Goal: Task Accomplishment & Management: Manage account settings

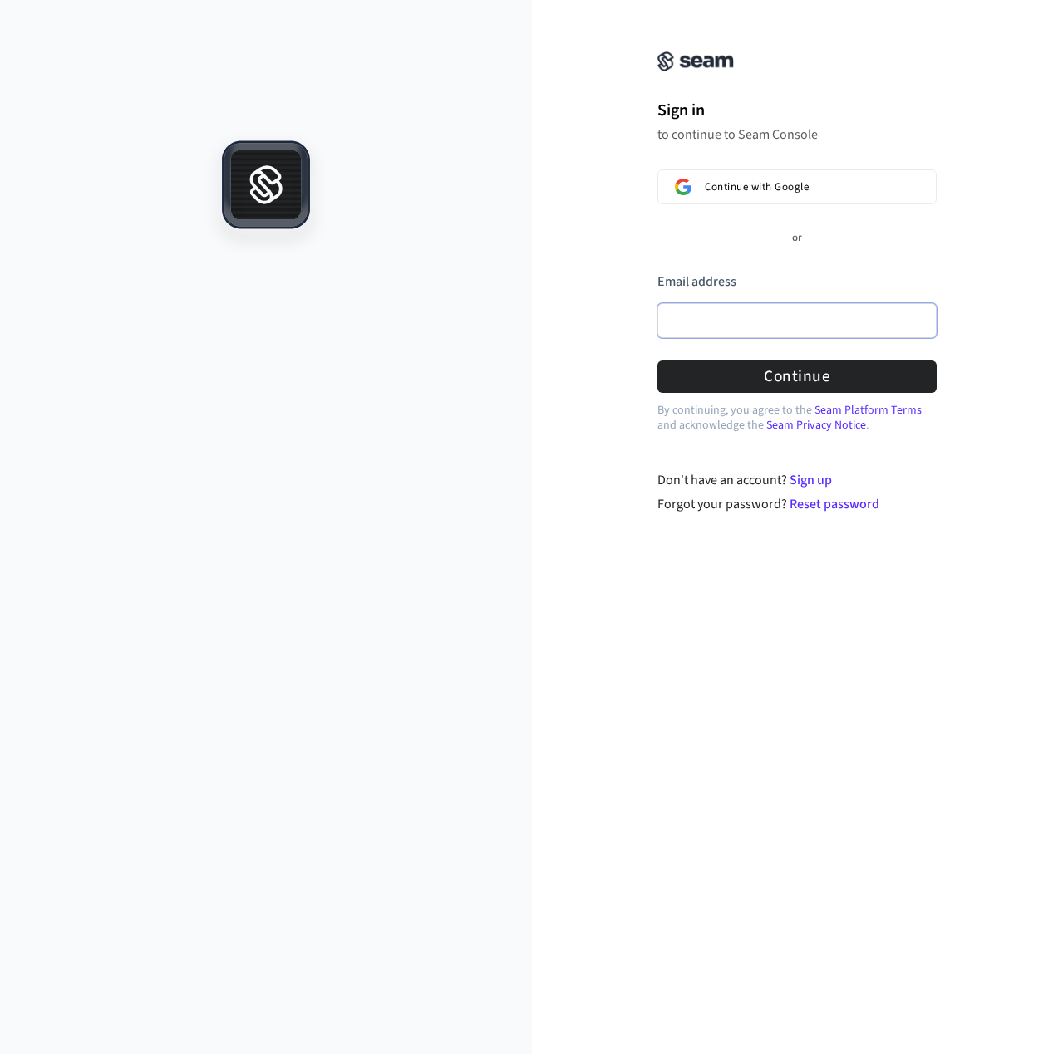
click at [769, 320] on input "Email address" at bounding box center [796, 320] width 279 height 35
click at [0, 1054] on com-1password-button at bounding box center [0, 1054] width 0 height 0
click at [852, 321] on input "Email address" at bounding box center [796, 320] width 279 height 35
click at [979, 332] on div "**********" at bounding box center [798, 267] width 532 height 494
click at [821, 382] on button "Continue" at bounding box center [796, 377] width 279 height 32
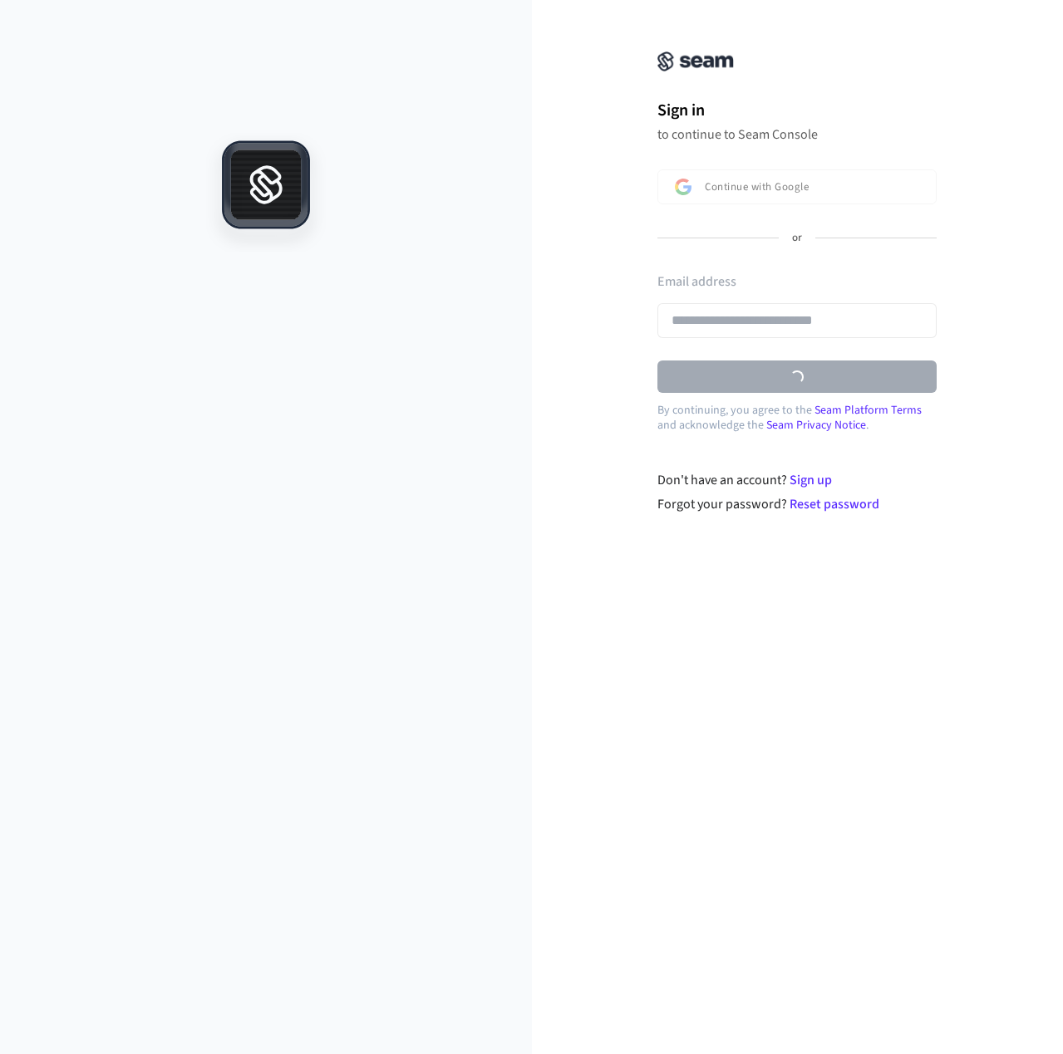
type input "**********"
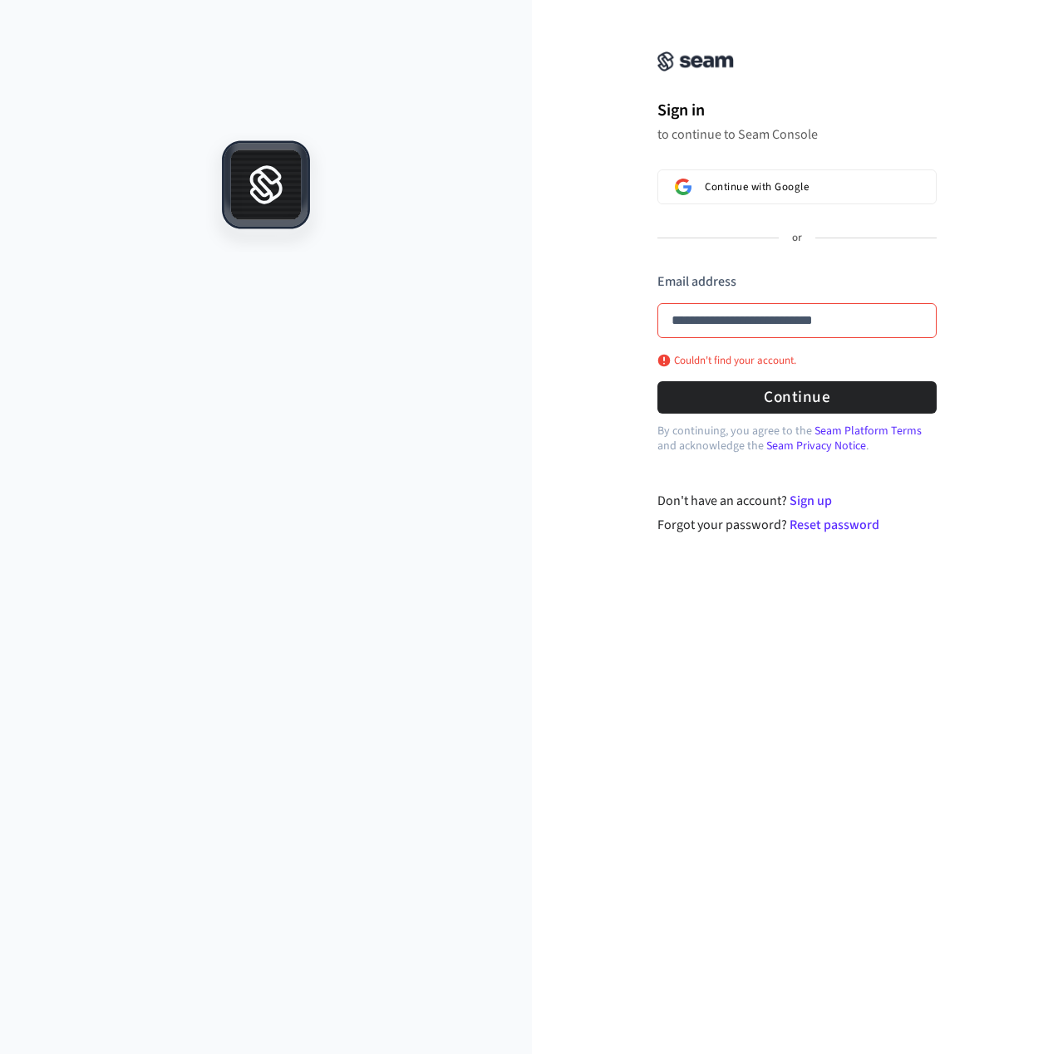
click at [712, 131] on p "to continue to Seam Console" at bounding box center [796, 134] width 279 height 17
click at [812, 496] on link "Sign up" at bounding box center [810, 501] width 42 height 18
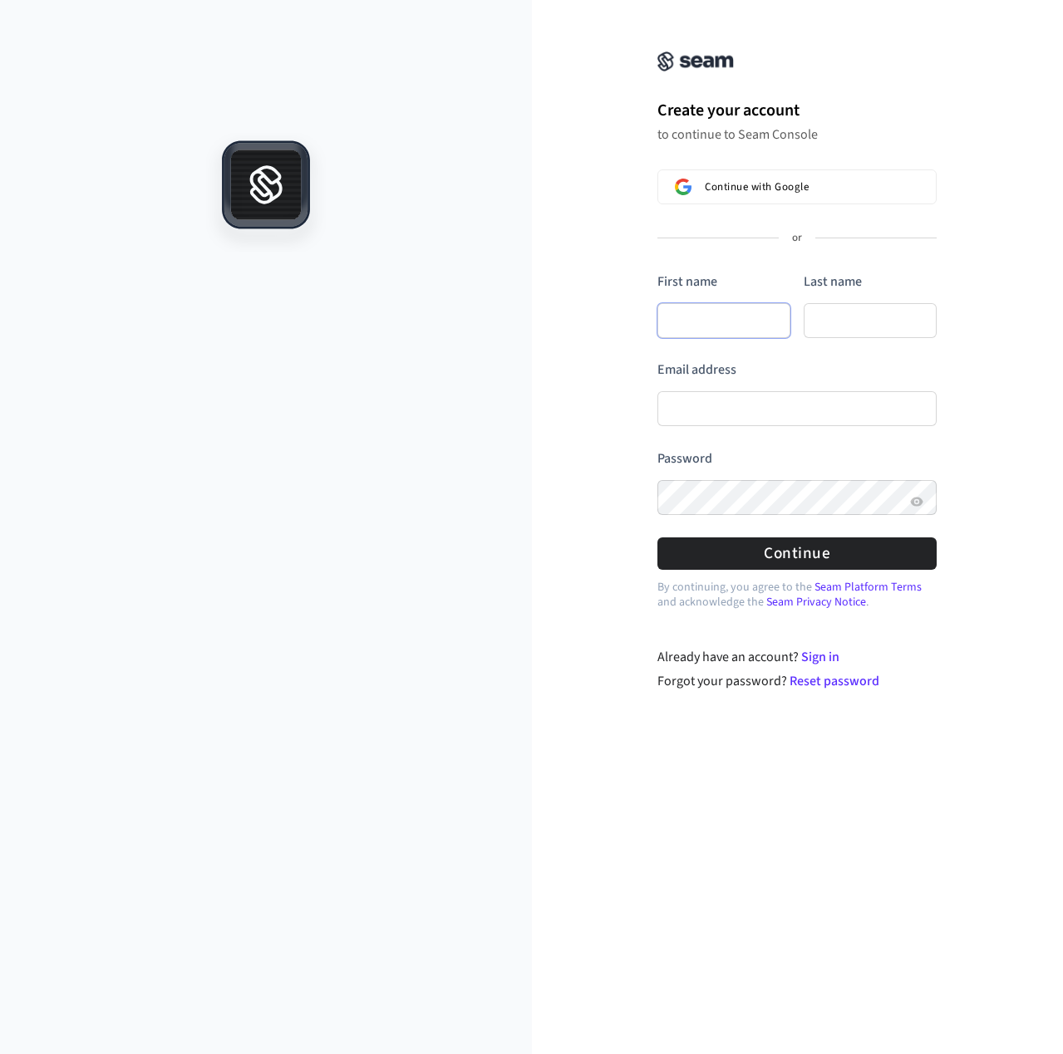
click at [701, 323] on input "First name" at bounding box center [723, 320] width 133 height 35
type input "**********"
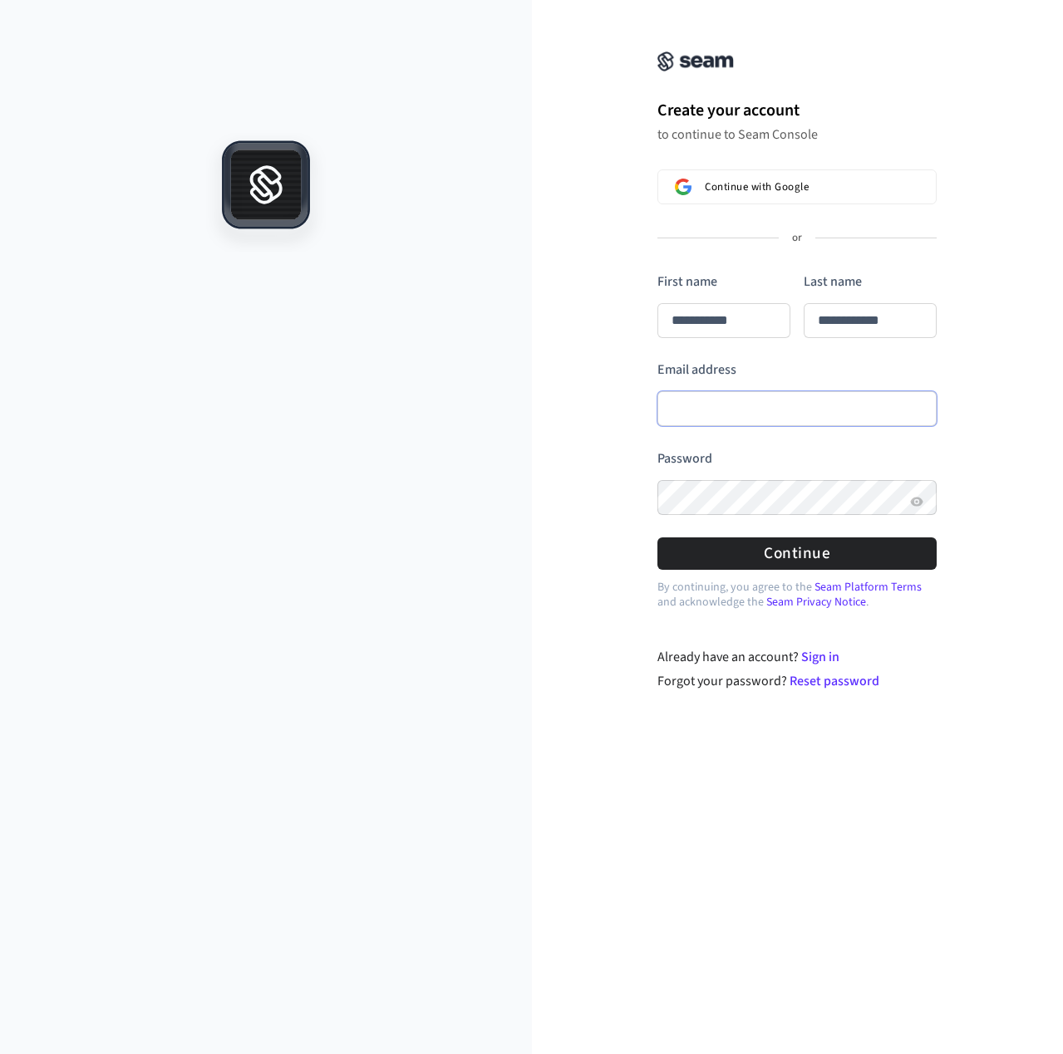
type input "**********"
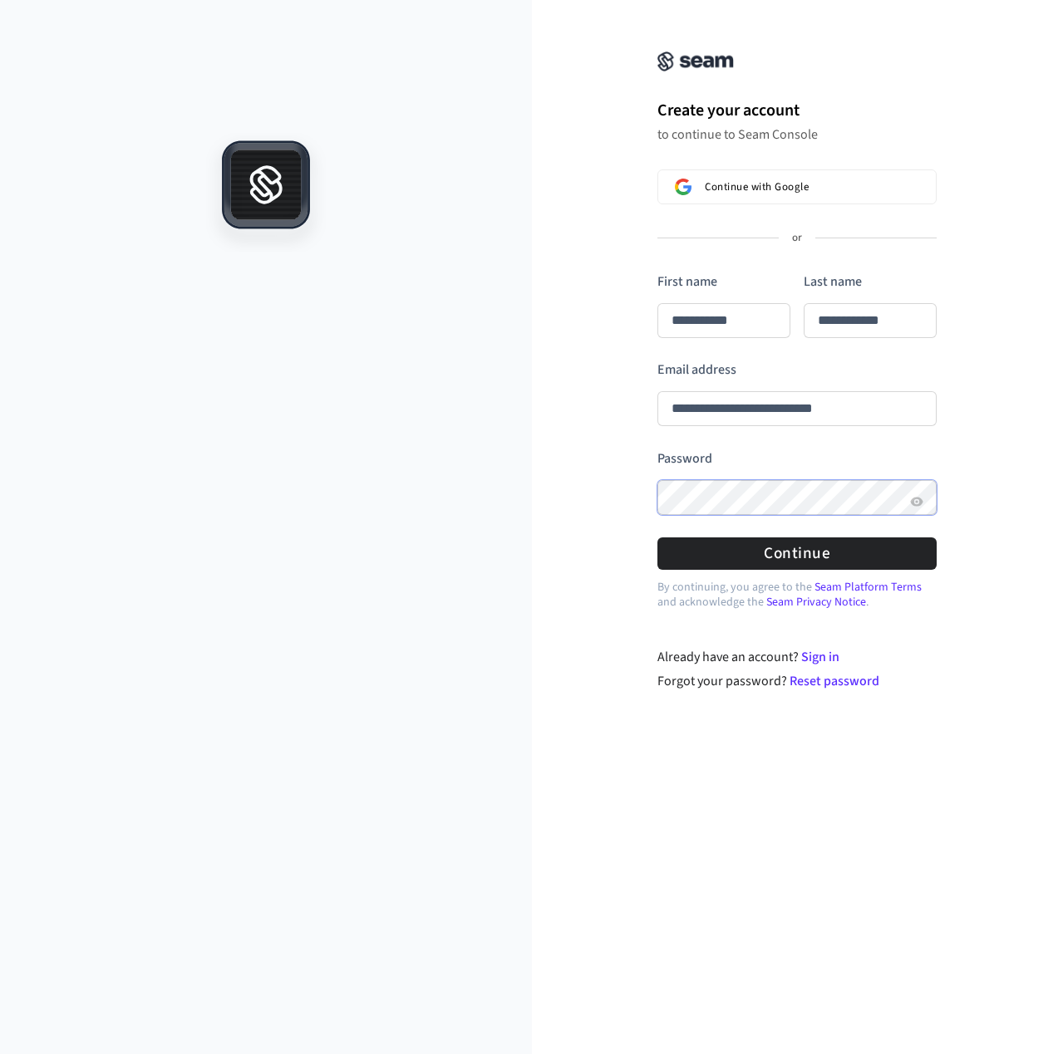
type input "**********"
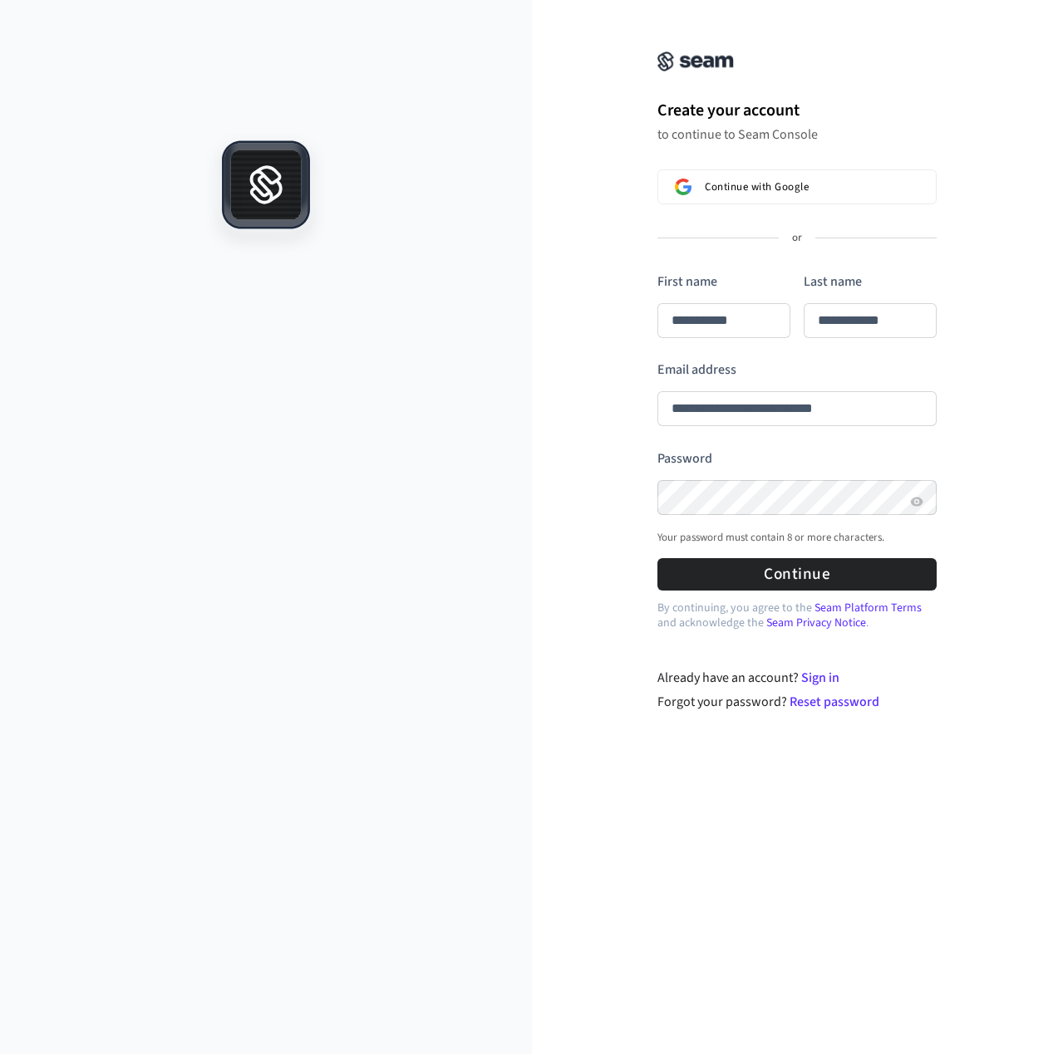
type input "**********"
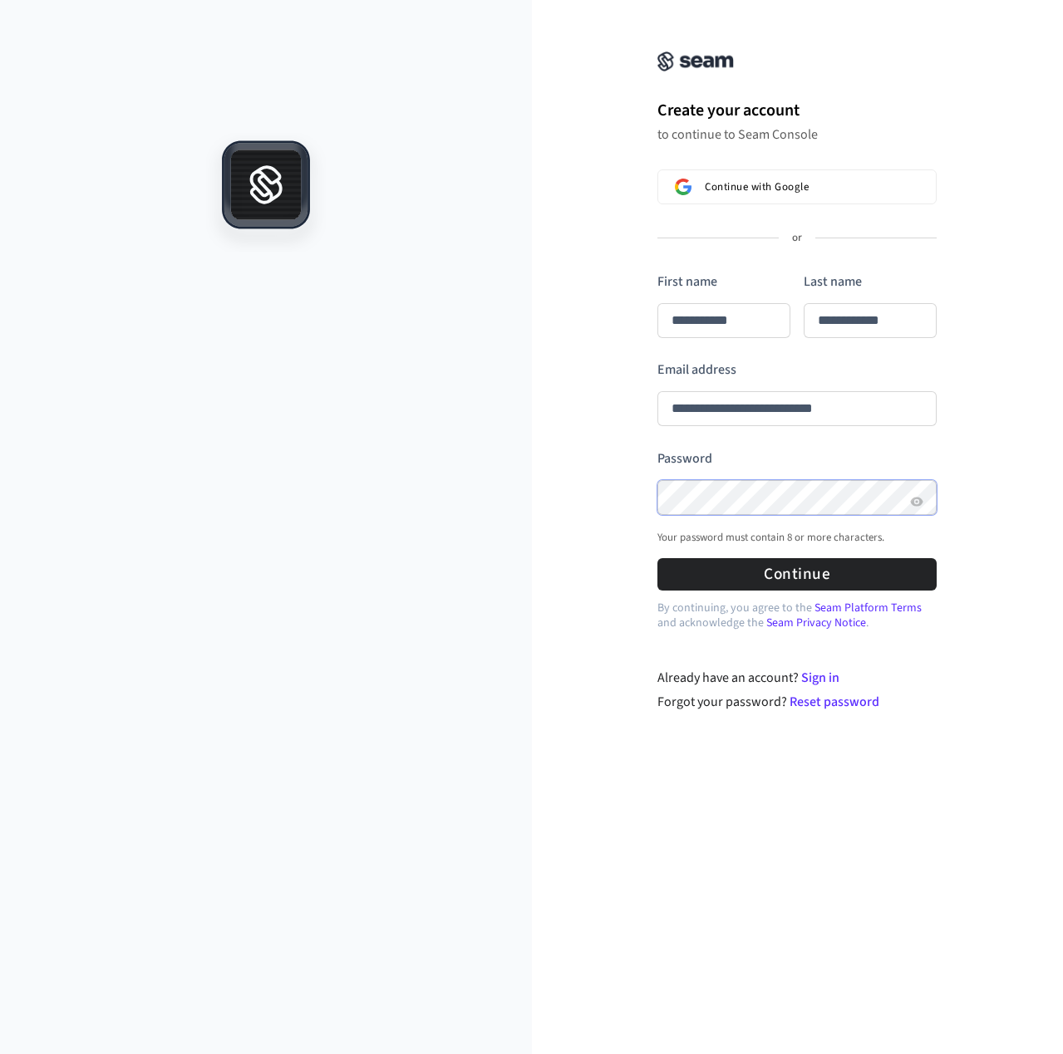
type input "**********"
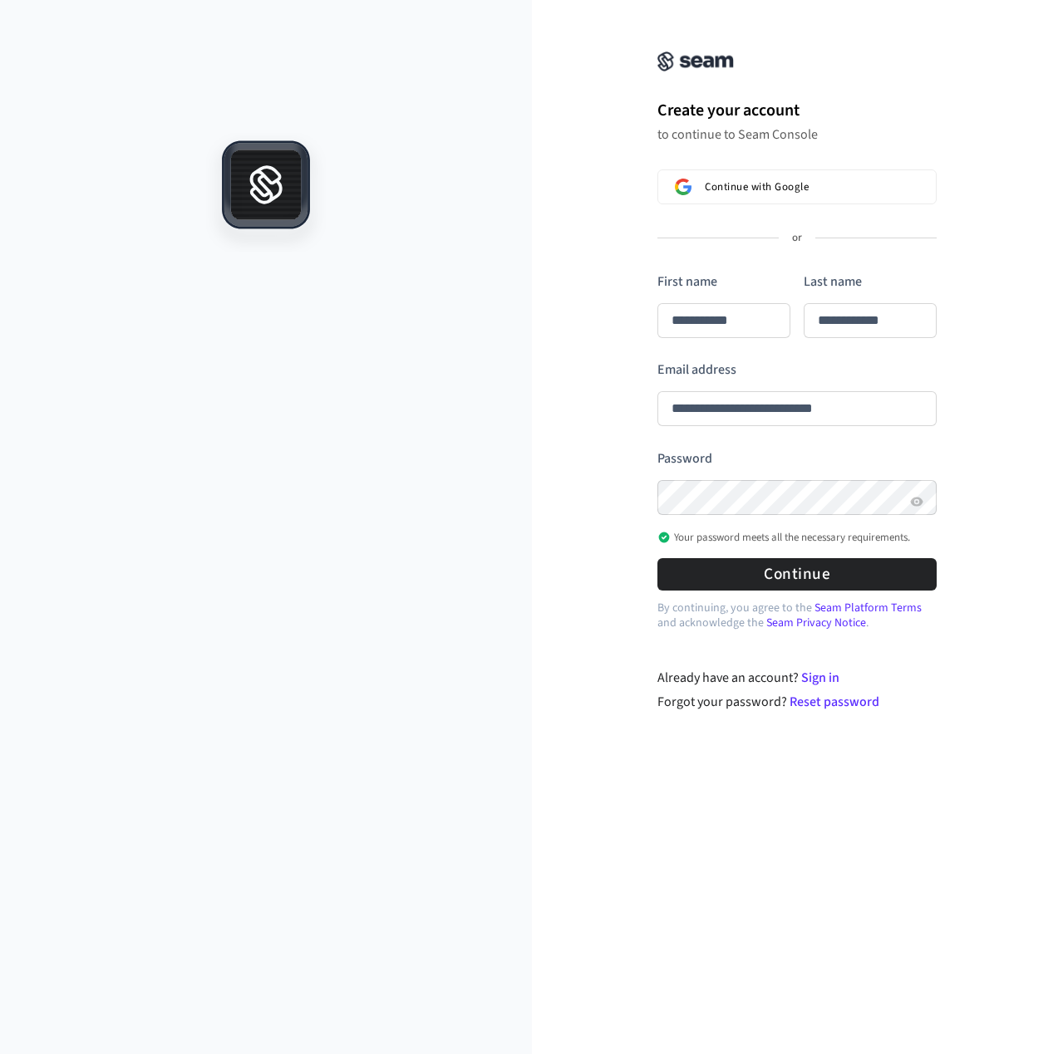
type input "**********"
click at [755, 189] on span "Continue with Google" at bounding box center [757, 186] width 104 height 13
type input "**********"
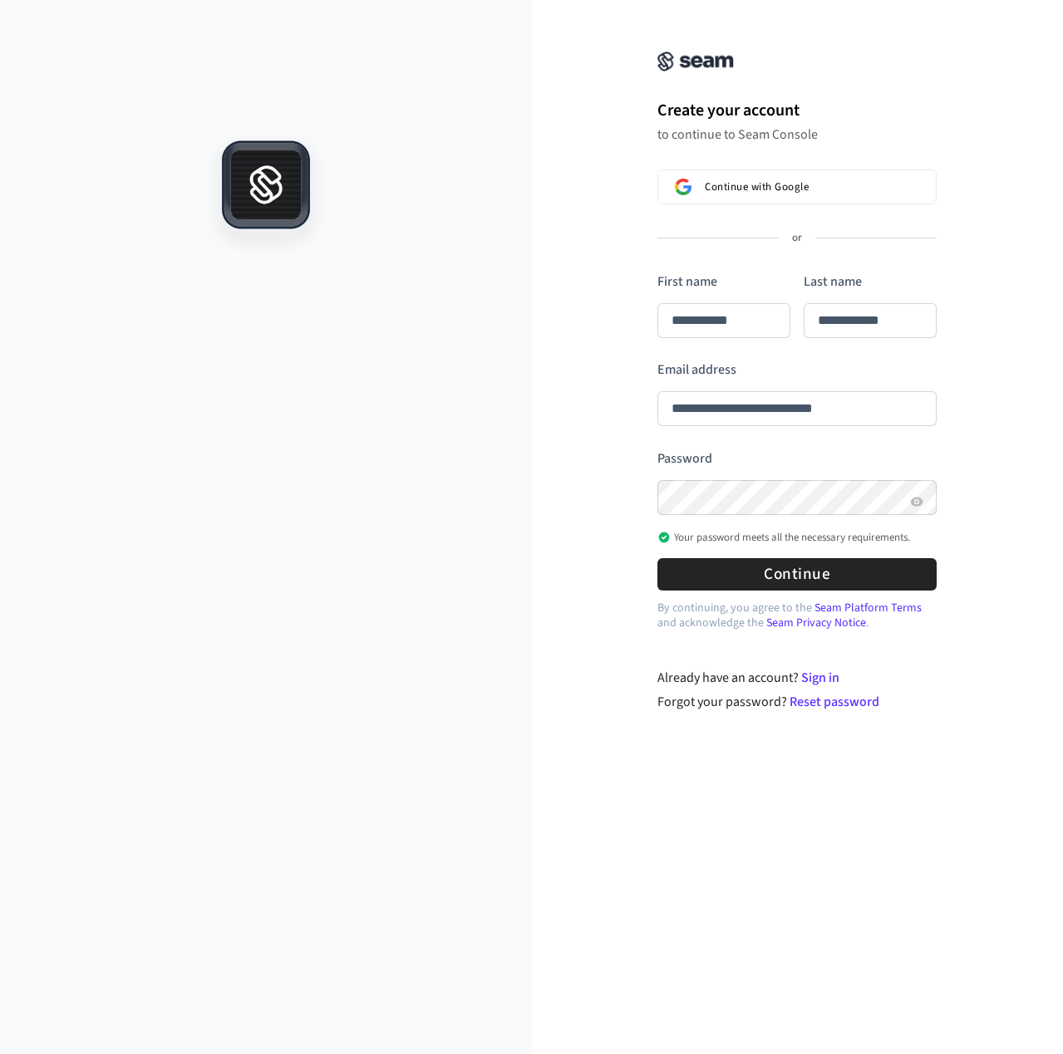
type input "**********"
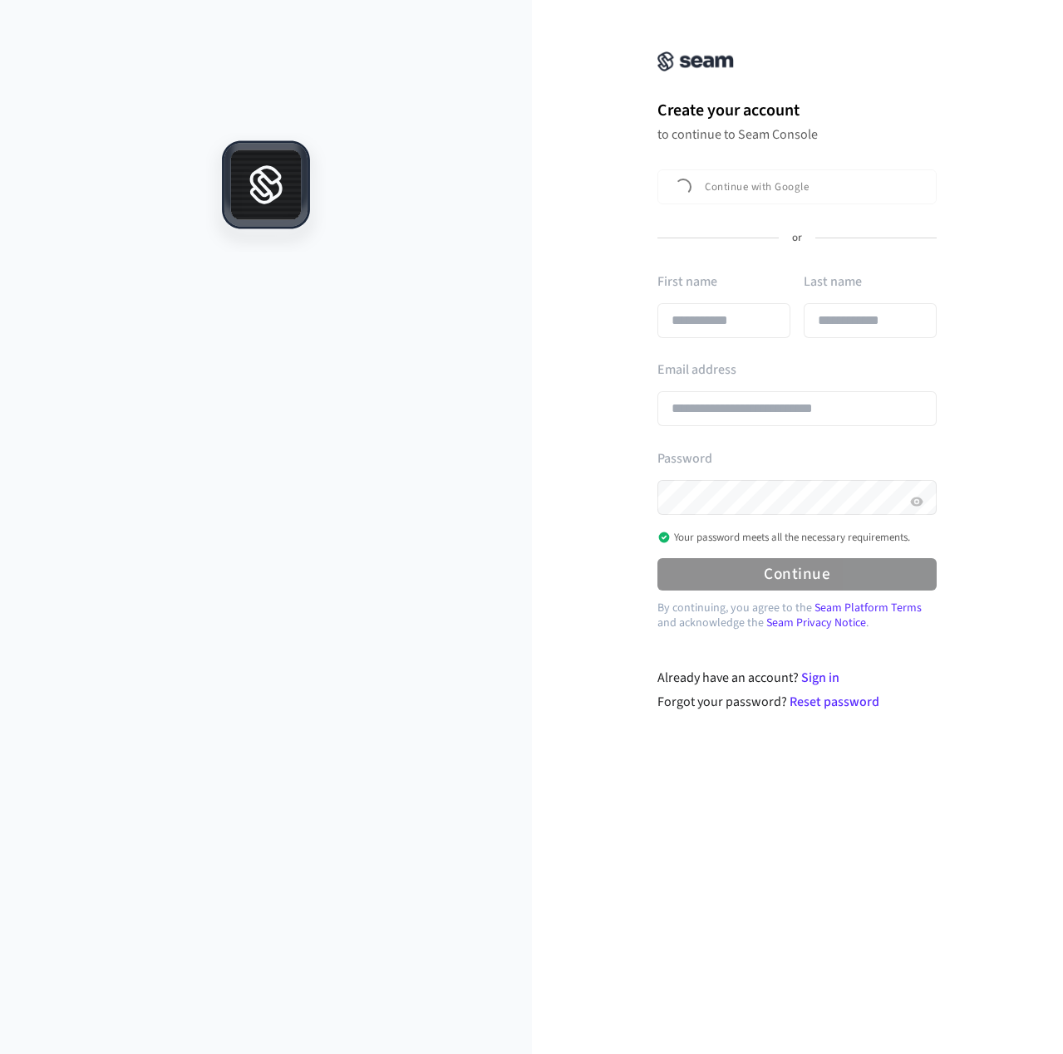
type input "**********"
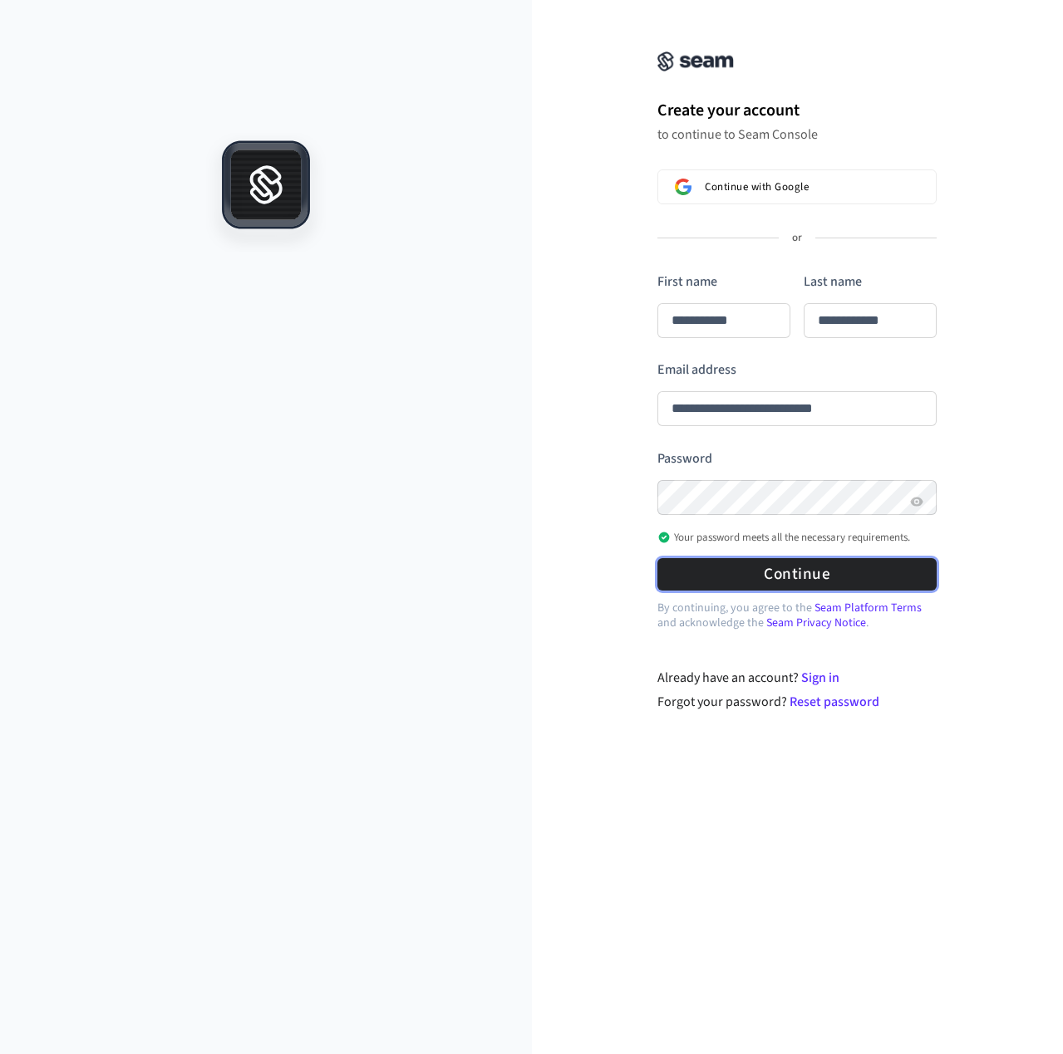
click at [809, 580] on button "Continue" at bounding box center [796, 574] width 279 height 32
type input "**********"
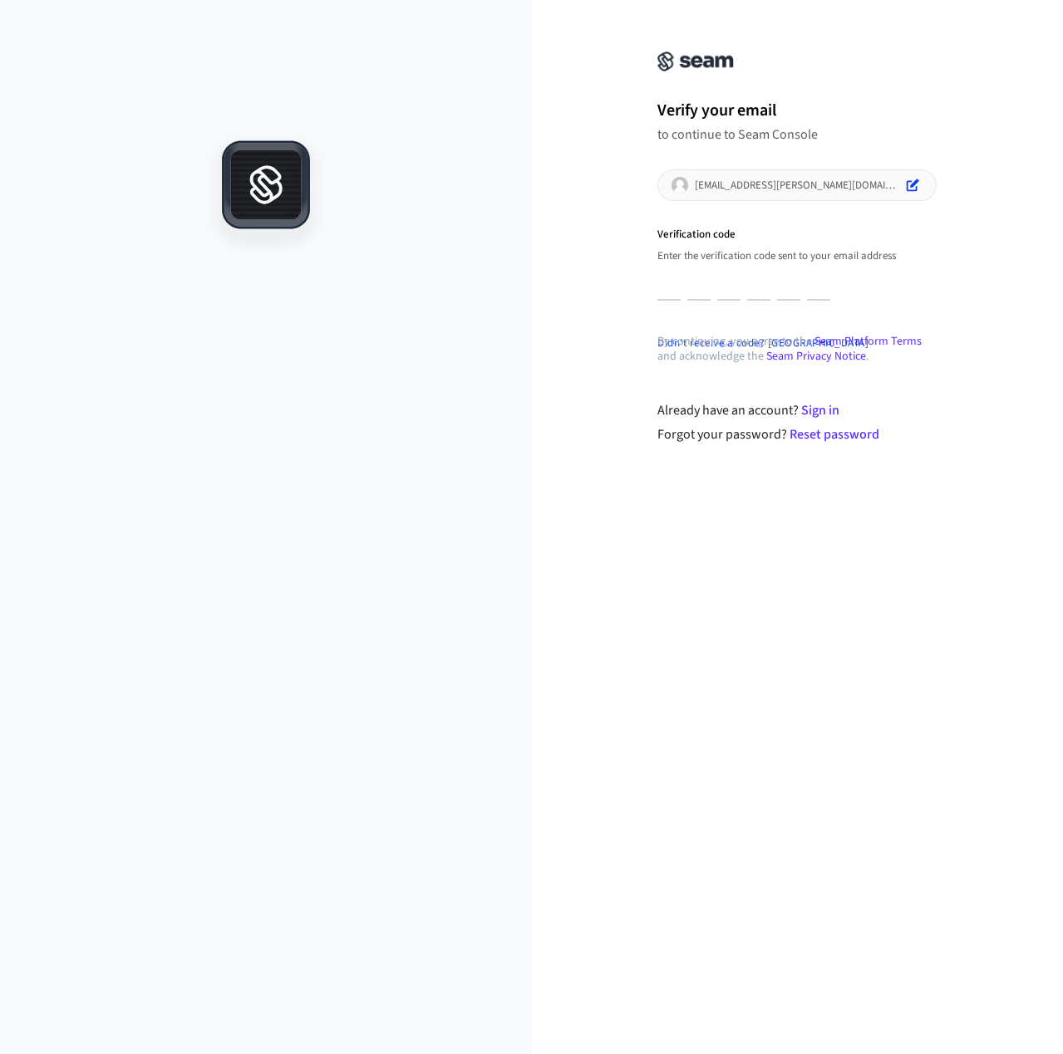
type input "*"
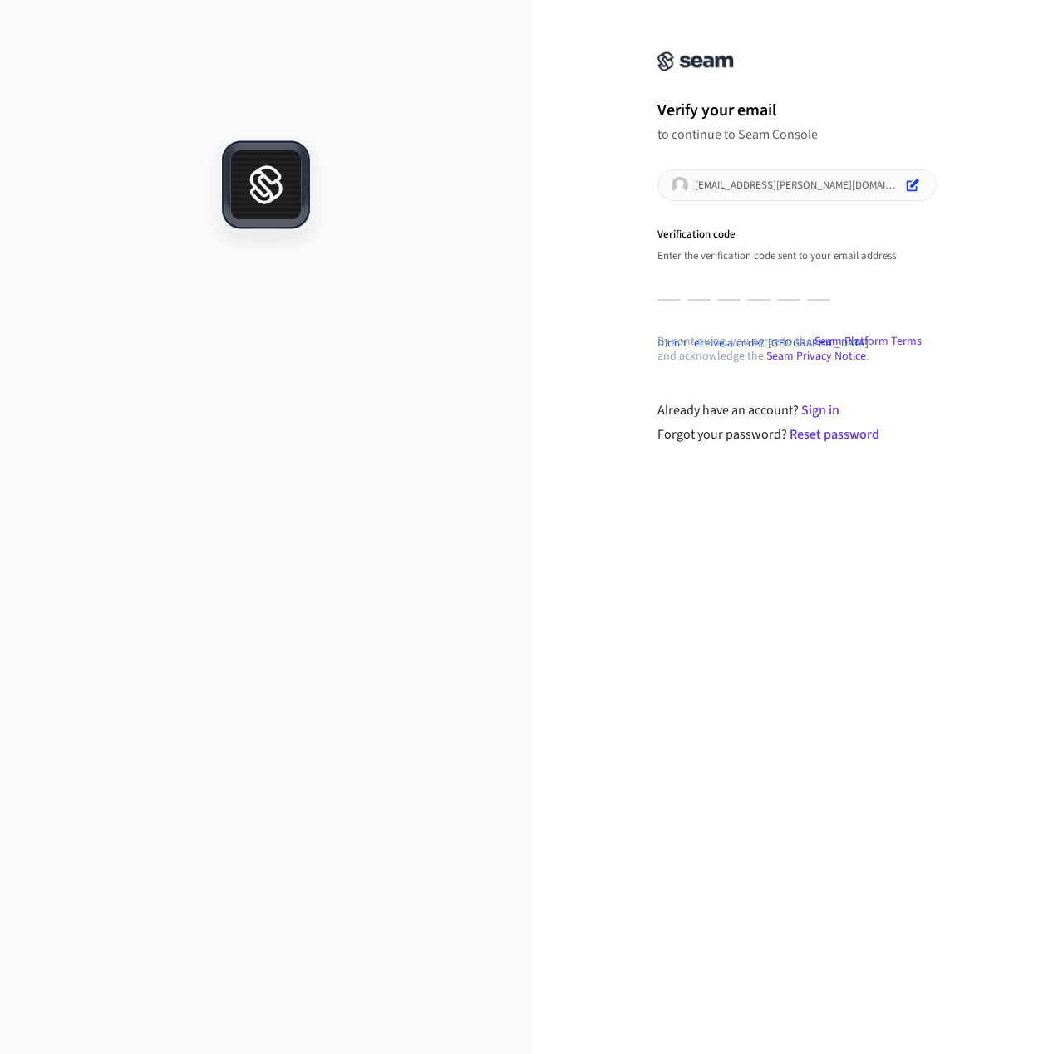
type input "*"
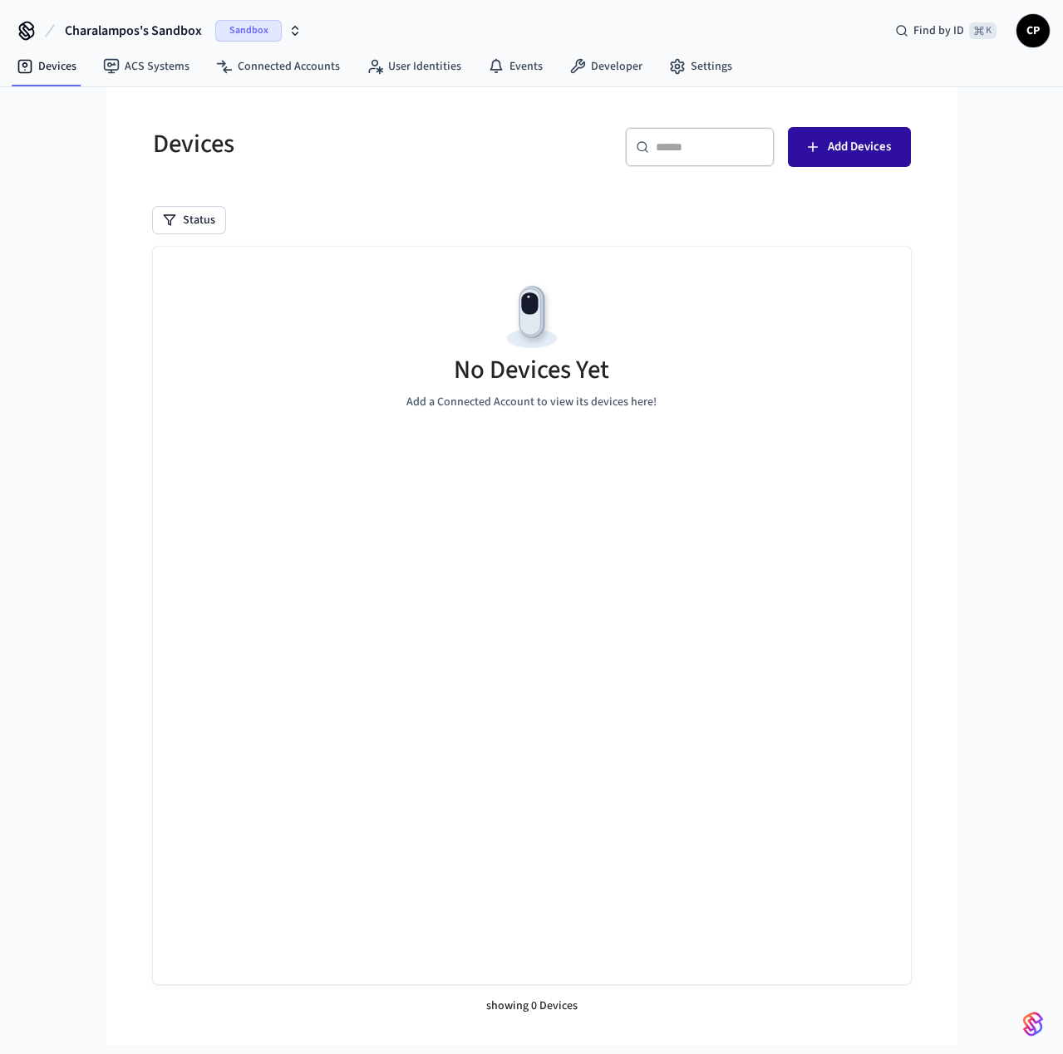
click at [848, 153] on span "Add Devices" at bounding box center [859, 147] width 63 height 22
click at [270, 30] on span "Sandbox" at bounding box center [248, 31] width 66 height 22
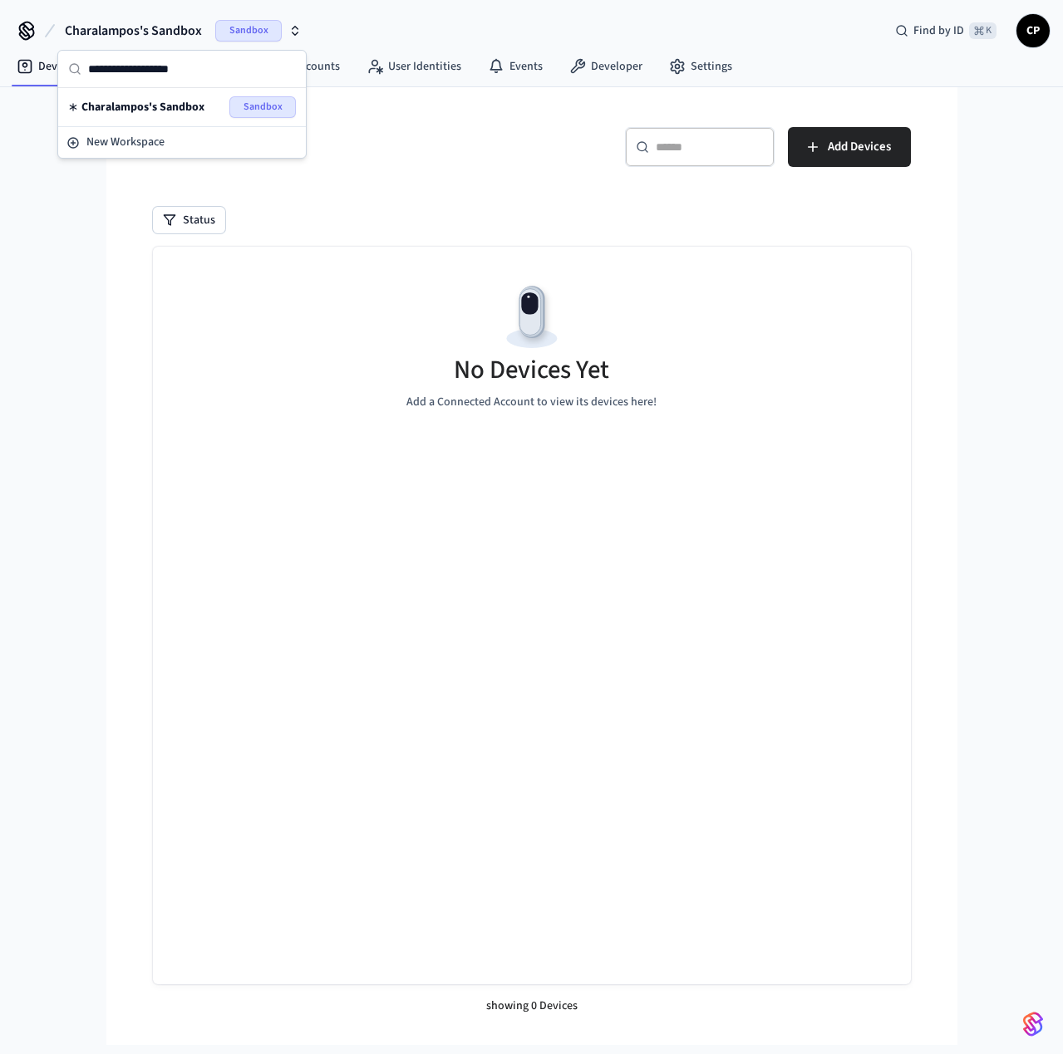
click at [275, 31] on span "Sandbox" at bounding box center [248, 31] width 66 height 22
click at [296, 27] on icon "button" at bounding box center [295, 28] width 6 height 2
click at [295, 28] on icon "button" at bounding box center [294, 30] width 13 height 13
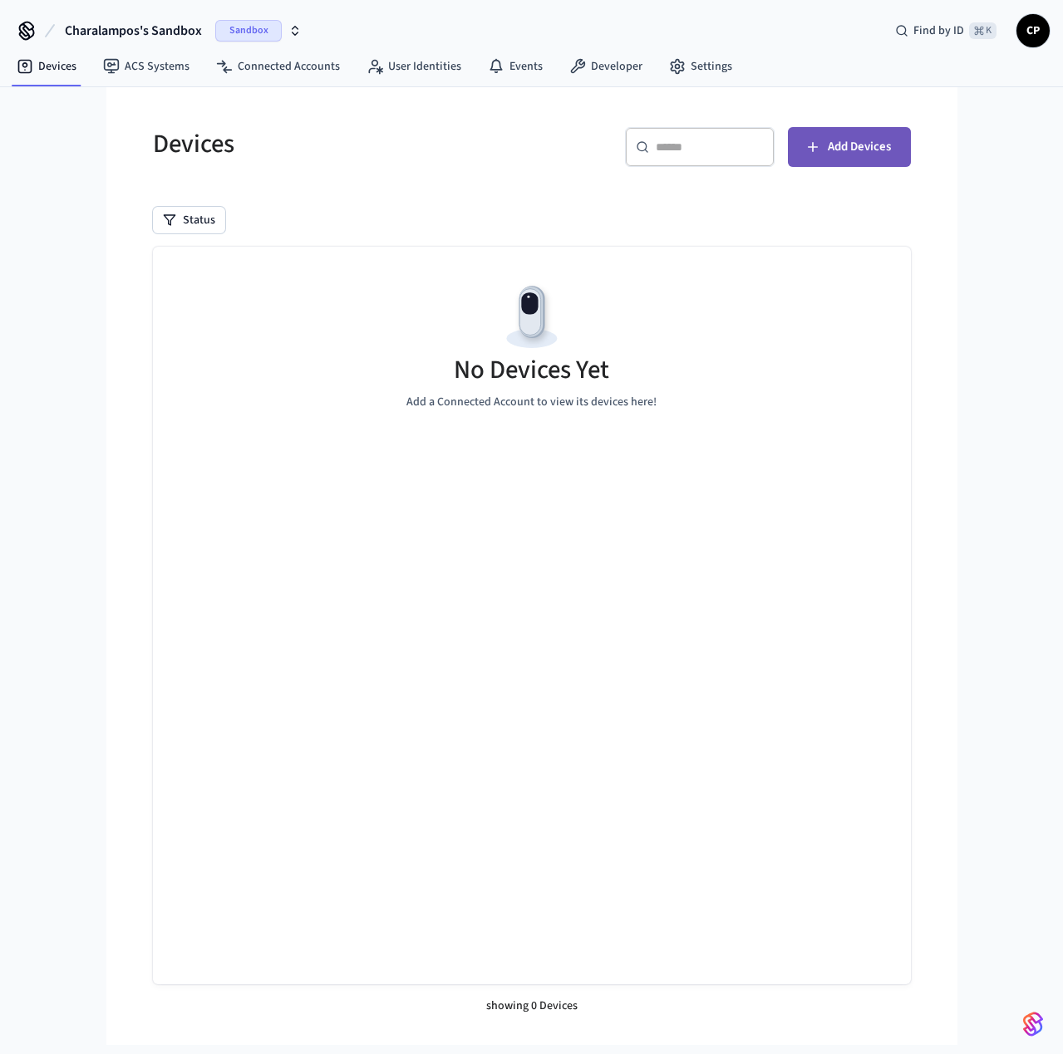
click at [864, 150] on span "Add Devices" at bounding box center [859, 147] width 63 height 22
click at [302, 26] on button "Charalampos's Sandbox Sandbox" at bounding box center [183, 30] width 247 height 35
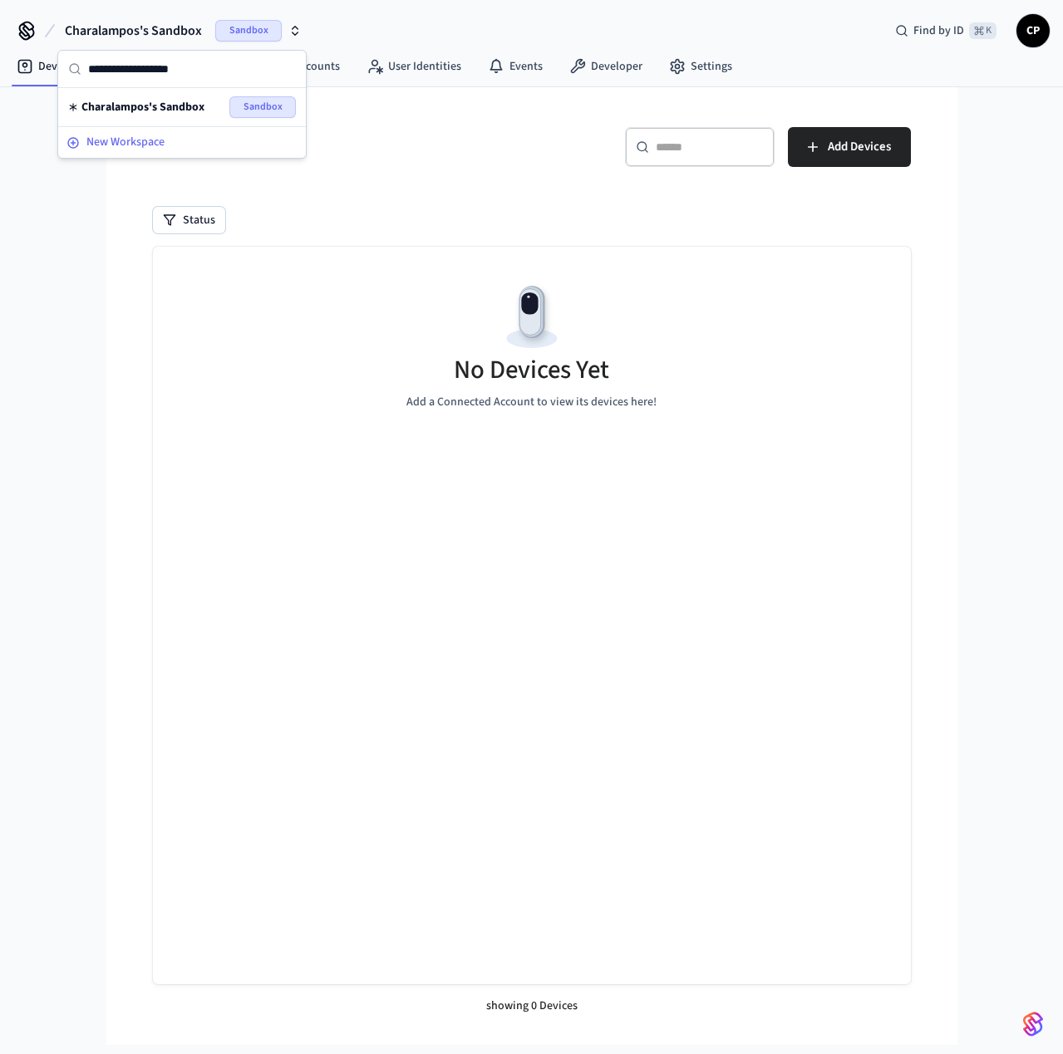
click at [138, 140] on span "New Workspace" at bounding box center [125, 142] width 78 height 17
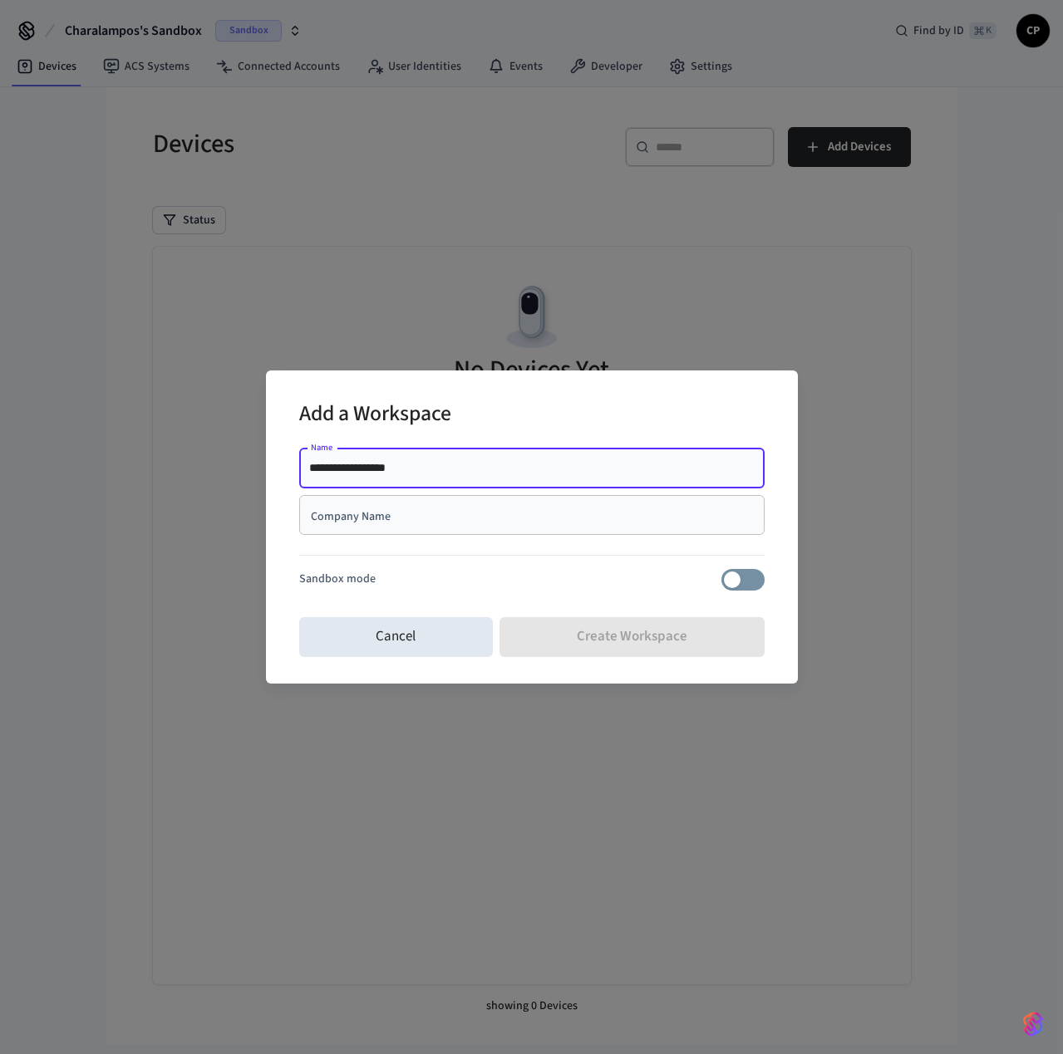
click at [401, 469] on input "**********" at bounding box center [531, 468] width 445 height 17
type input "**********"
click at [785, 507] on div "**********" at bounding box center [532, 527] width 532 height 312
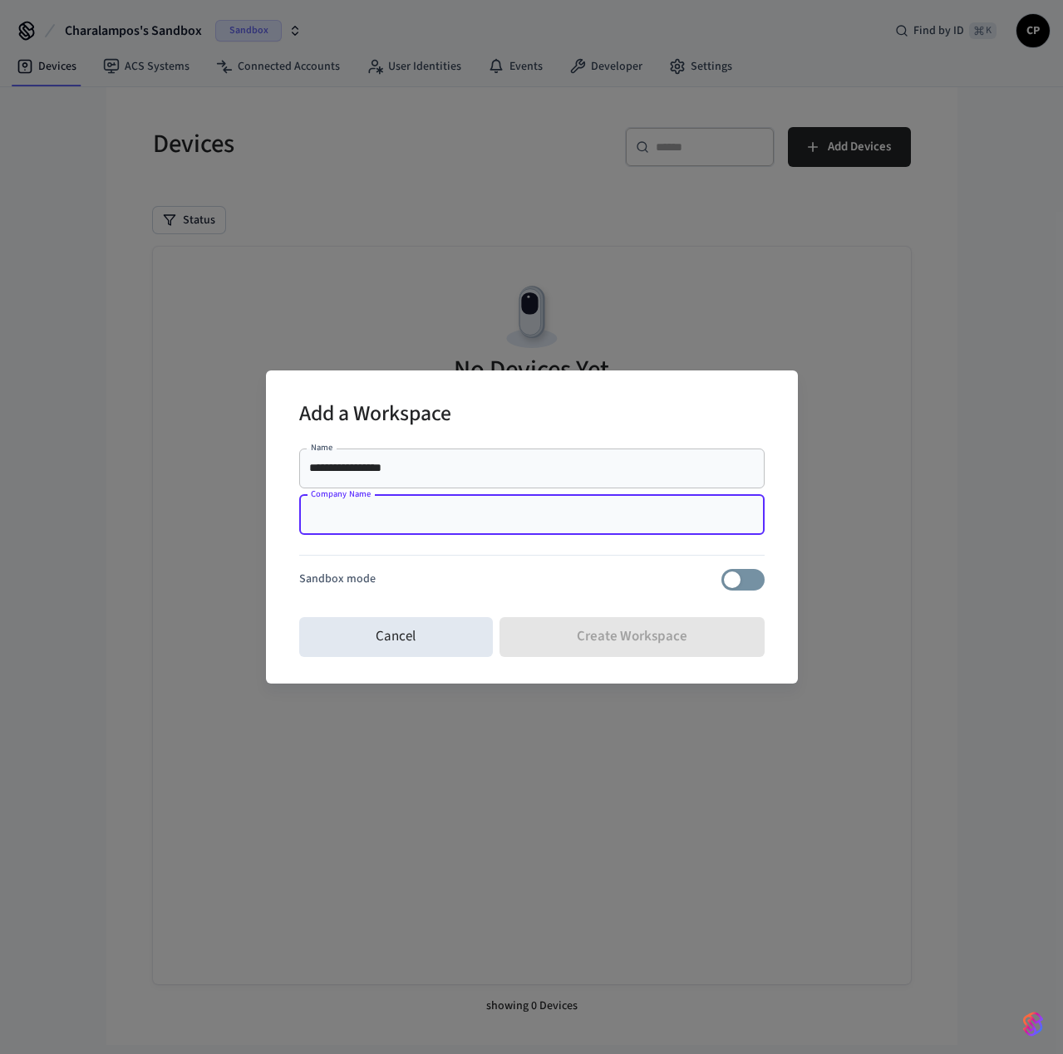
click at [582, 519] on input "Company Name" at bounding box center [531, 515] width 445 height 17
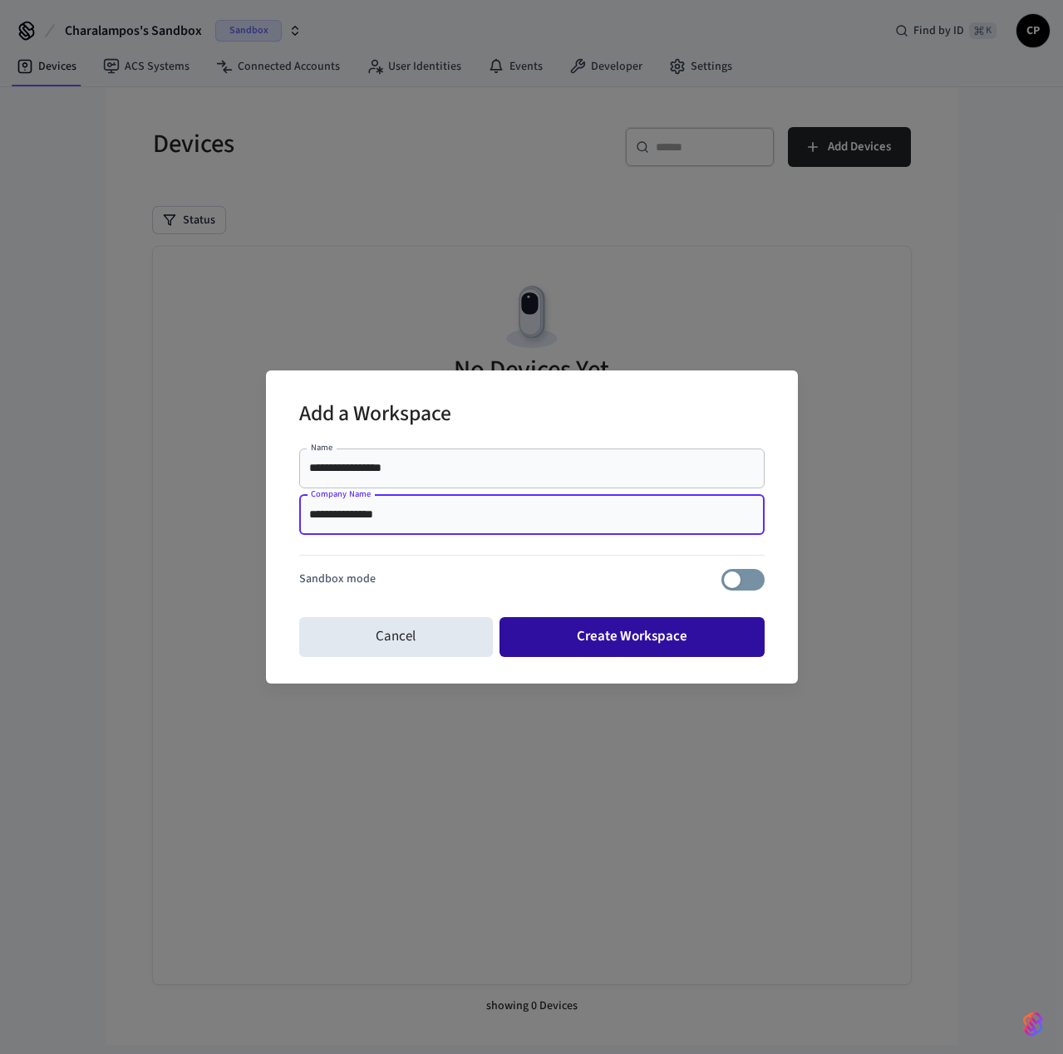
type input "**********"
click at [632, 651] on button "Create Workspace" at bounding box center [631, 637] width 265 height 40
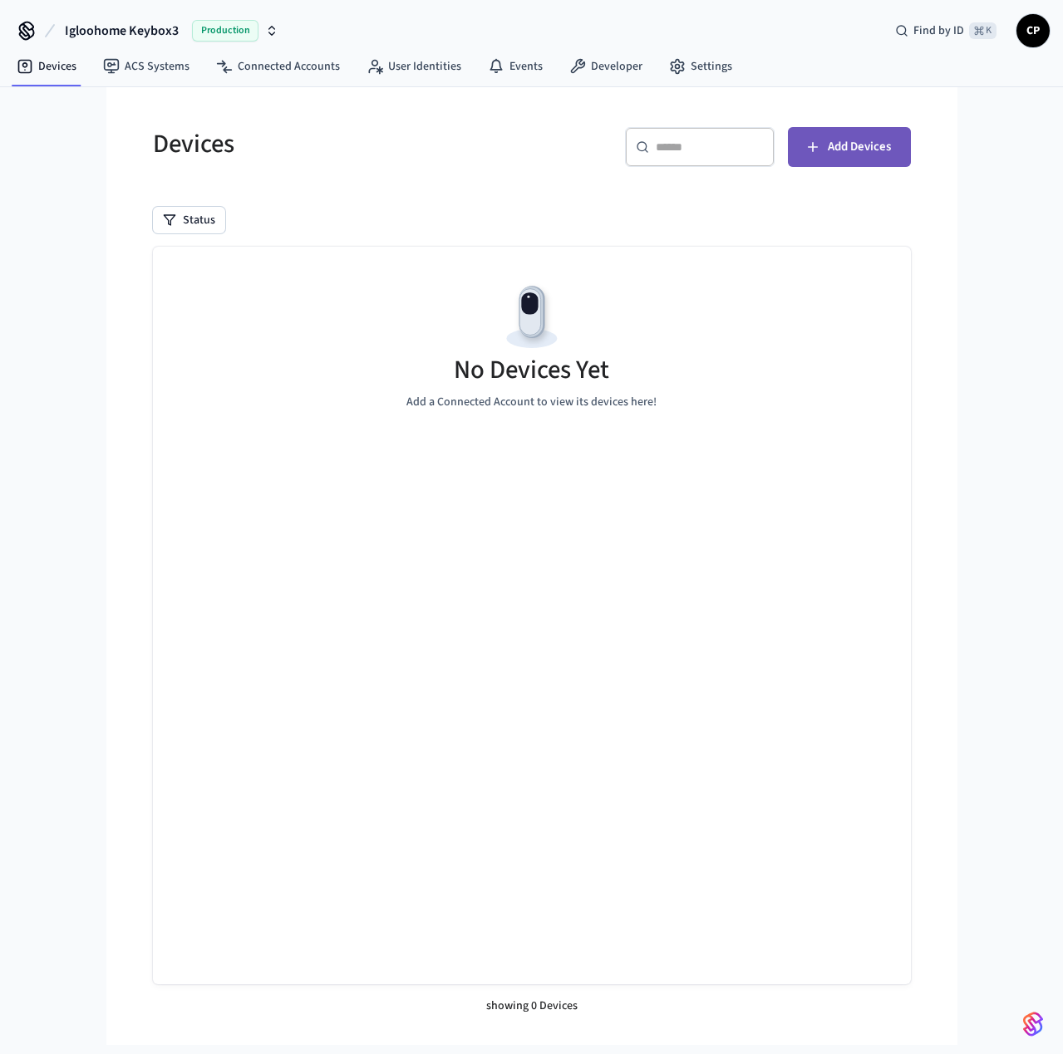
click at [854, 144] on span "Add Devices" at bounding box center [859, 147] width 63 height 22
click at [252, 69] on link "Connected Accounts" at bounding box center [278, 67] width 150 height 30
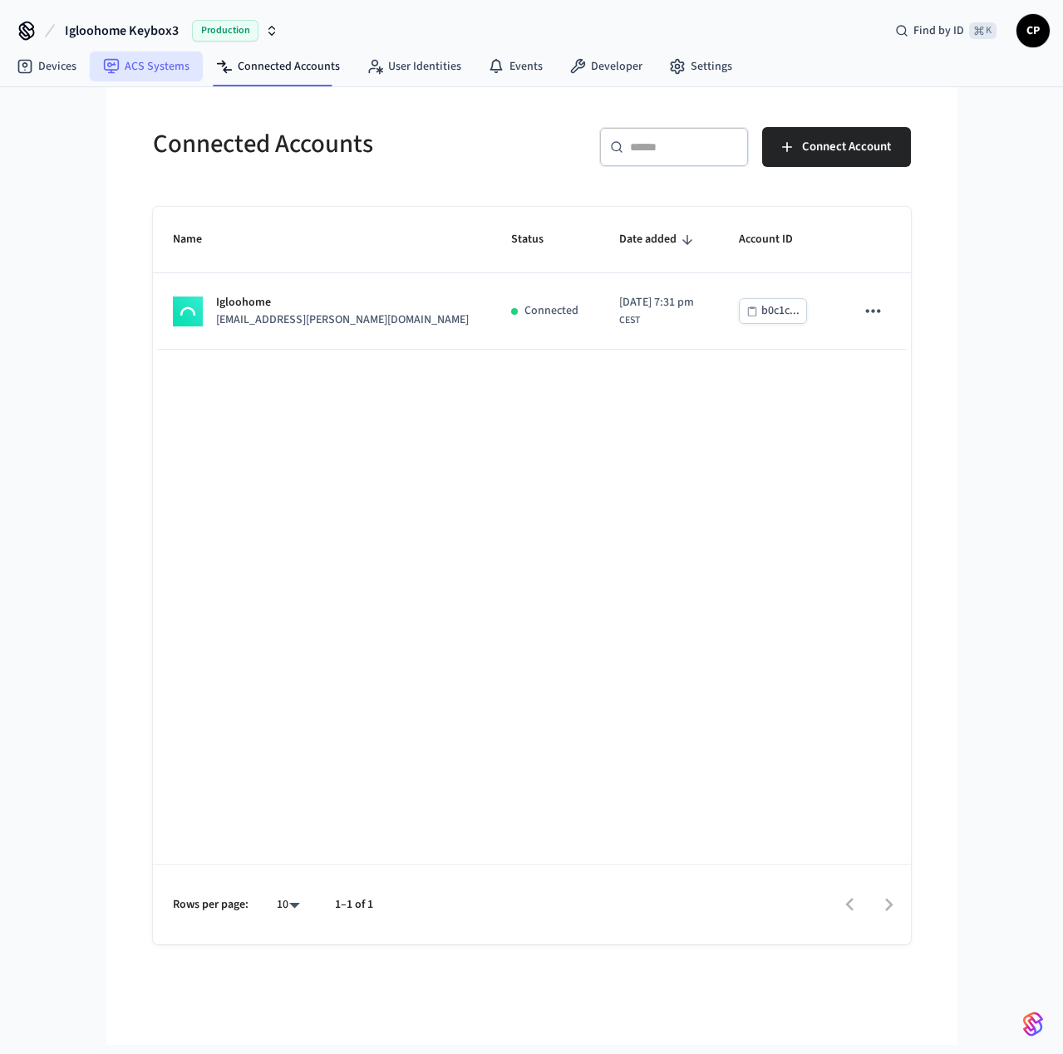
click at [166, 69] on link "ACS Systems" at bounding box center [146, 67] width 113 height 30
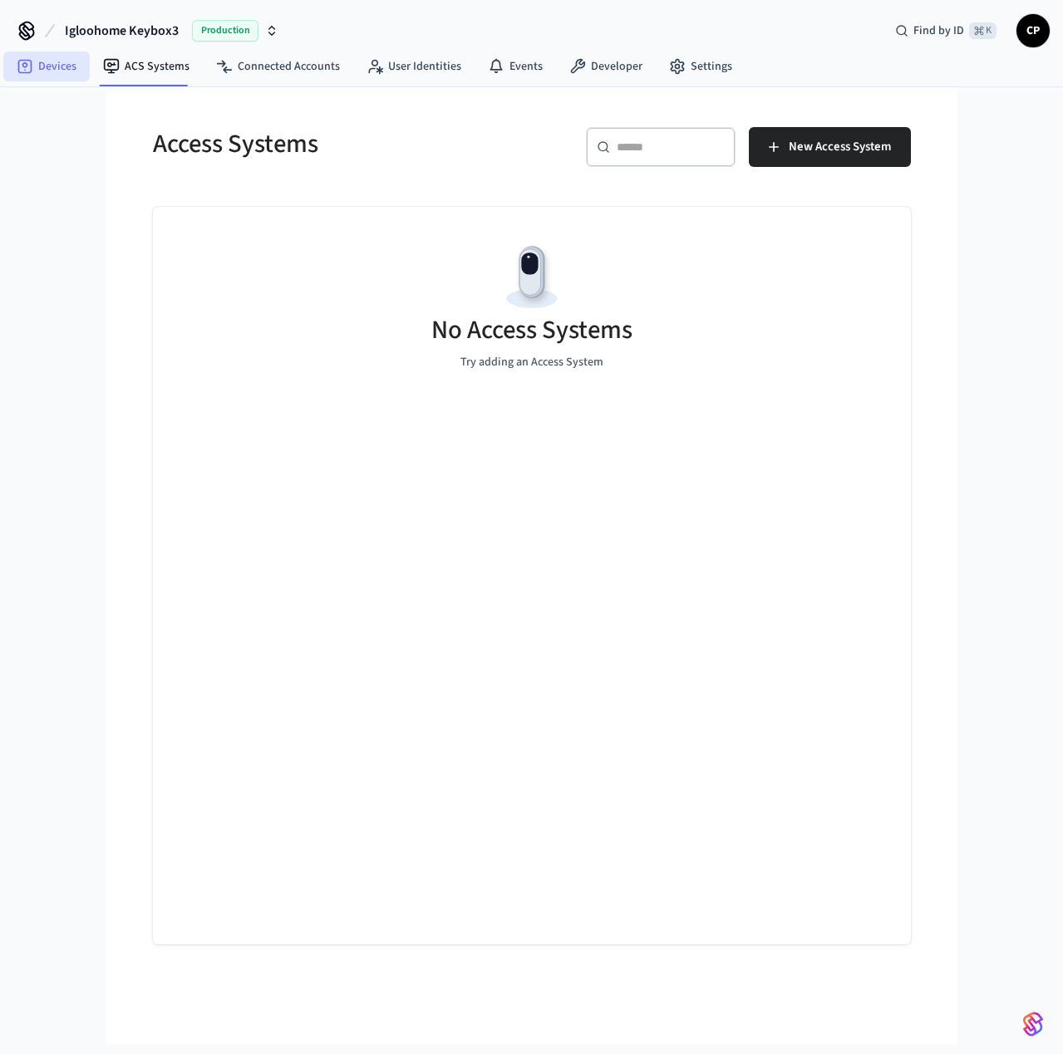
click at [55, 67] on link "Devices" at bounding box center [46, 67] width 86 height 30
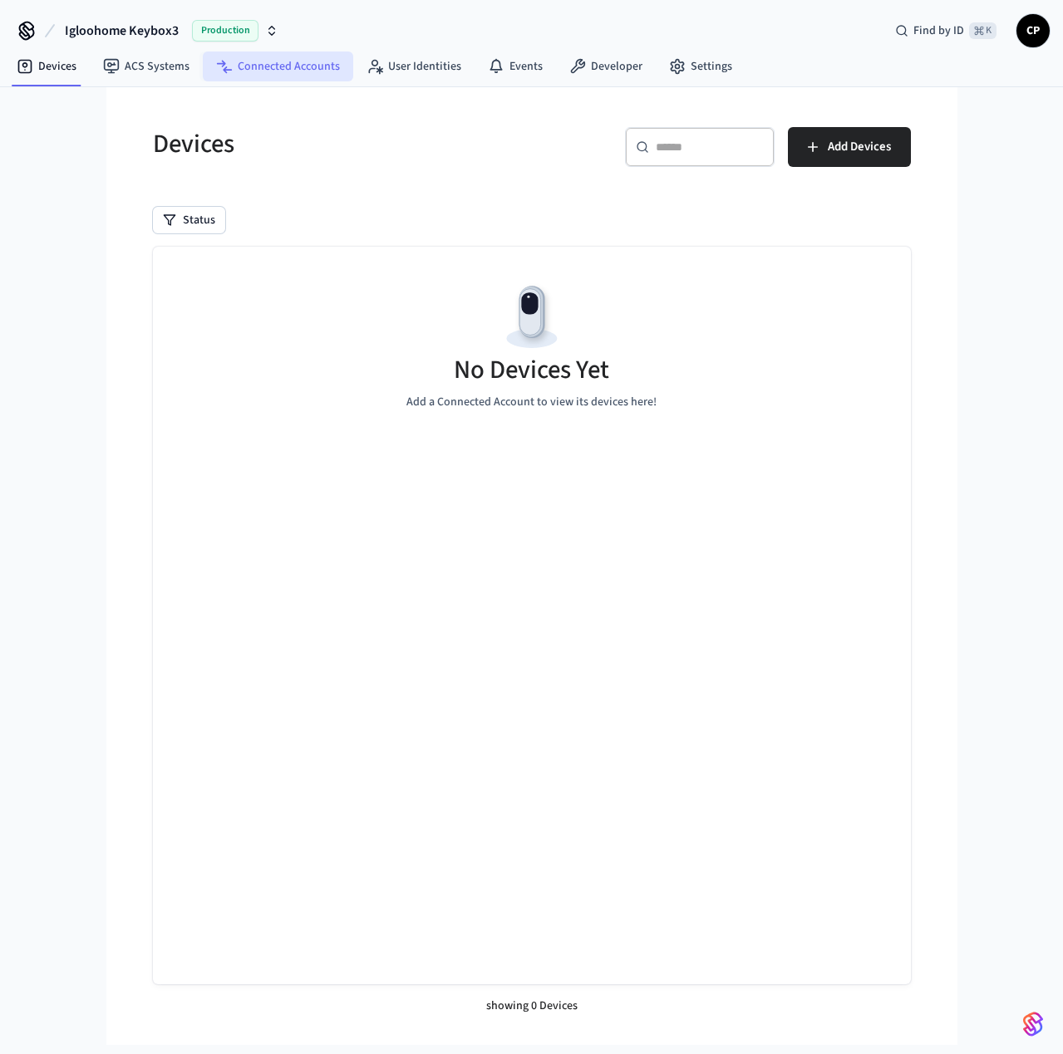
click at [249, 61] on link "Connected Accounts" at bounding box center [278, 67] width 150 height 30
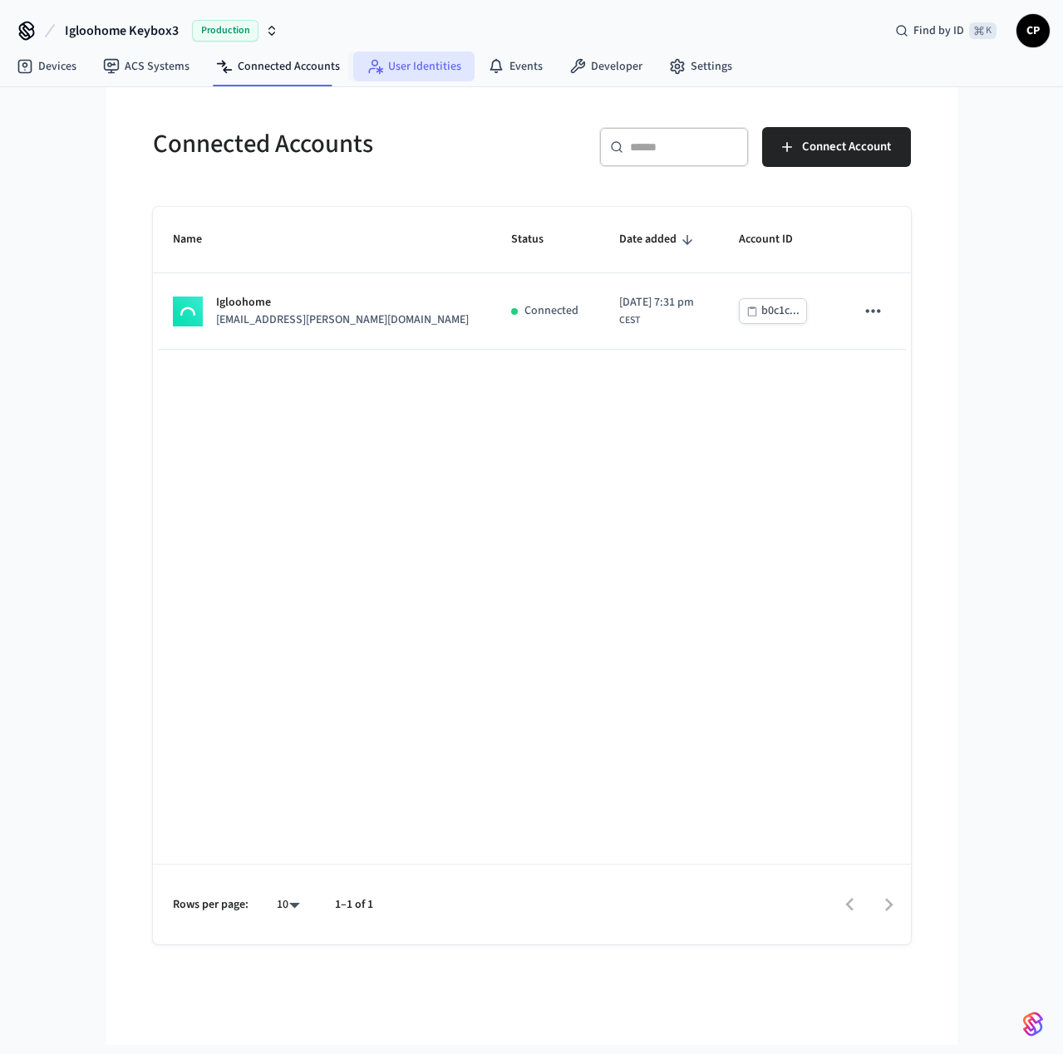
click at [429, 64] on link "User Identities" at bounding box center [413, 67] width 121 height 30
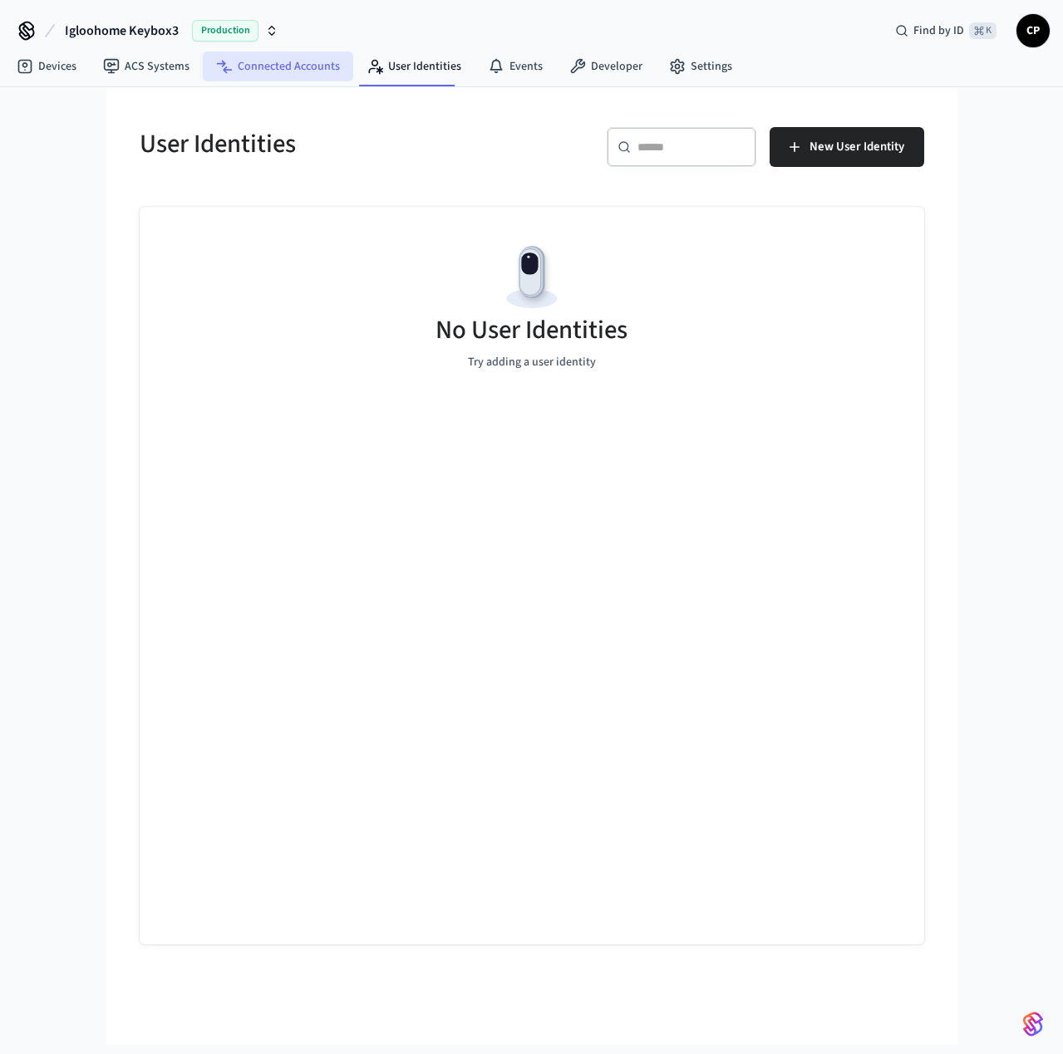
click at [283, 66] on link "Connected Accounts" at bounding box center [278, 67] width 150 height 30
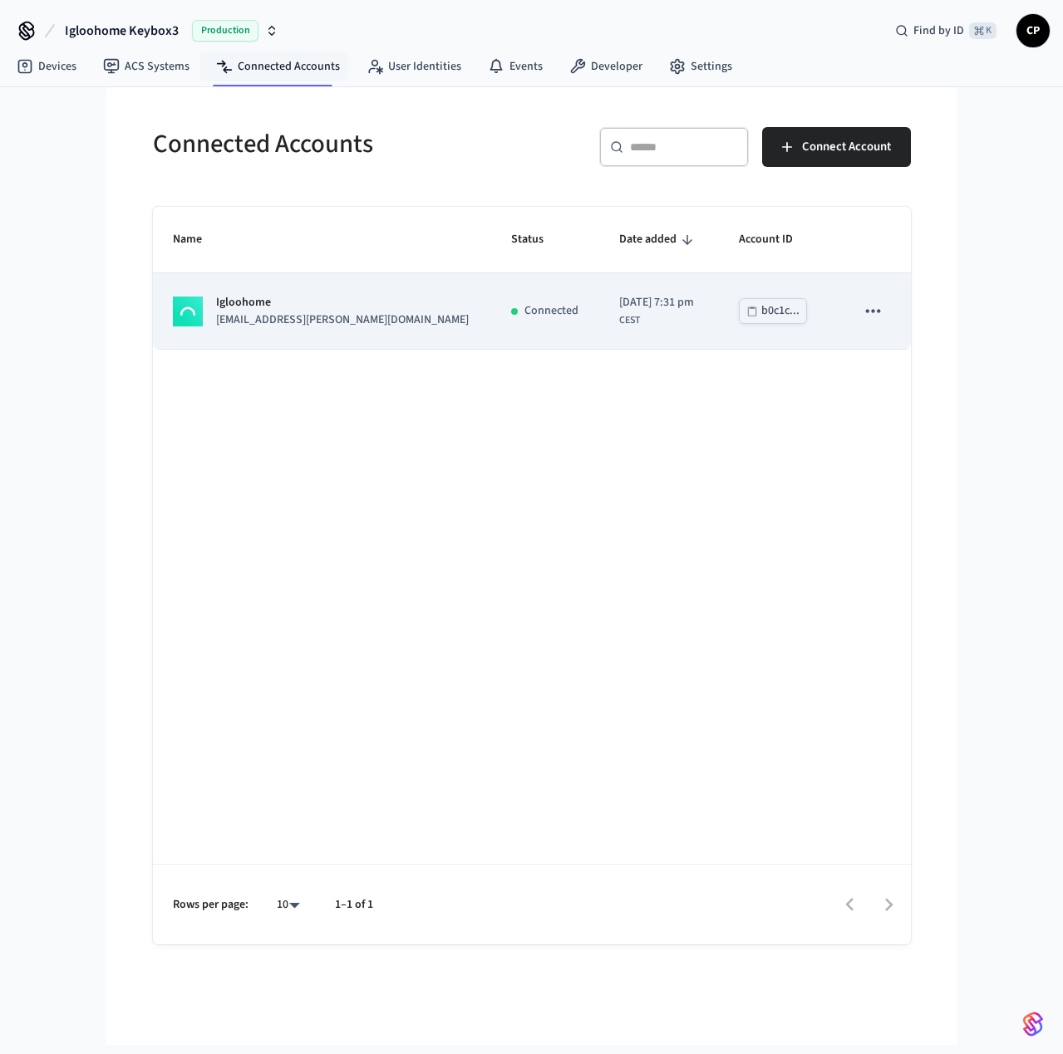
click at [761, 312] on div "b0c1c..." at bounding box center [780, 311] width 38 height 21
click at [868, 312] on icon "sticky table" at bounding box center [873, 310] width 14 height 3
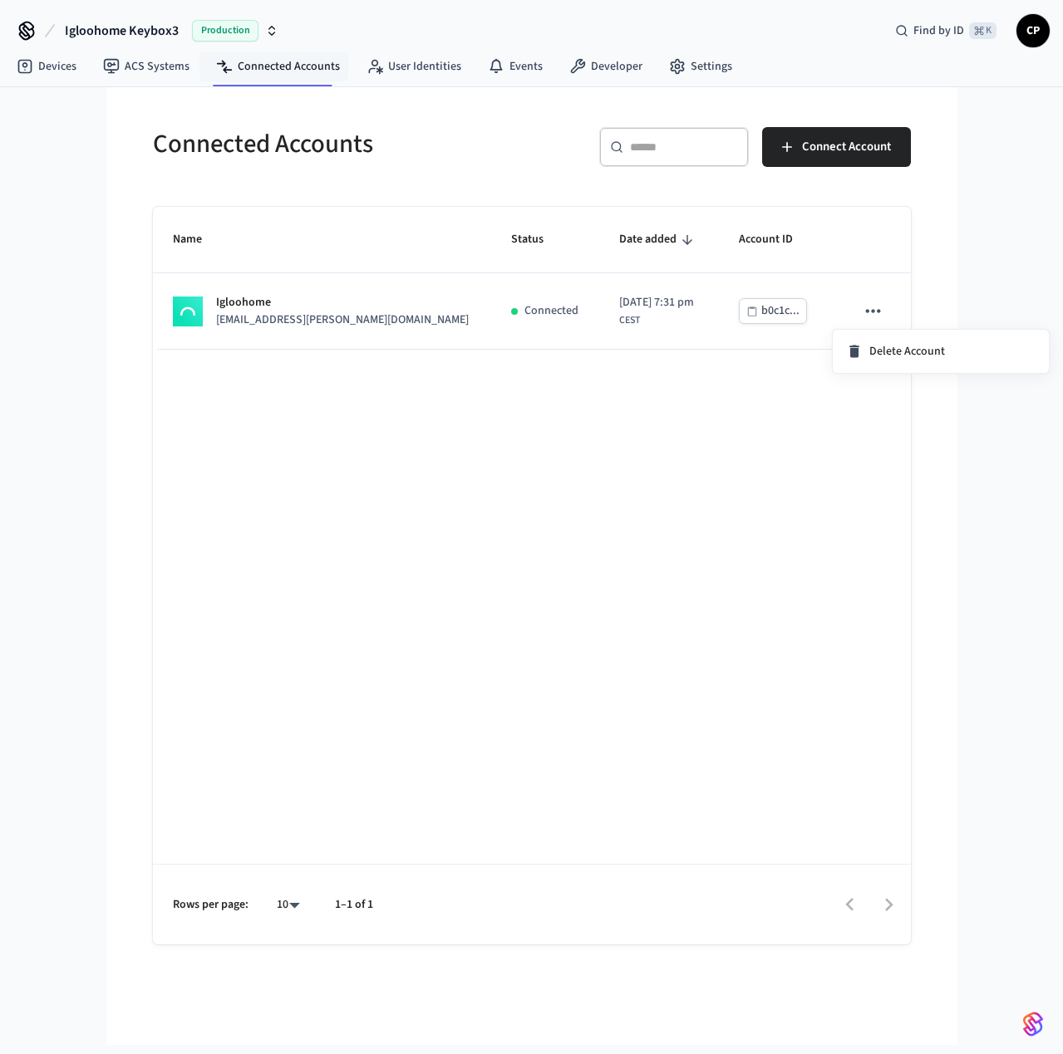
click at [685, 397] on div at bounding box center [531, 527] width 1063 height 1054
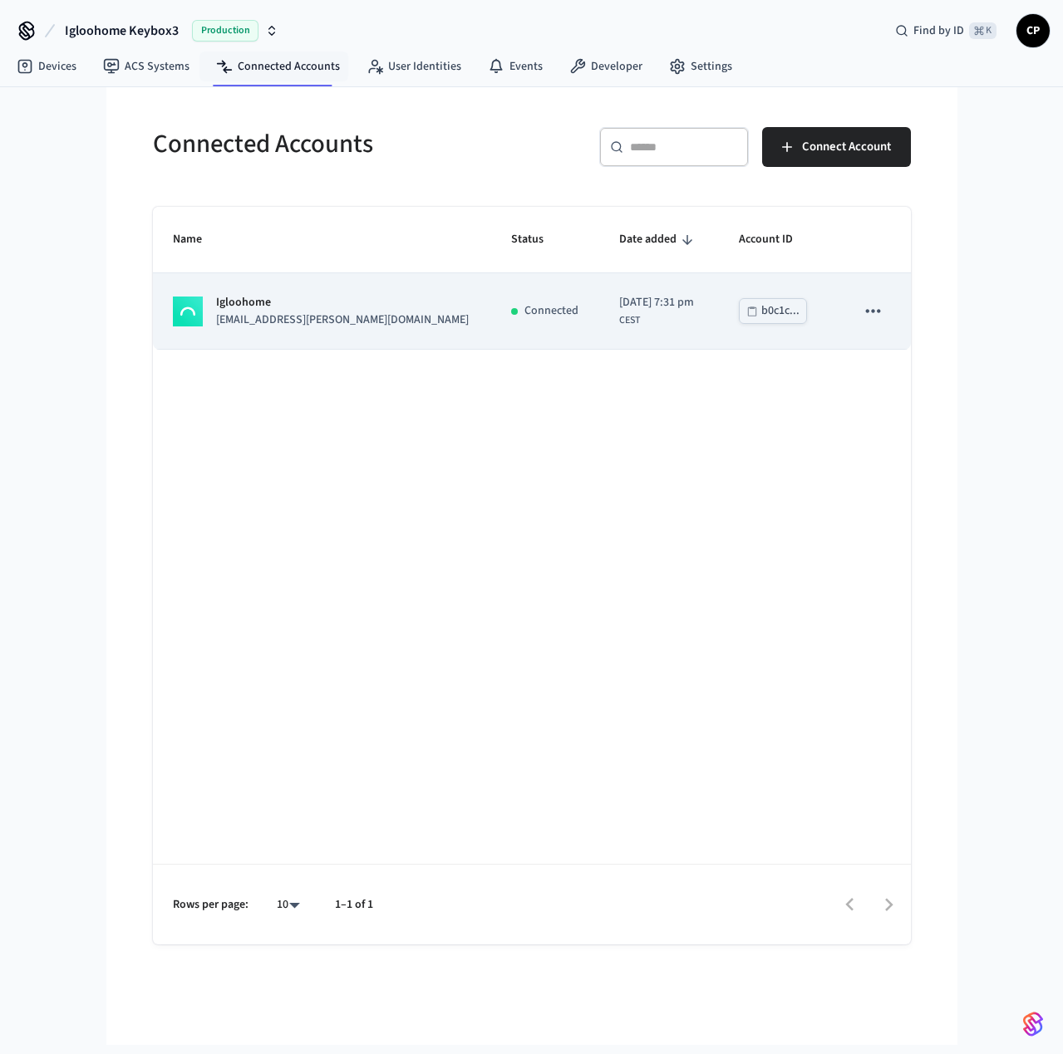
click at [279, 308] on p "Igloohome" at bounding box center [342, 302] width 253 height 17
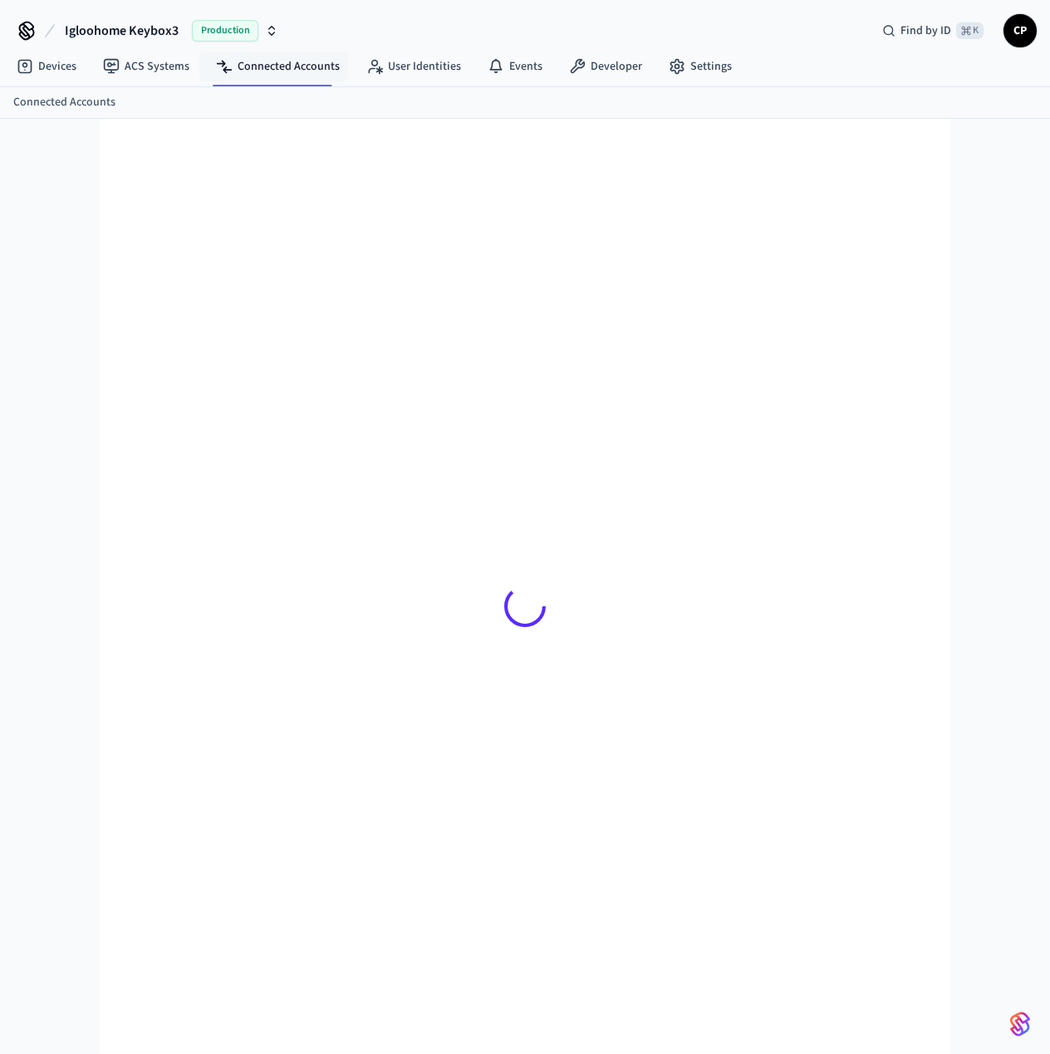
click at [343, 312] on div at bounding box center [525, 606] width 784 height 895
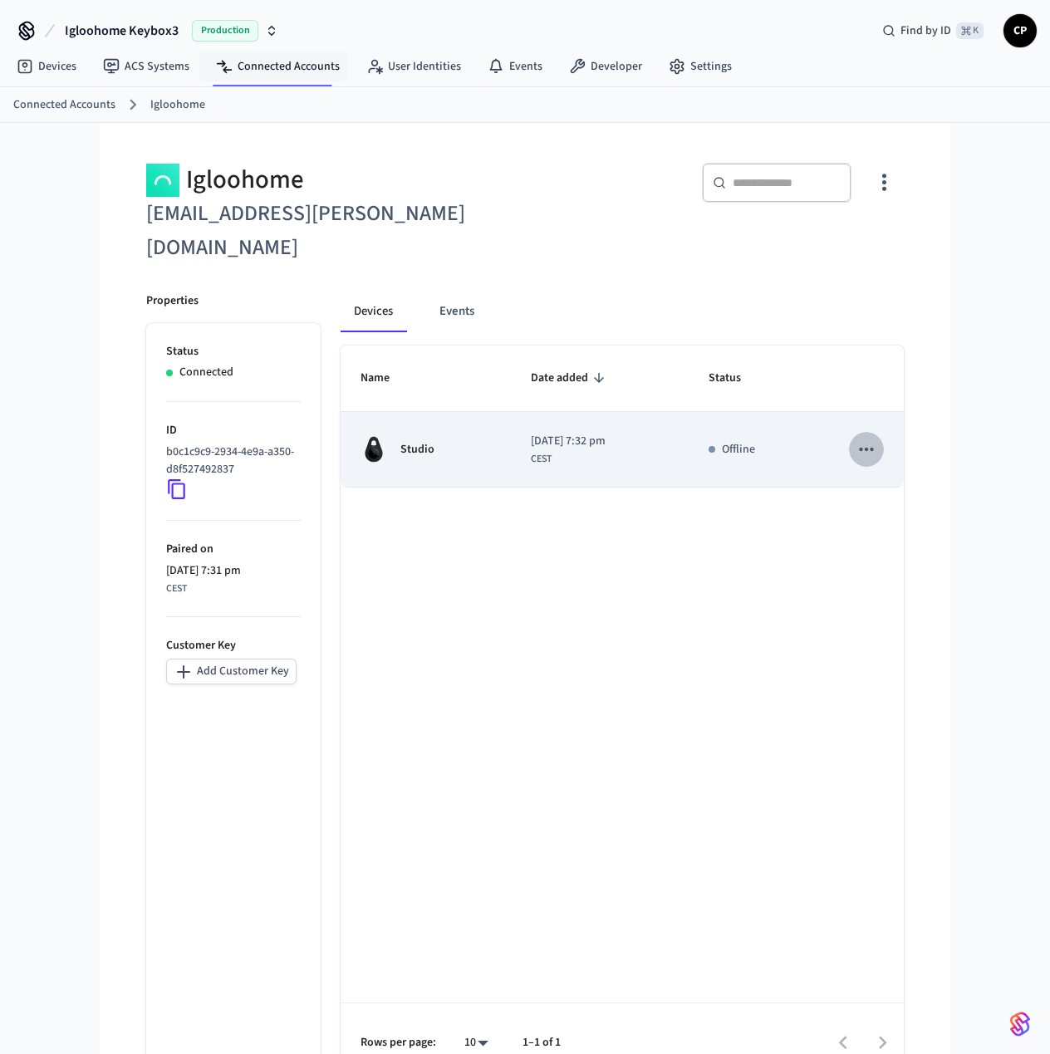
click at [874, 439] on icon "sticky table" at bounding box center [867, 450] width 22 height 22
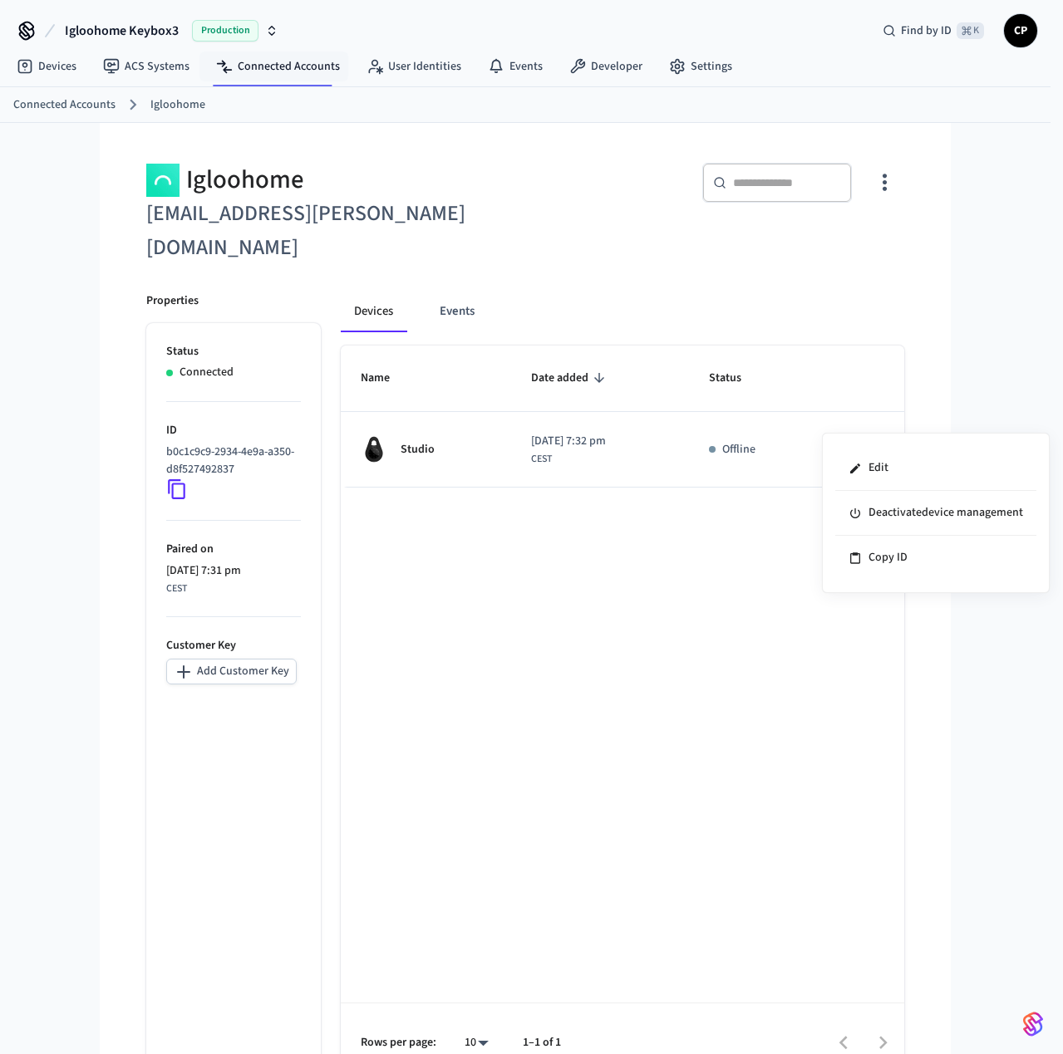
click at [692, 538] on div at bounding box center [531, 527] width 1063 height 1054
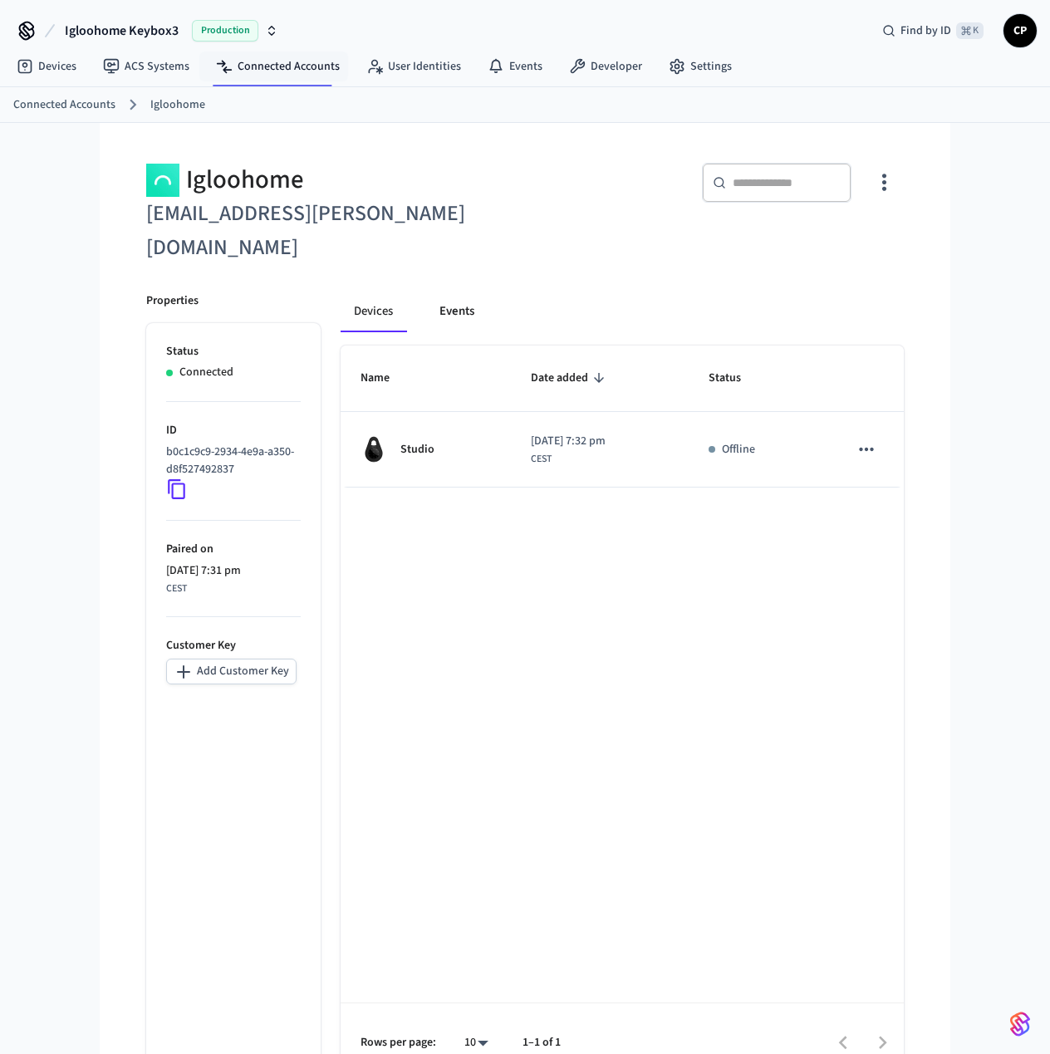
click at [462, 292] on button "Events" at bounding box center [456, 312] width 61 height 40
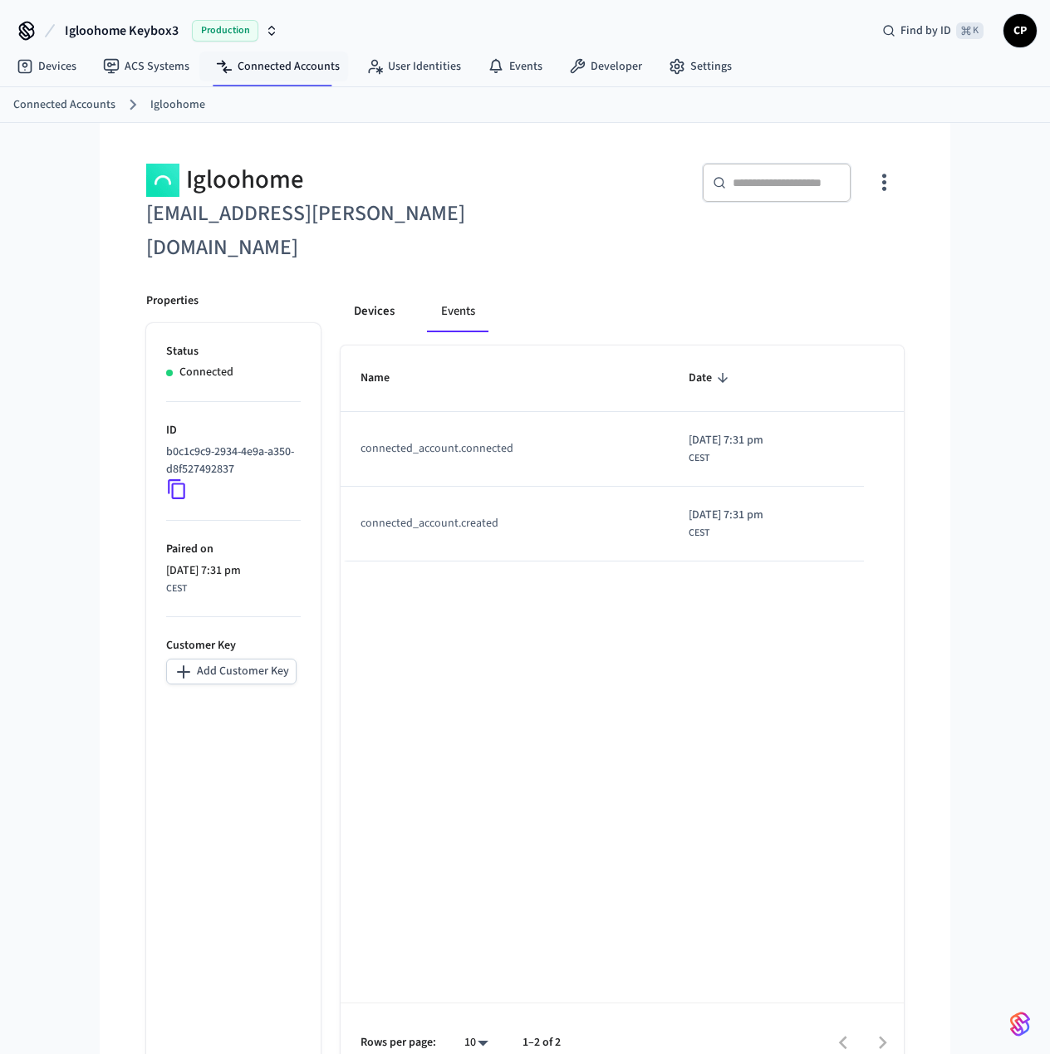
click at [371, 292] on button "Devices" at bounding box center [374, 312] width 67 height 40
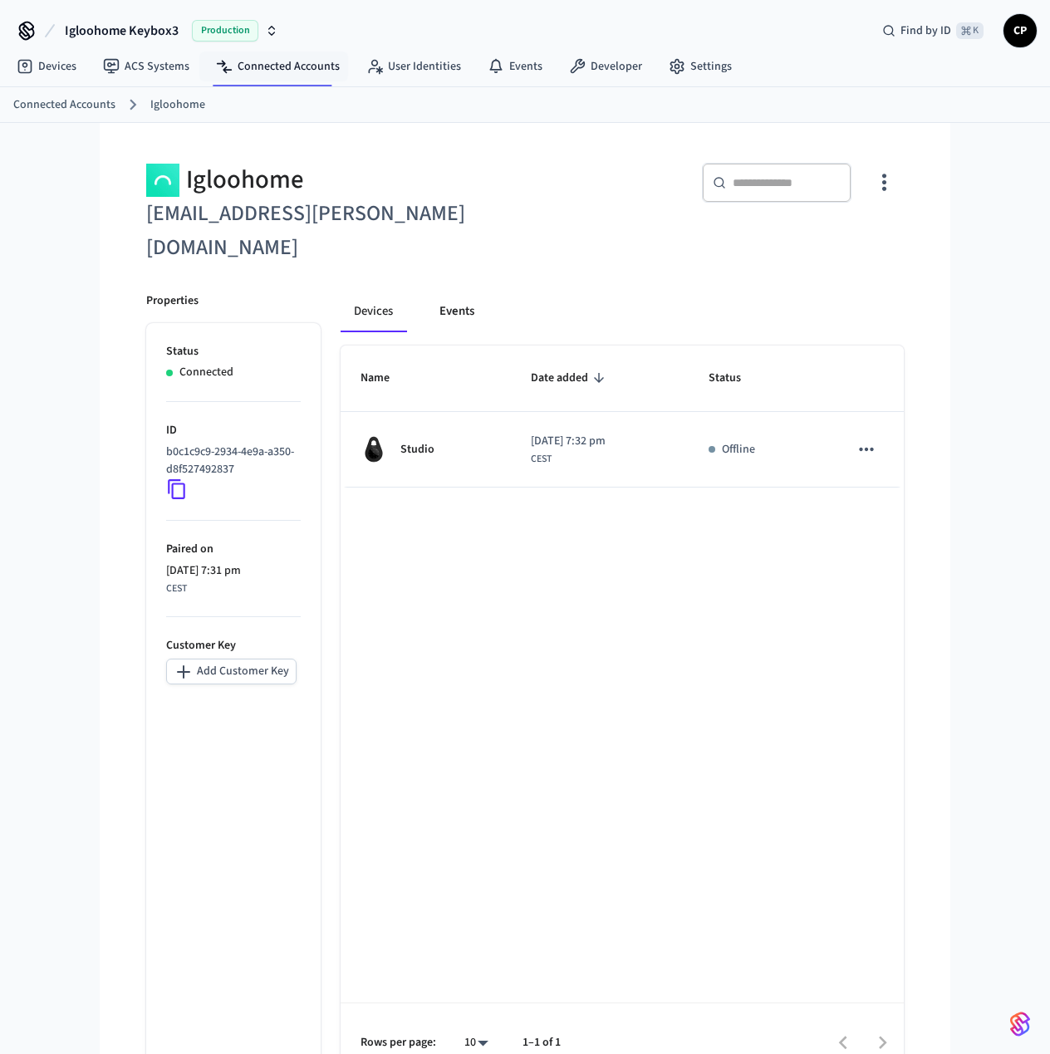
click at [458, 292] on button "Events" at bounding box center [456, 312] width 61 height 40
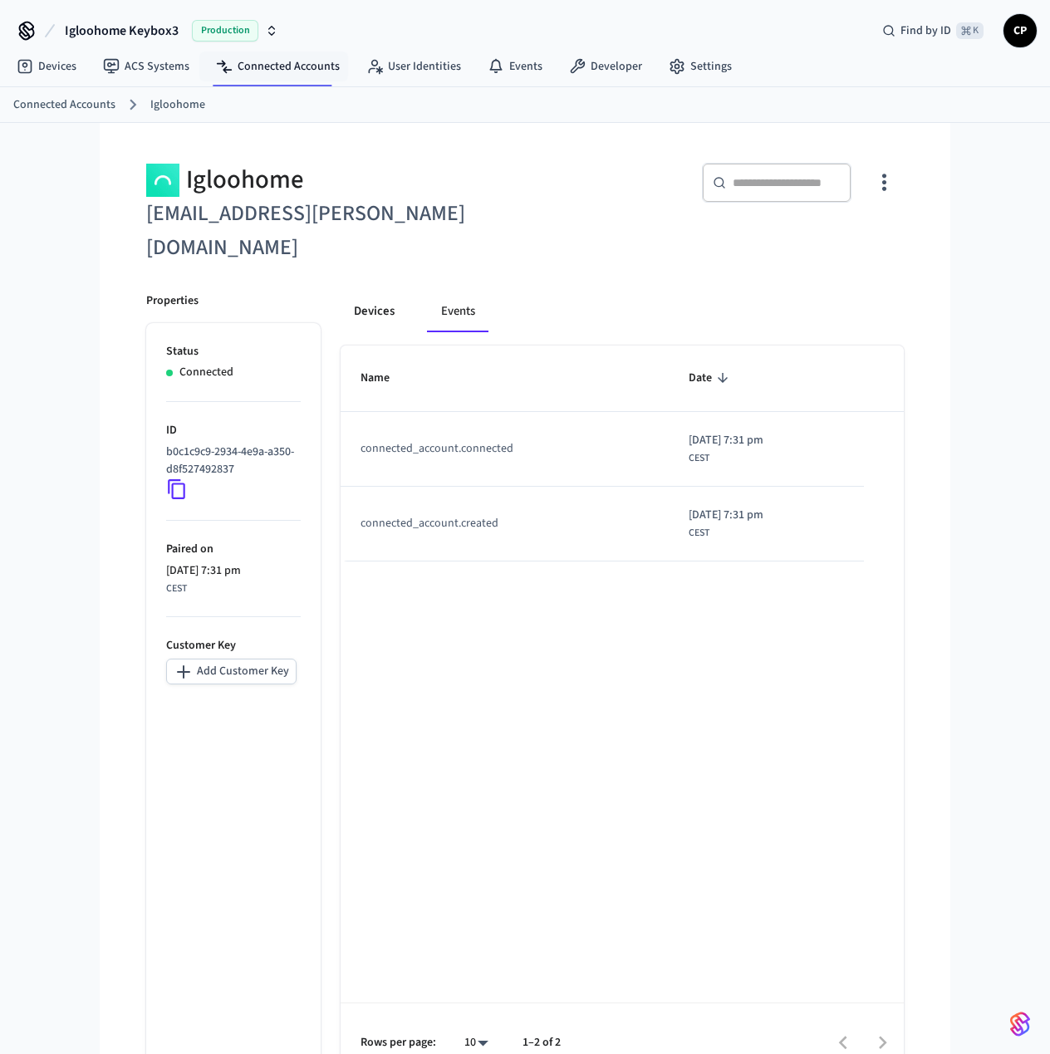
click at [380, 292] on button "Devices" at bounding box center [374, 312] width 67 height 40
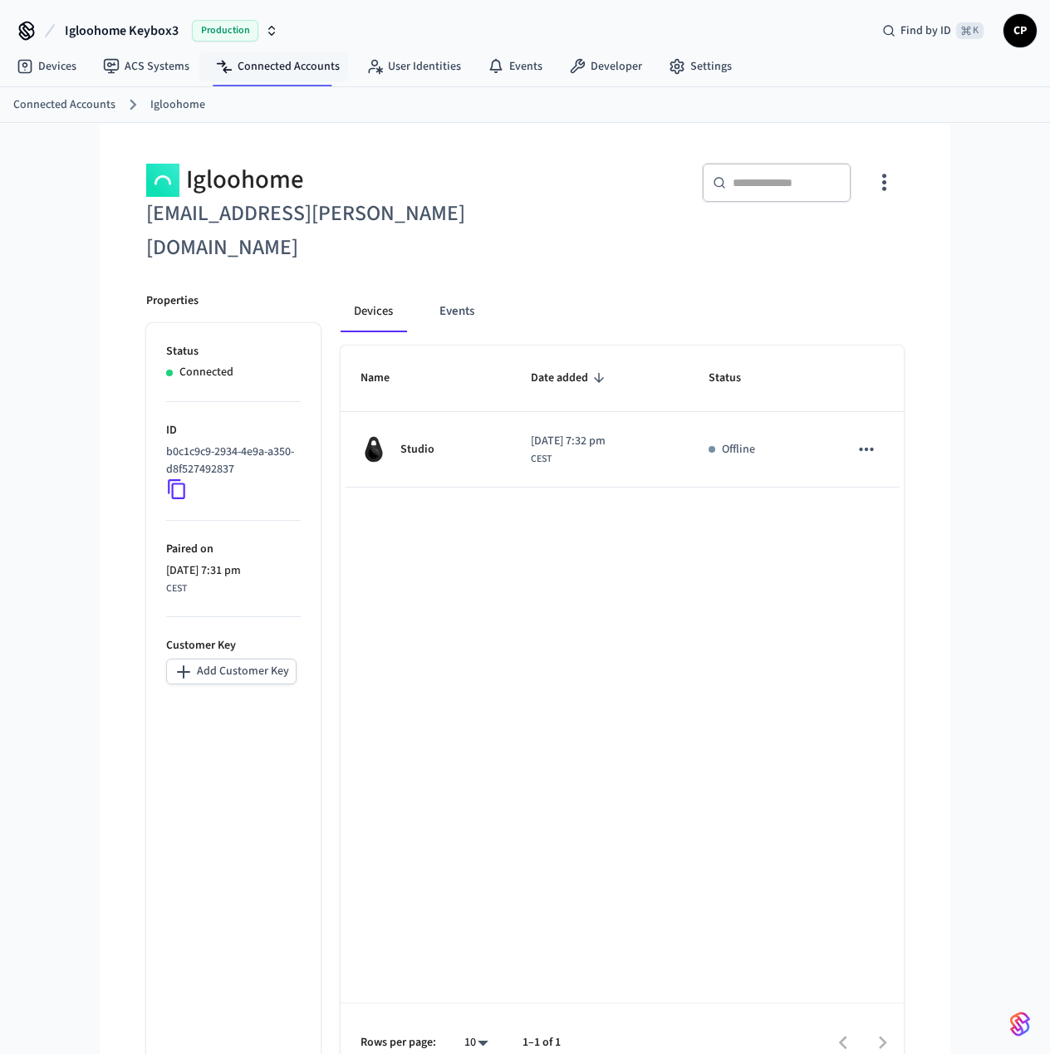
click at [179, 479] on icon at bounding box center [177, 490] width 22 height 22
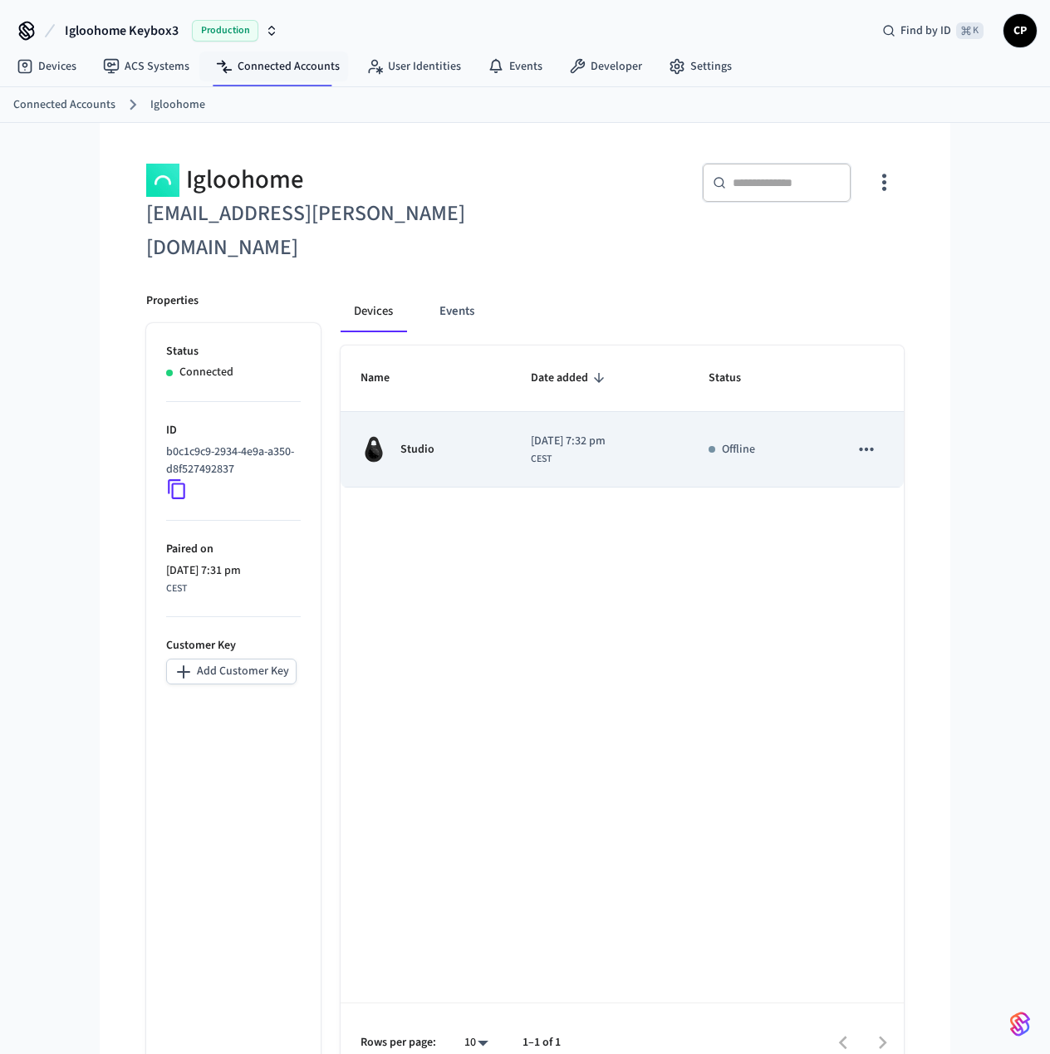
click at [879, 432] on button "sticky table" at bounding box center [866, 449] width 35 height 35
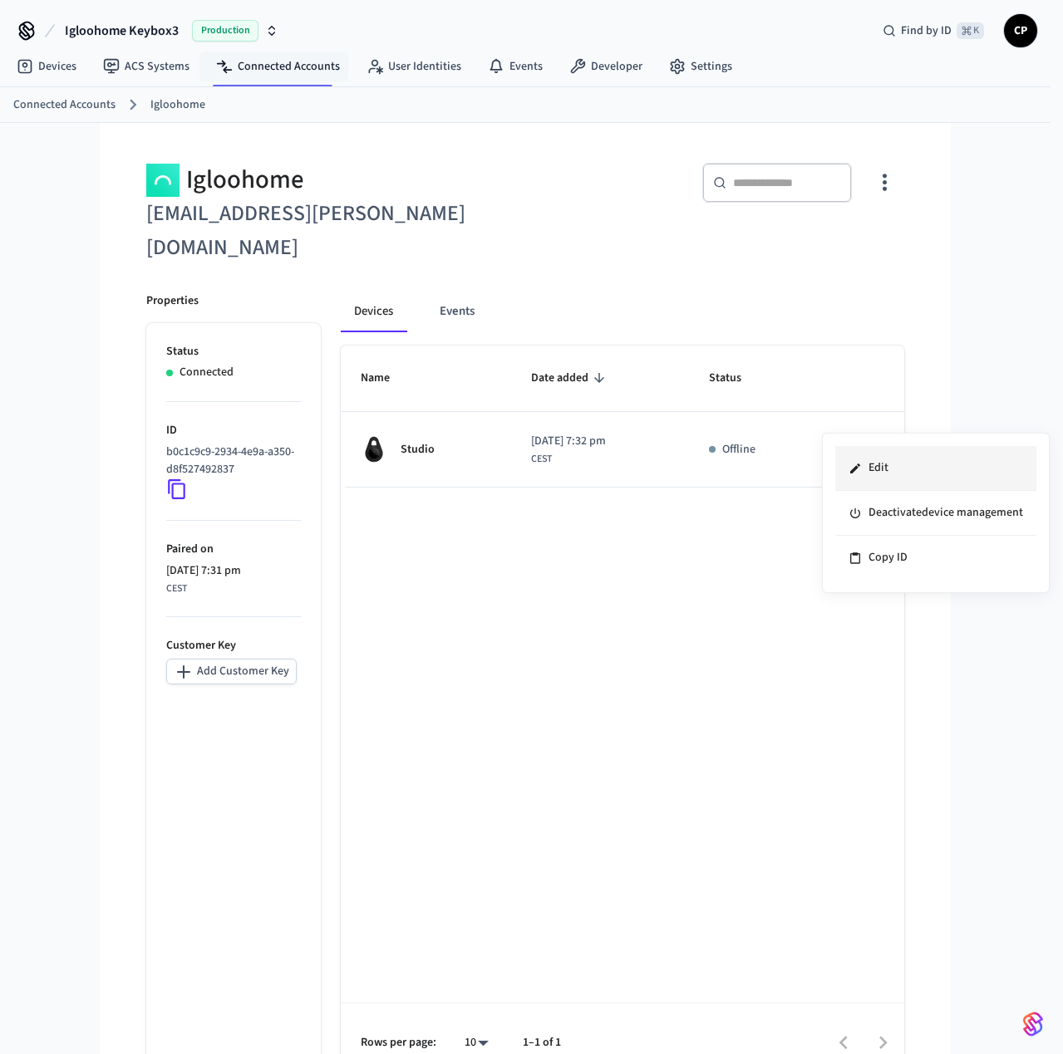
click at [892, 472] on li "Edit" at bounding box center [935, 468] width 201 height 45
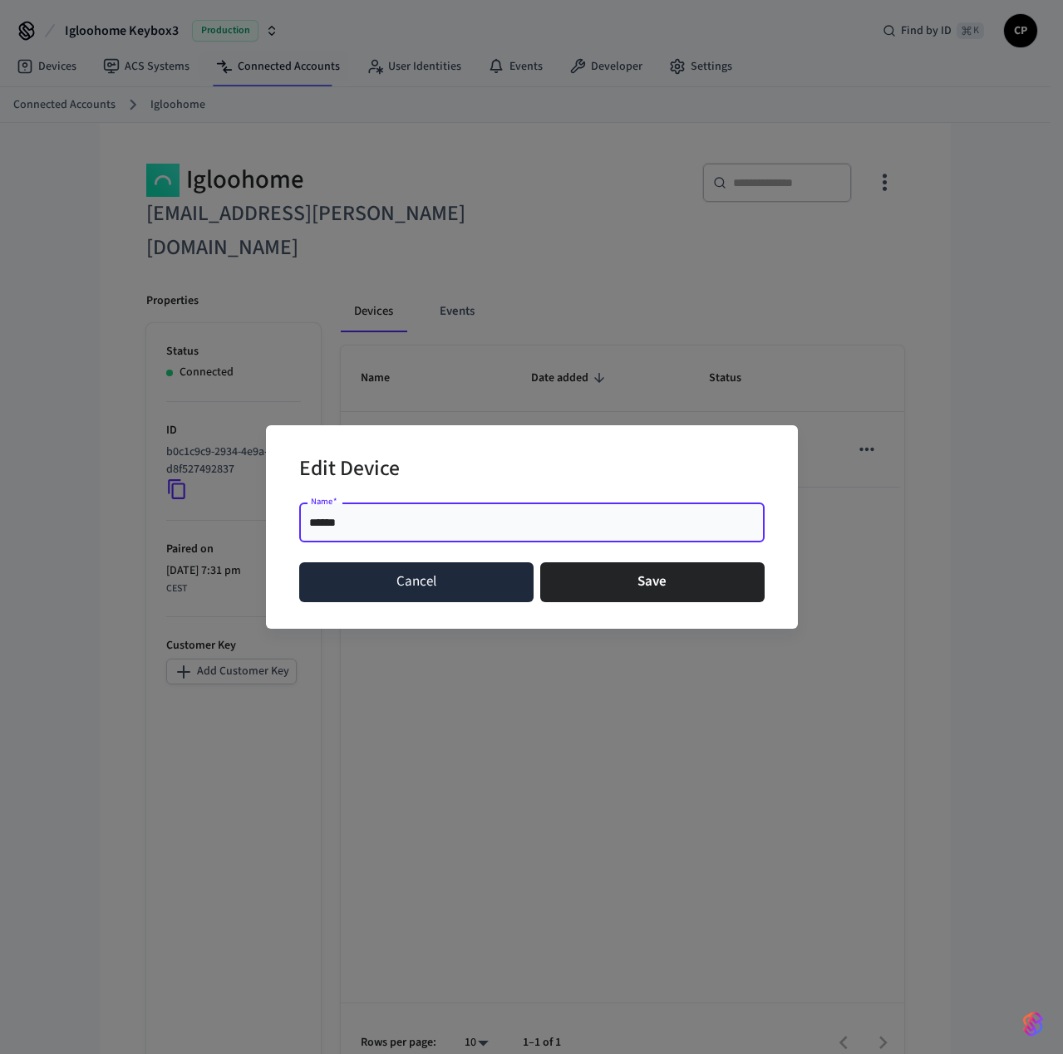
click at [425, 596] on button "Cancel" at bounding box center [416, 583] width 235 height 40
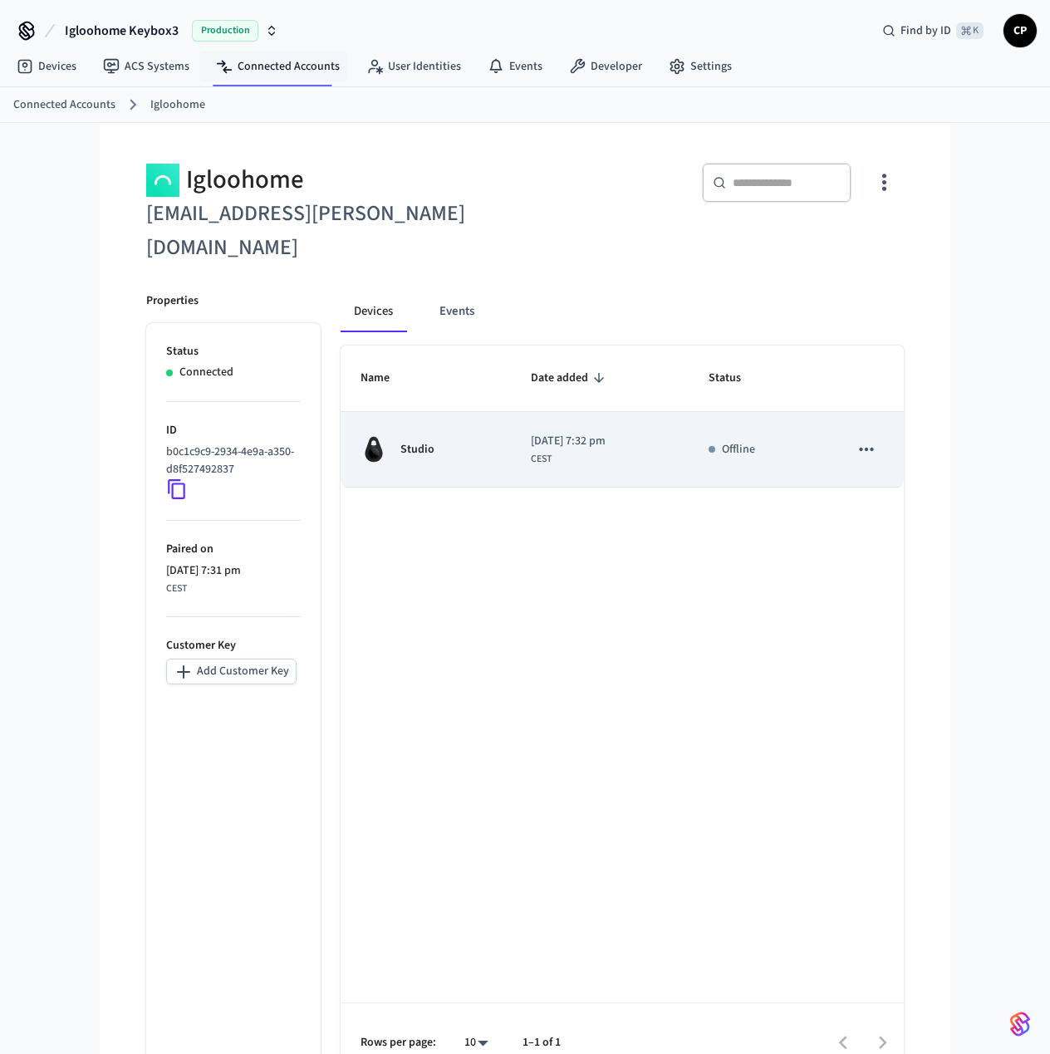
click at [855, 432] on button "sticky table" at bounding box center [866, 449] width 35 height 35
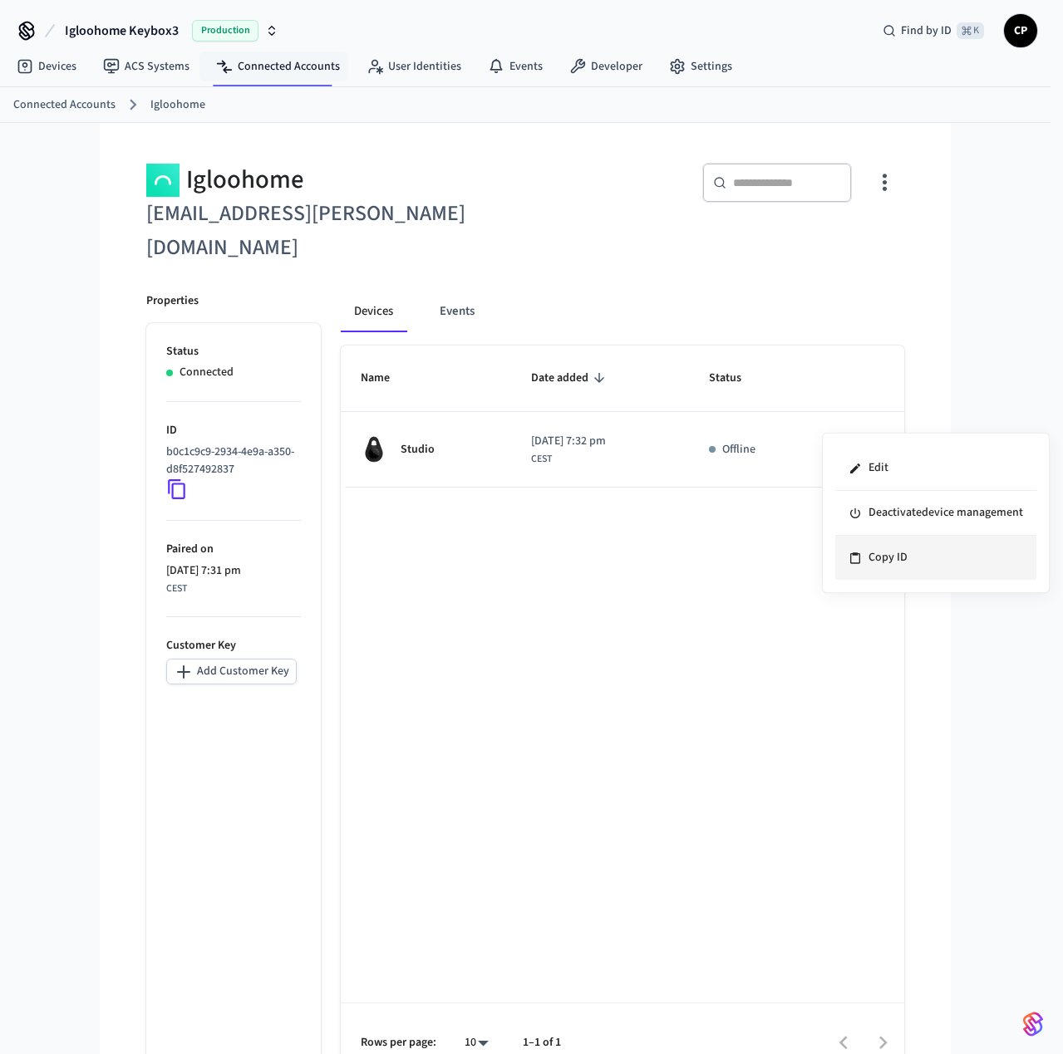
click at [923, 560] on li "Copy ID" at bounding box center [935, 558] width 201 height 44
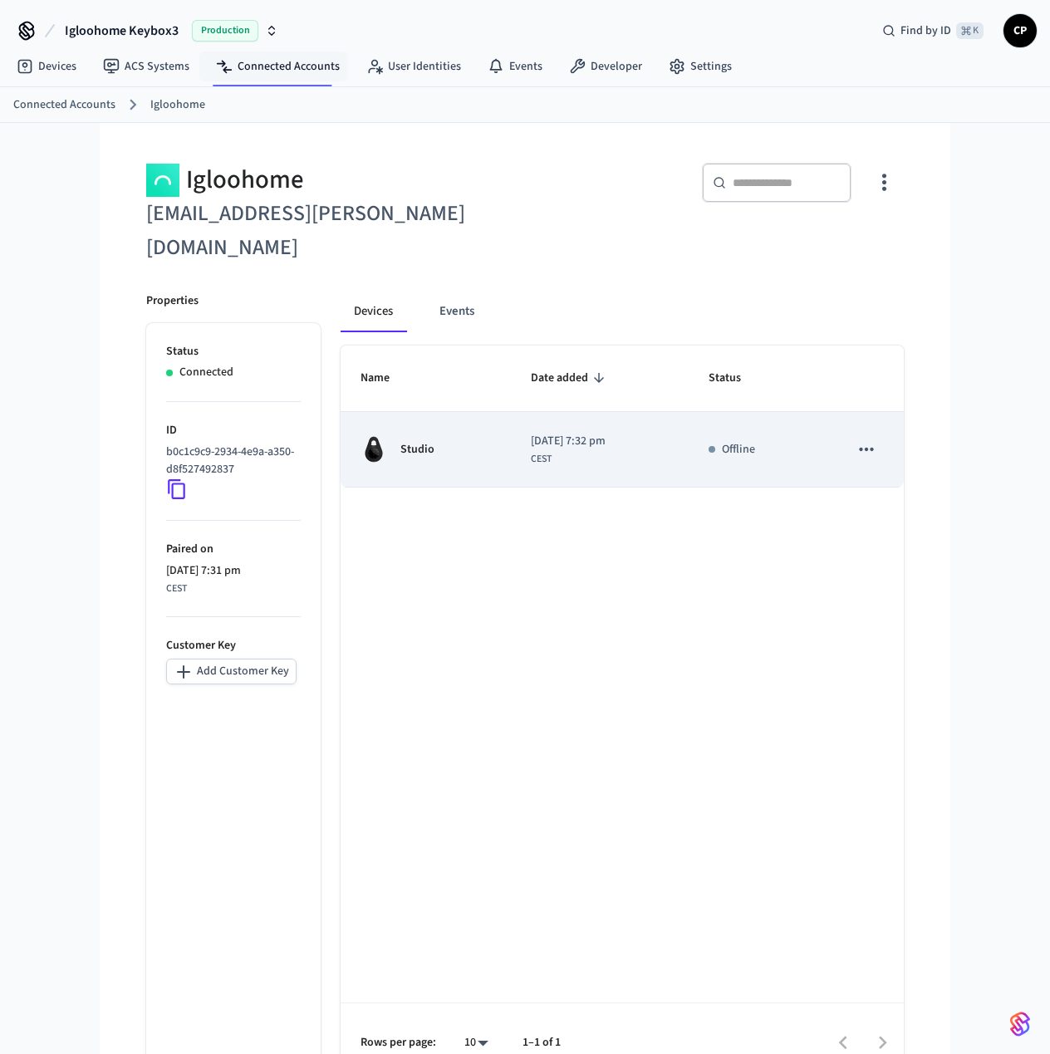
click at [460, 436] on div "Studio" at bounding box center [426, 449] width 130 height 27
click at [863, 439] on icon "sticky table" at bounding box center [867, 450] width 22 height 22
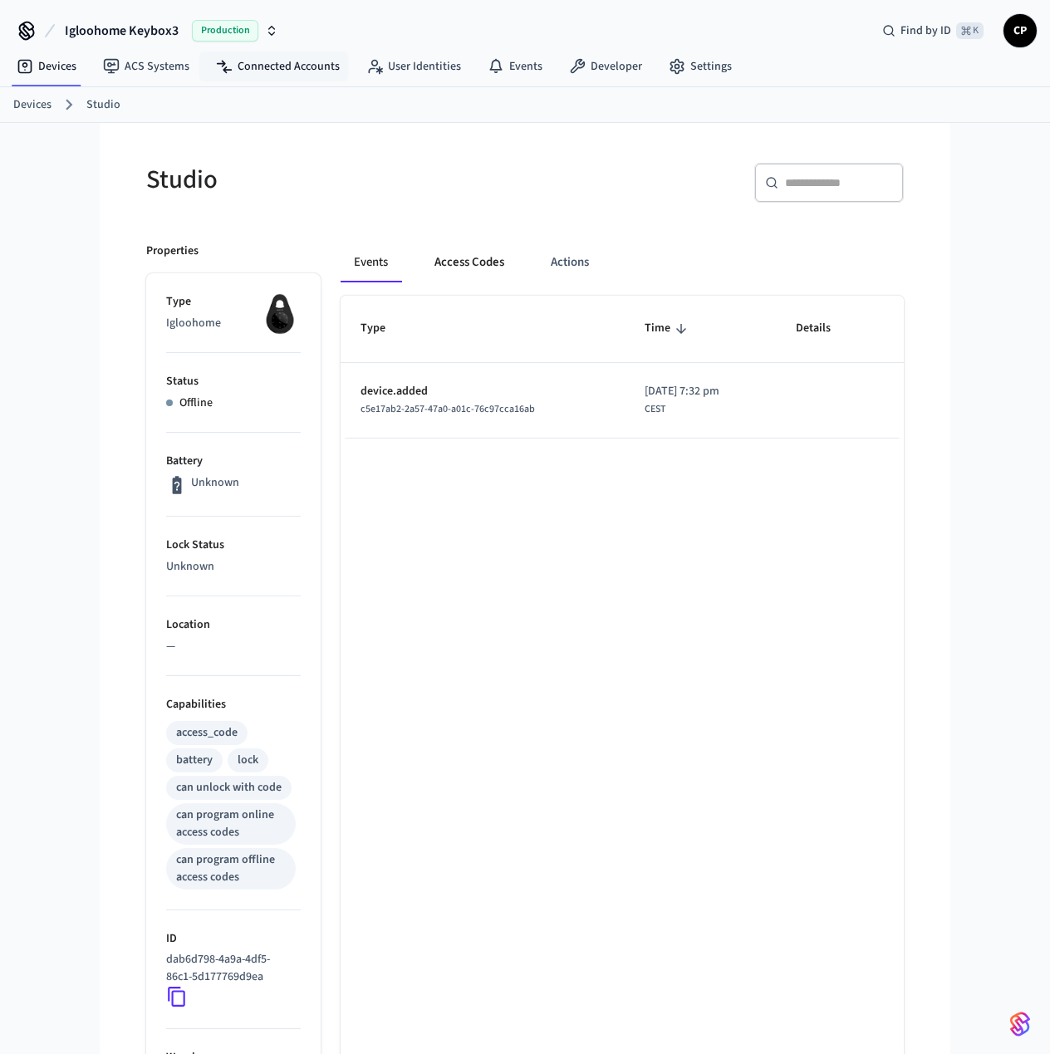
click at [481, 263] on button "Access Codes" at bounding box center [469, 263] width 96 height 40
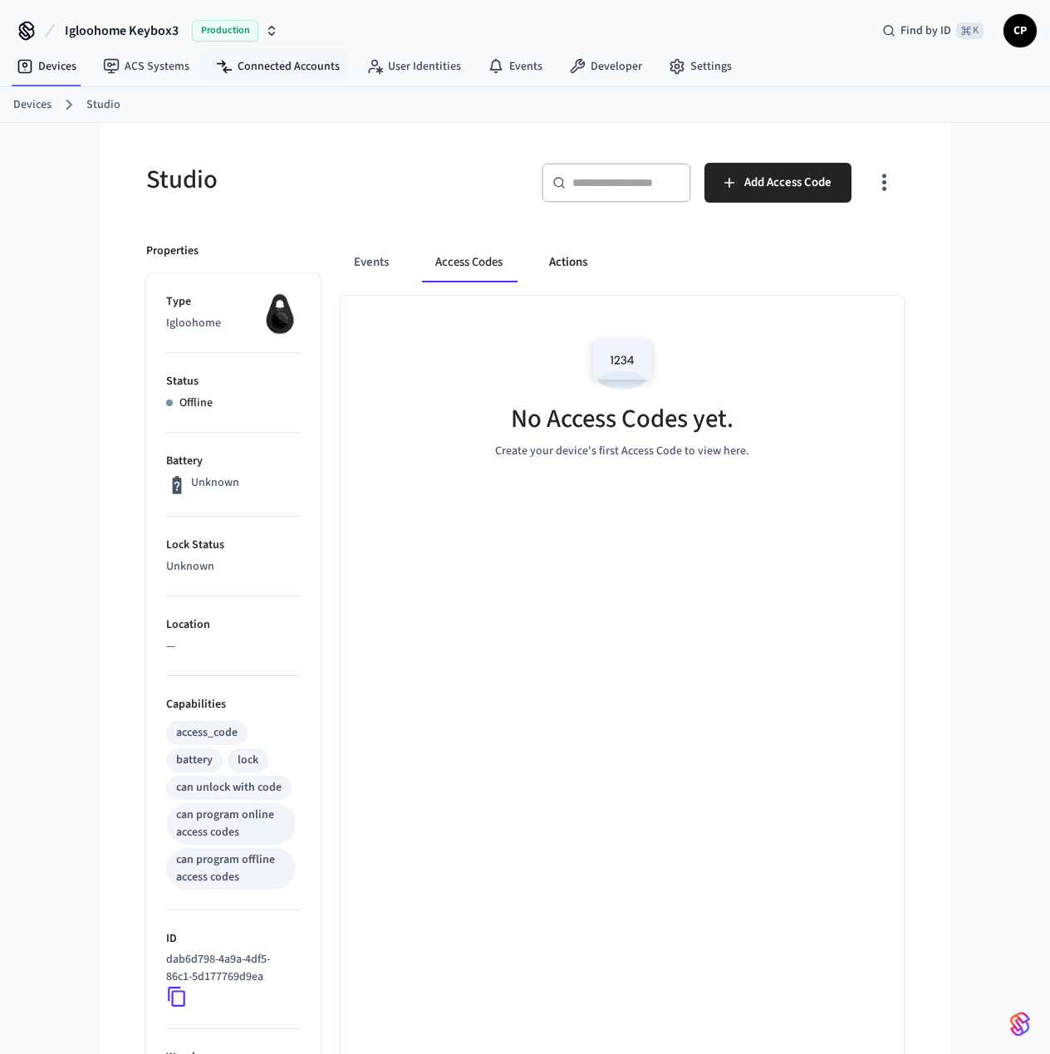
click at [574, 269] on button "Actions" at bounding box center [568, 263] width 65 height 40
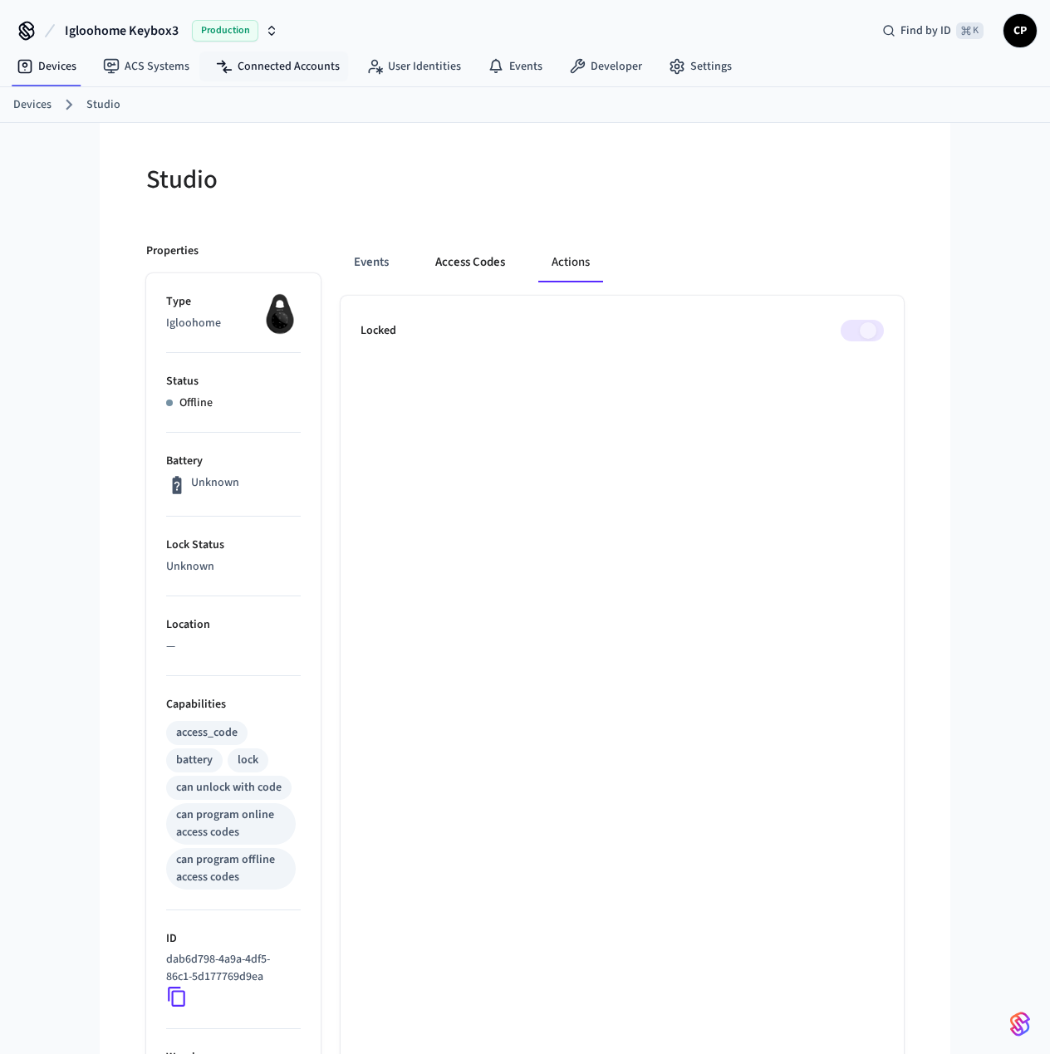
click at [456, 266] on button "Access Codes" at bounding box center [470, 263] width 96 height 40
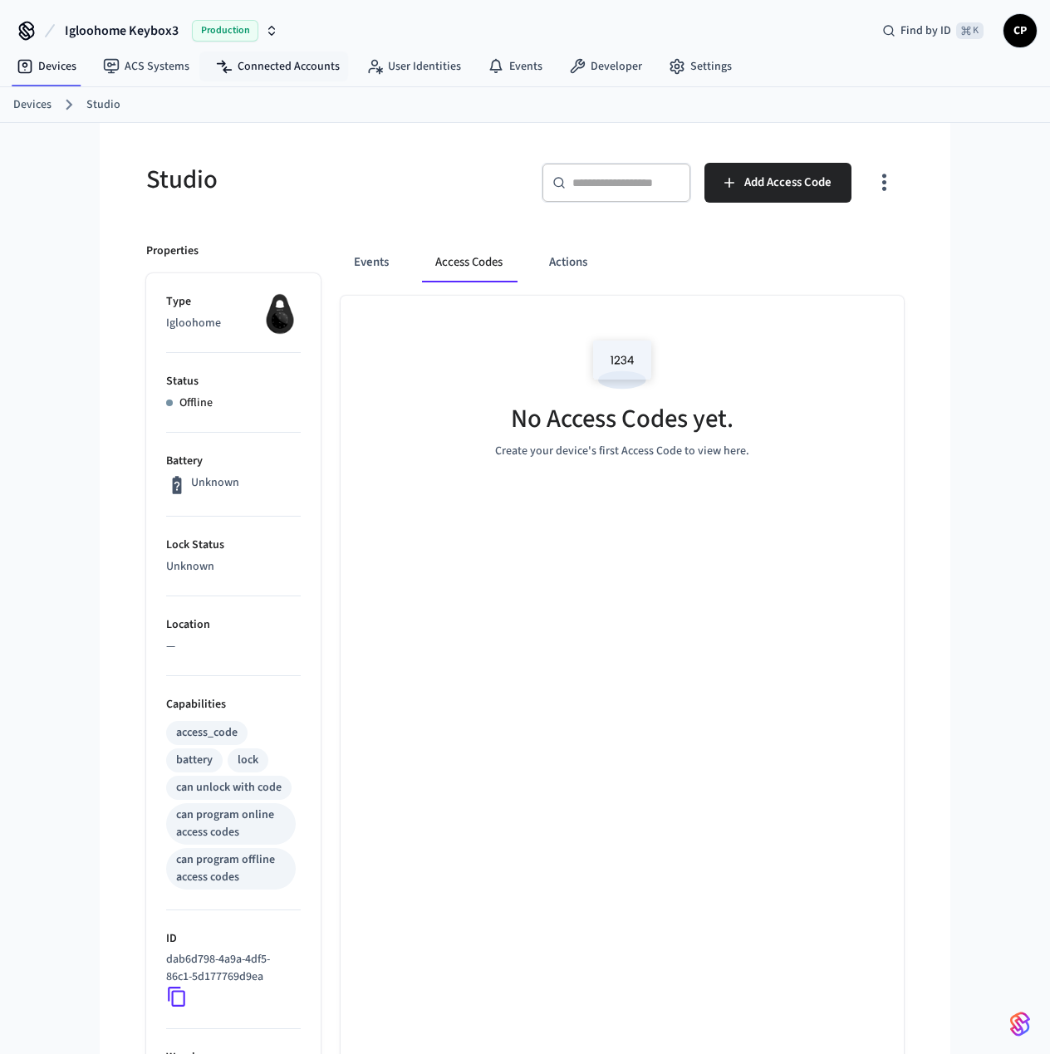
click at [176, 648] on p "—" at bounding box center [233, 646] width 135 height 17
click at [273, 32] on icon "button" at bounding box center [271, 30] width 13 height 13
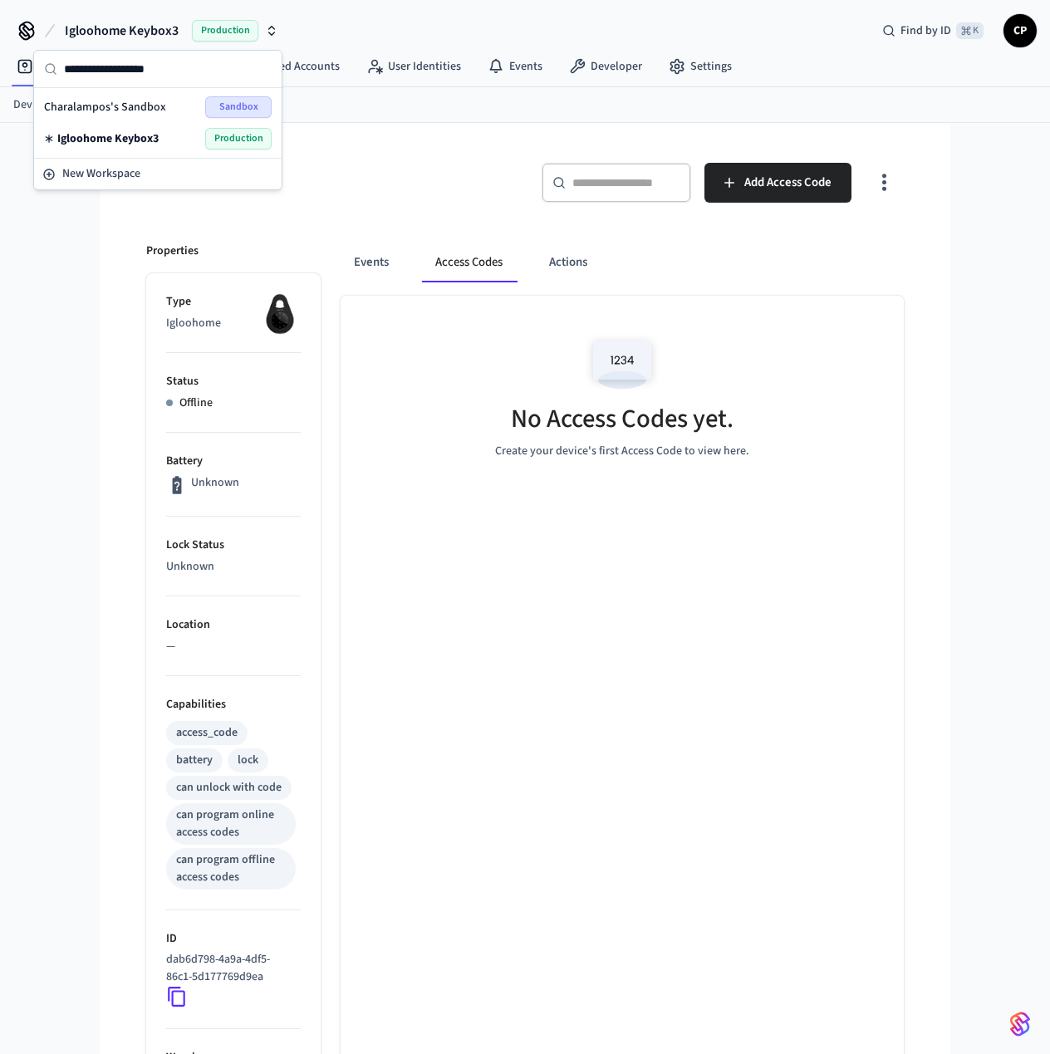
click at [270, 31] on icon "button" at bounding box center [271, 30] width 13 height 13
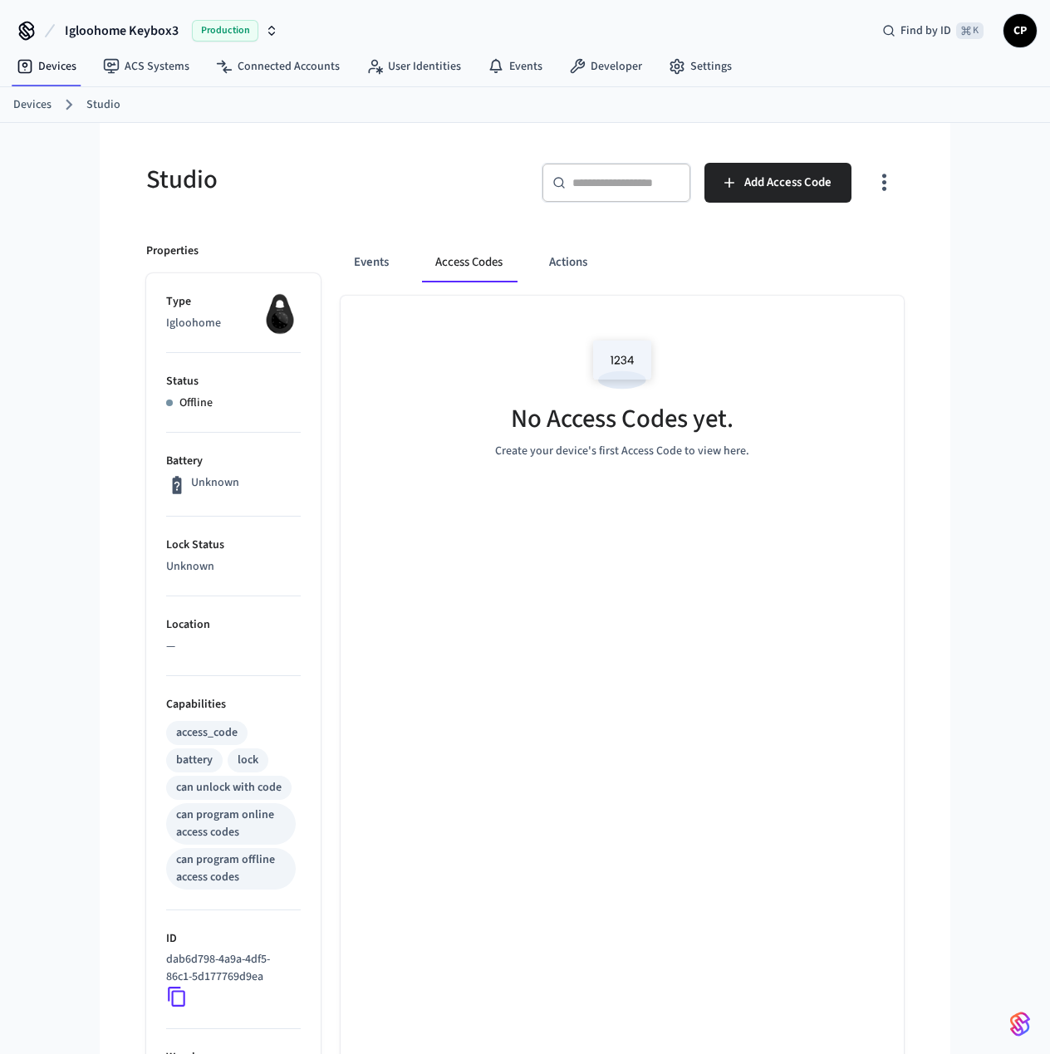
click at [942, 265] on div "Studio ​ ​ Add Access Code Properties Type Igloohome Status Offline Battery Unk…" at bounding box center [525, 769] width 851 height 1293
click at [779, 176] on span "Add Access Code" at bounding box center [788, 183] width 87 height 22
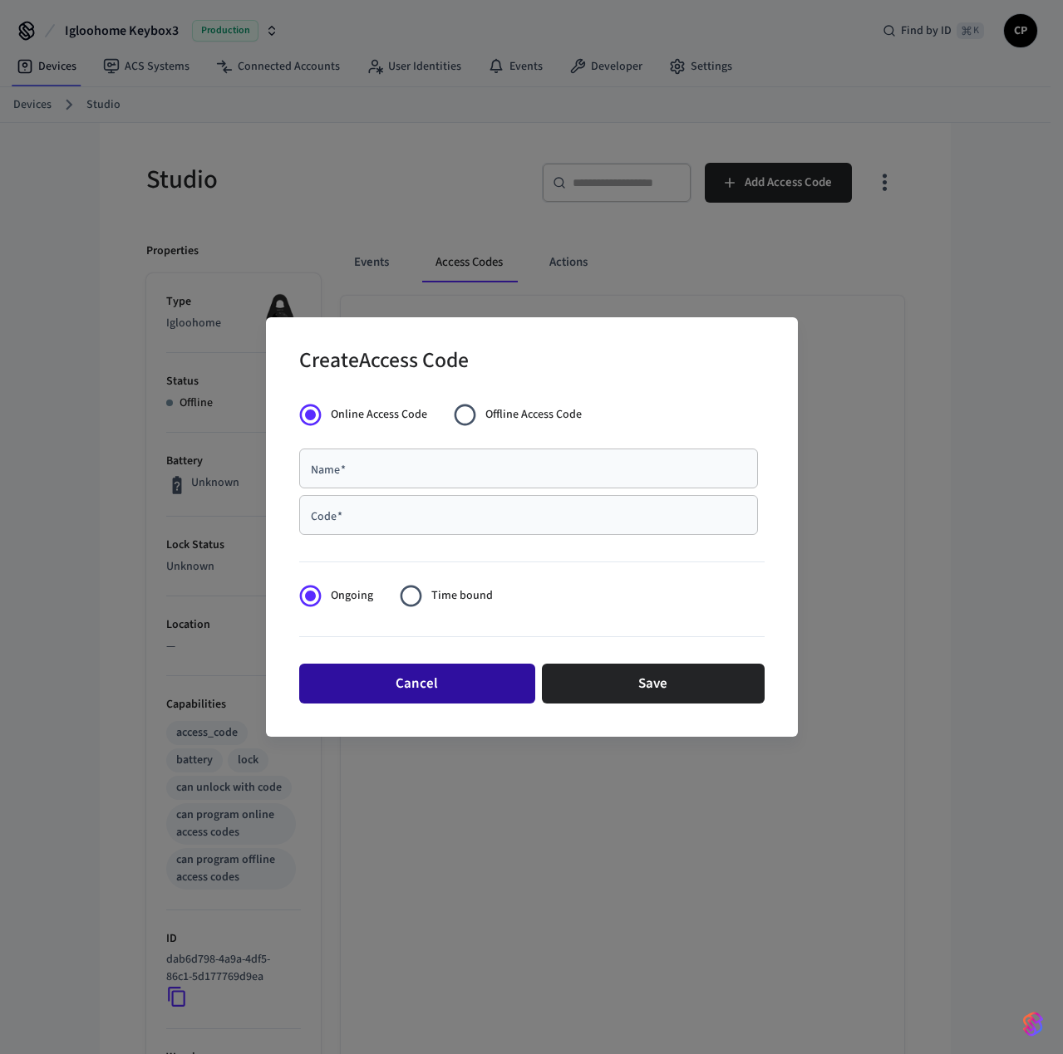
click at [455, 686] on button "Cancel" at bounding box center [417, 684] width 236 height 40
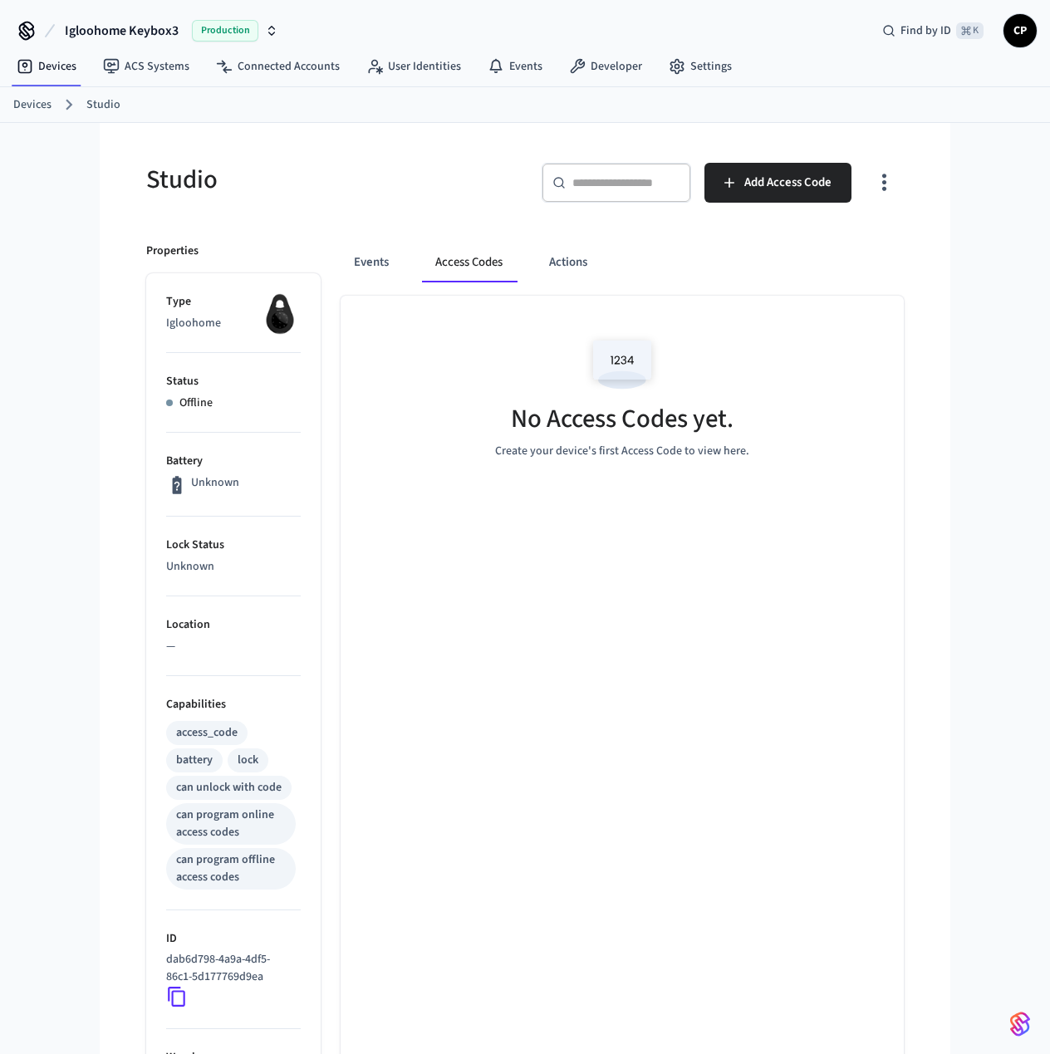
click at [902, 529] on div "No Access Codes yet. Create your device's first Access Code to view here." at bounding box center [622, 856] width 563 height 1120
click at [371, 263] on button "Events" at bounding box center [371, 263] width 61 height 40
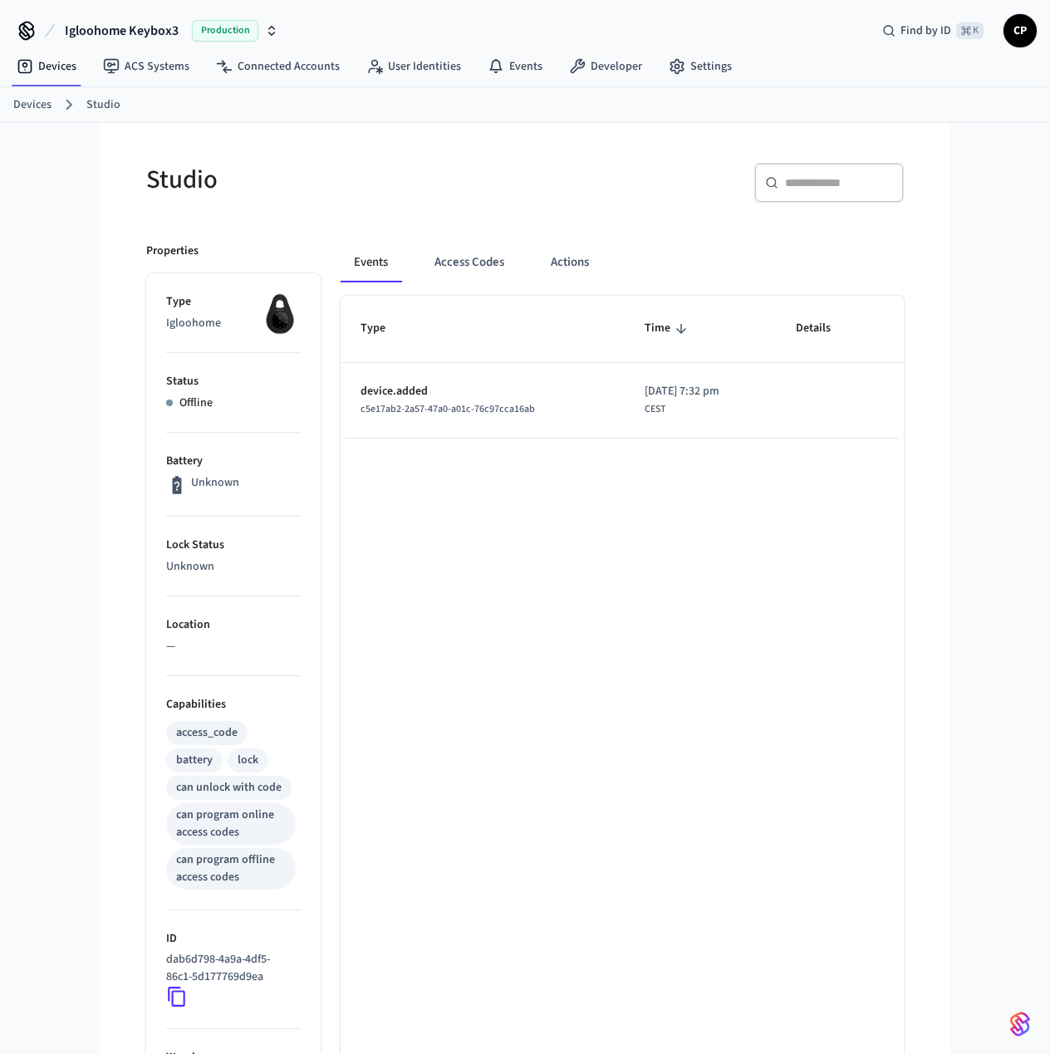
click at [590, 526] on div "Type Time Details device.added c5e17ab2-2a57-47a0-a01c-76c97cca16ab [DATE] 7:32…" at bounding box center [622, 856] width 563 height 1120
click at [478, 257] on button "Access Codes" at bounding box center [469, 263] width 96 height 40
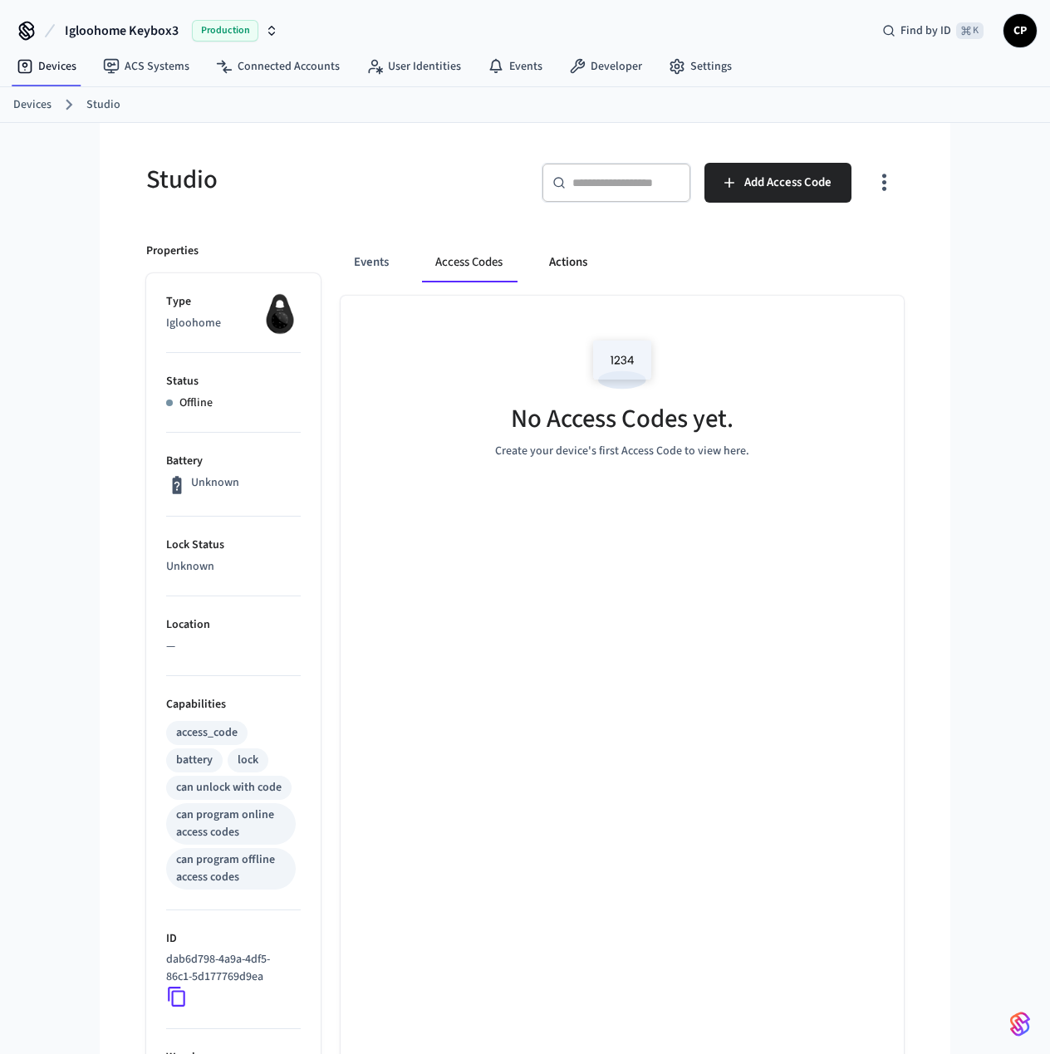
click at [575, 268] on button "Actions" at bounding box center [568, 263] width 65 height 40
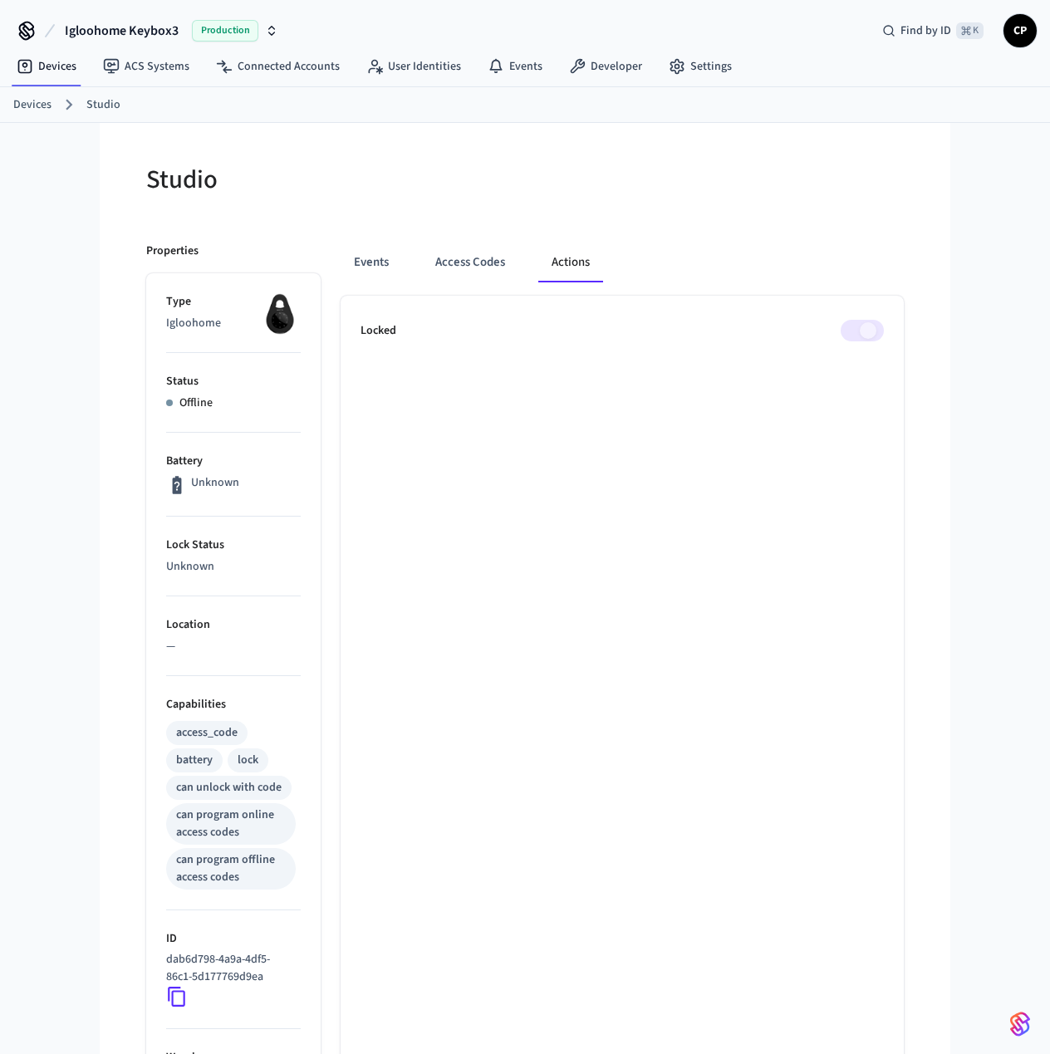
click at [857, 333] on span at bounding box center [862, 331] width 43 height 22
click at [342, 331] on div "Events Access Codes Actions Locked" at bounding box center [612, 819] width 583 height 1193
click at [394, 332] on p "Locked" at bounding box center [379, 330] width 36 height 17
click at [484, 256] on button "Access Codes" at bounding box center [470, 263] width 96 height 40
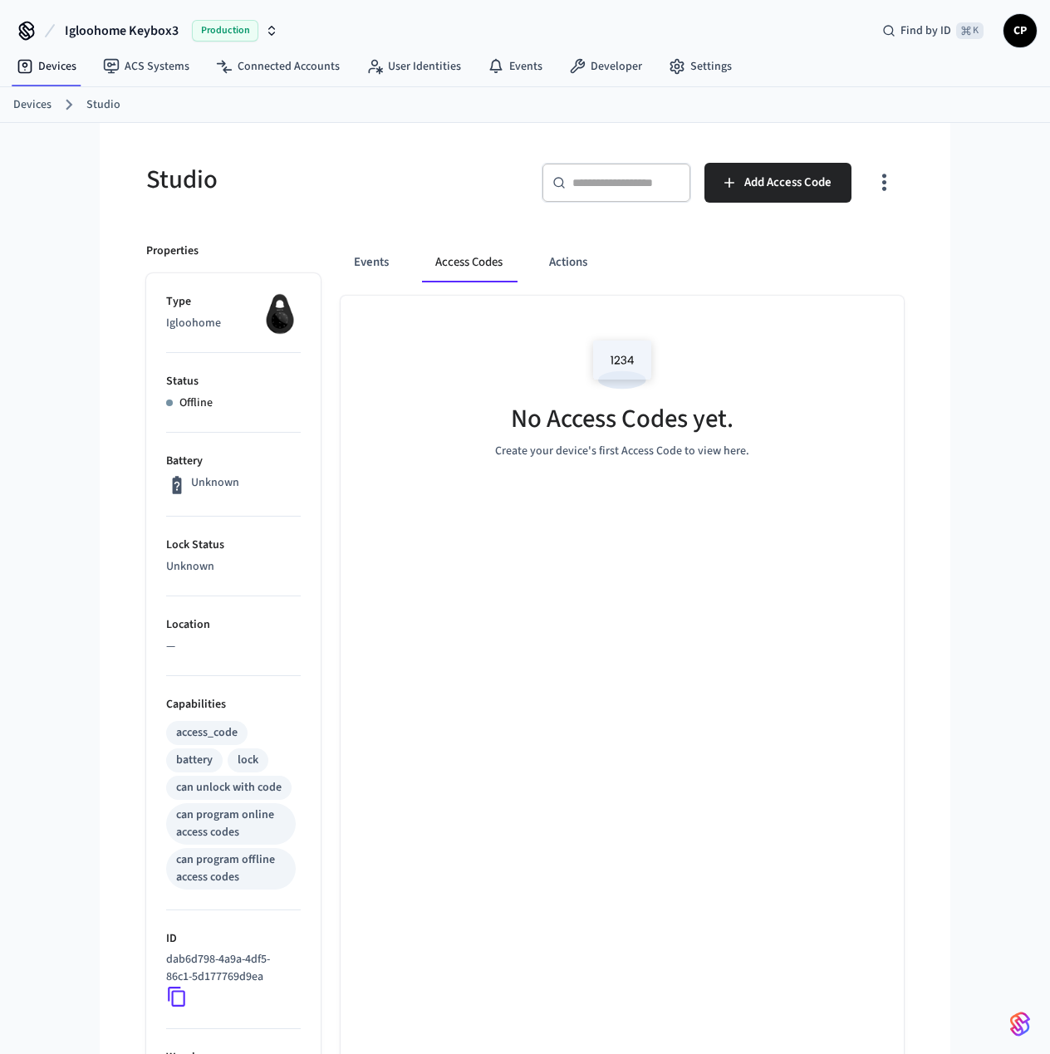
click at [890, 180] on icon "button" at bounding box center [885, 183] width 26 height 26
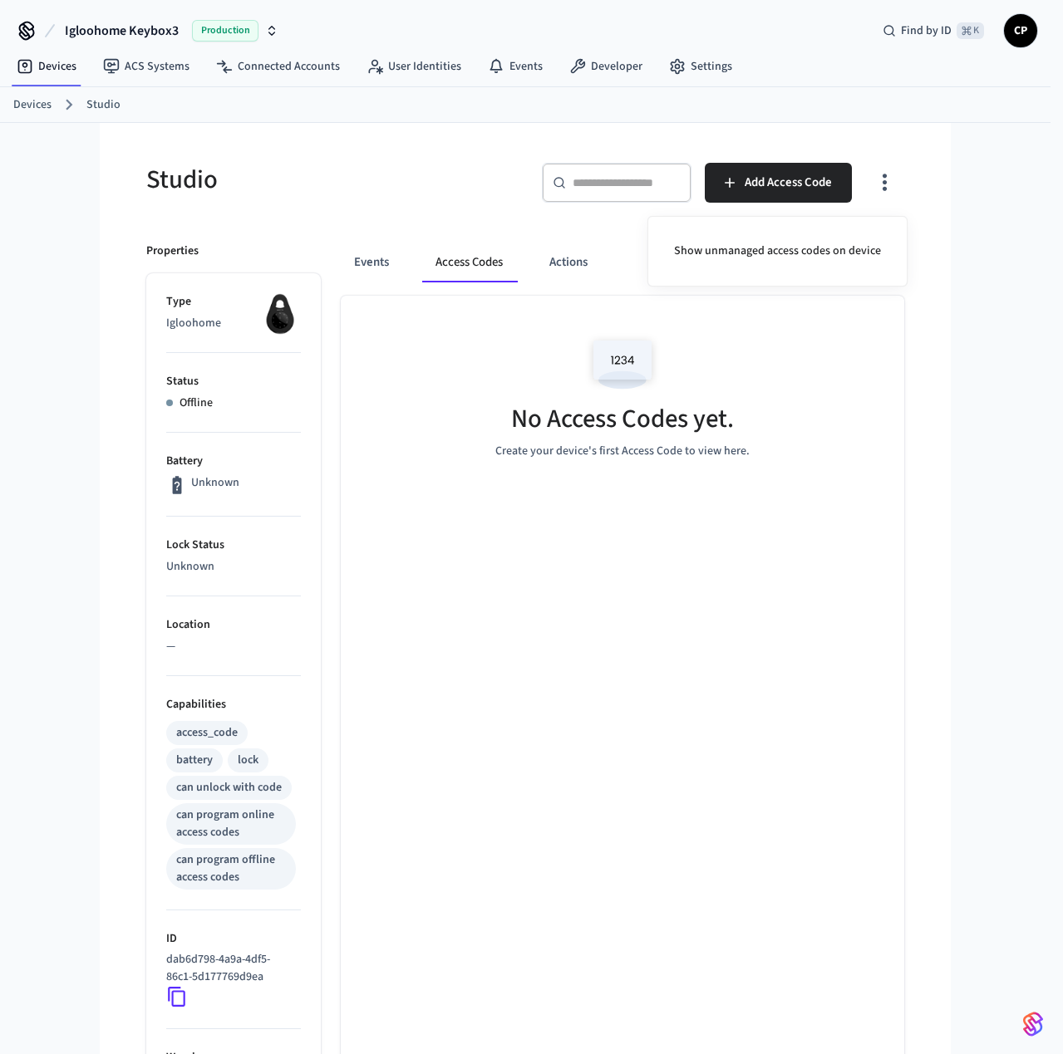
click at [889, 181] on div at bounding box center [531, 527] width 1063 height 1054
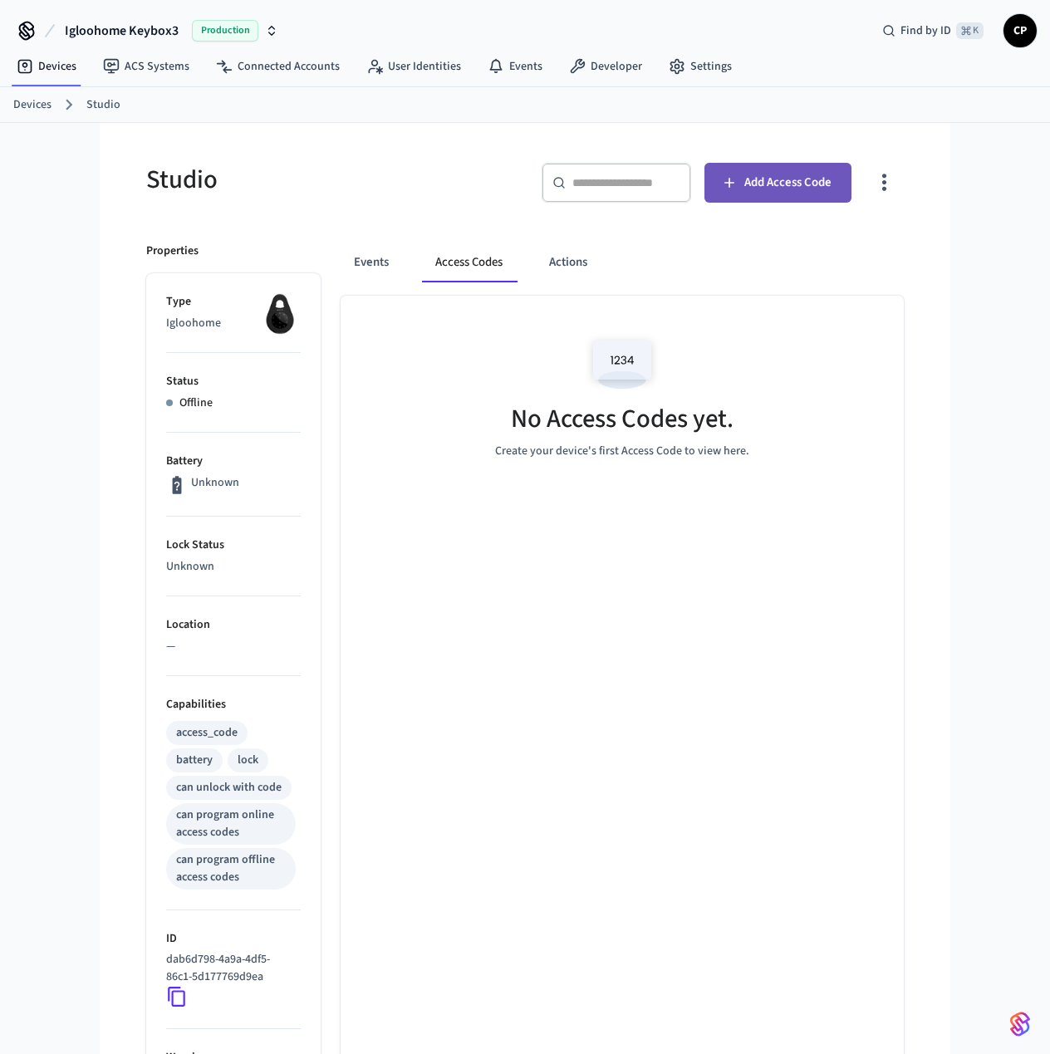
click at [809, 186] on span "Add Access Code" at bounding box center [788, 183] width 87 height 22
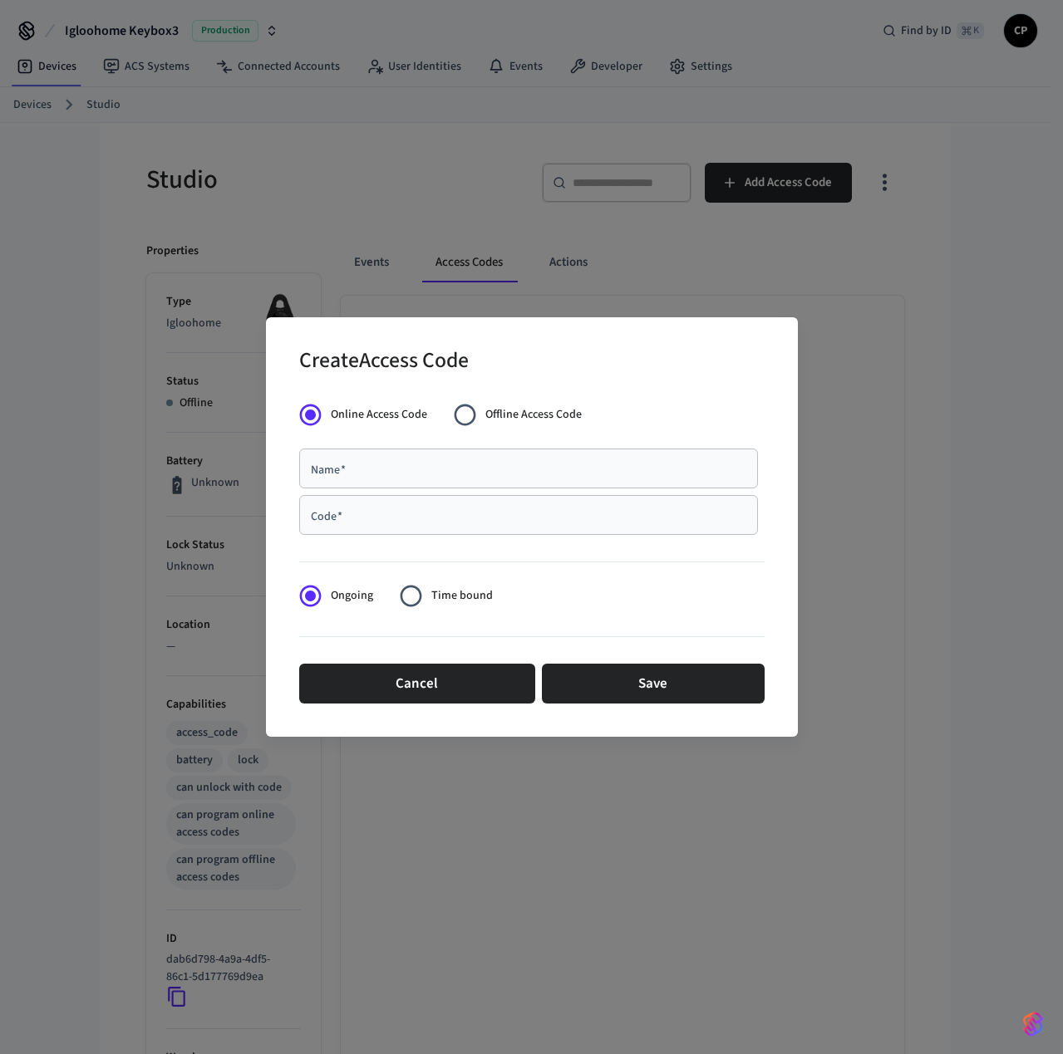
click at [435, 592] on span "Time bound" at bounding box center [461, 595] width 61 height 17
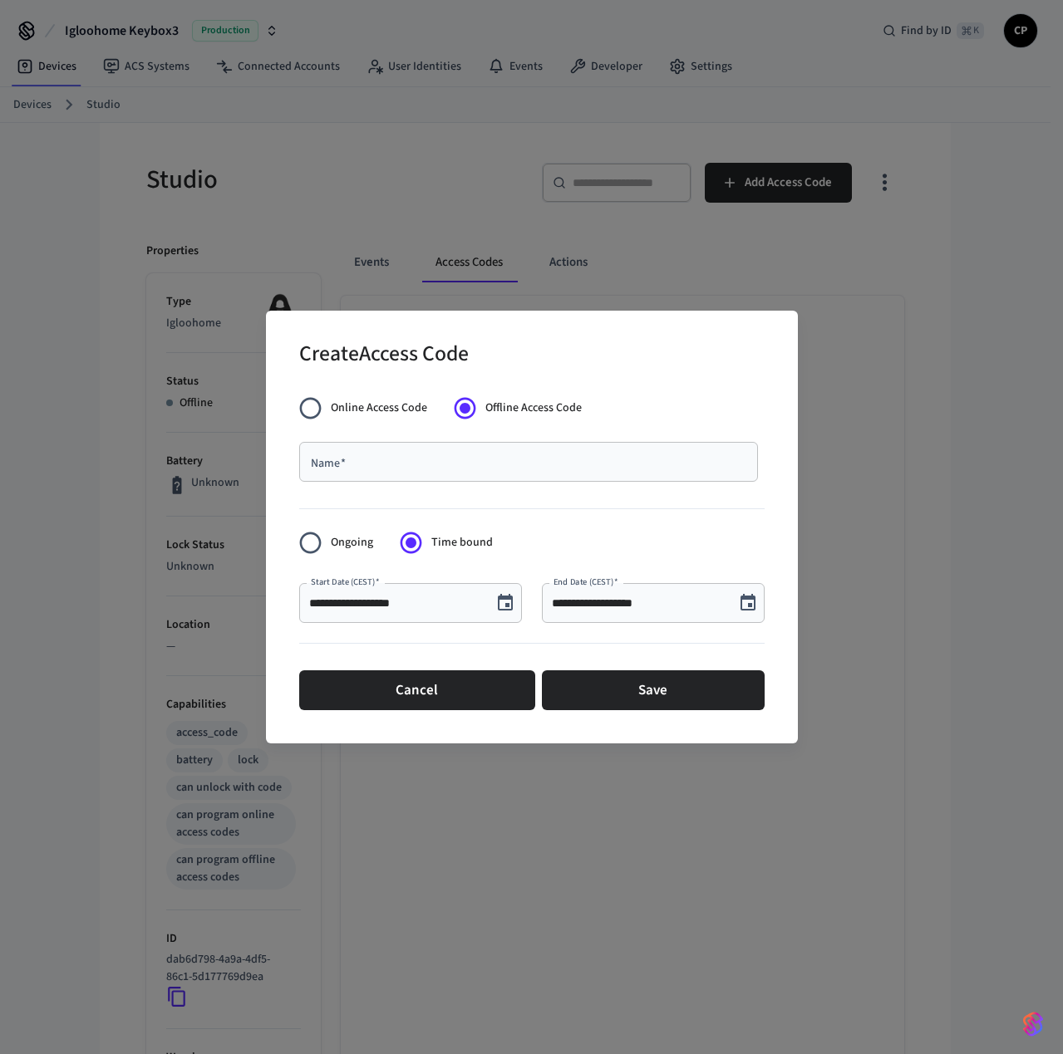
click at [346, 405] on span "Online Access Code" at bounding box center [379, 408] width 96 height 17
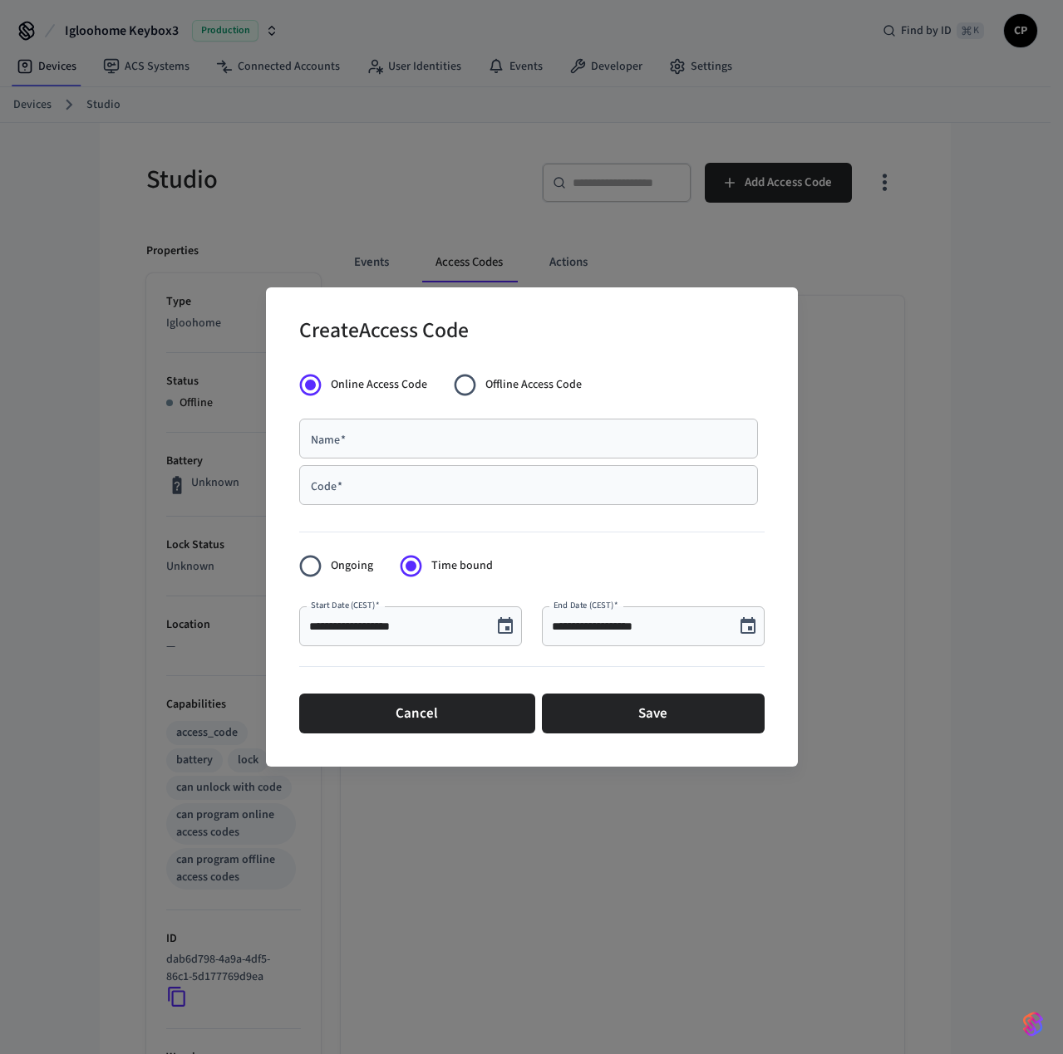
click at [484, 386] on label "Offline Access Code" at bounding box center [513, 385] width 137 height 41
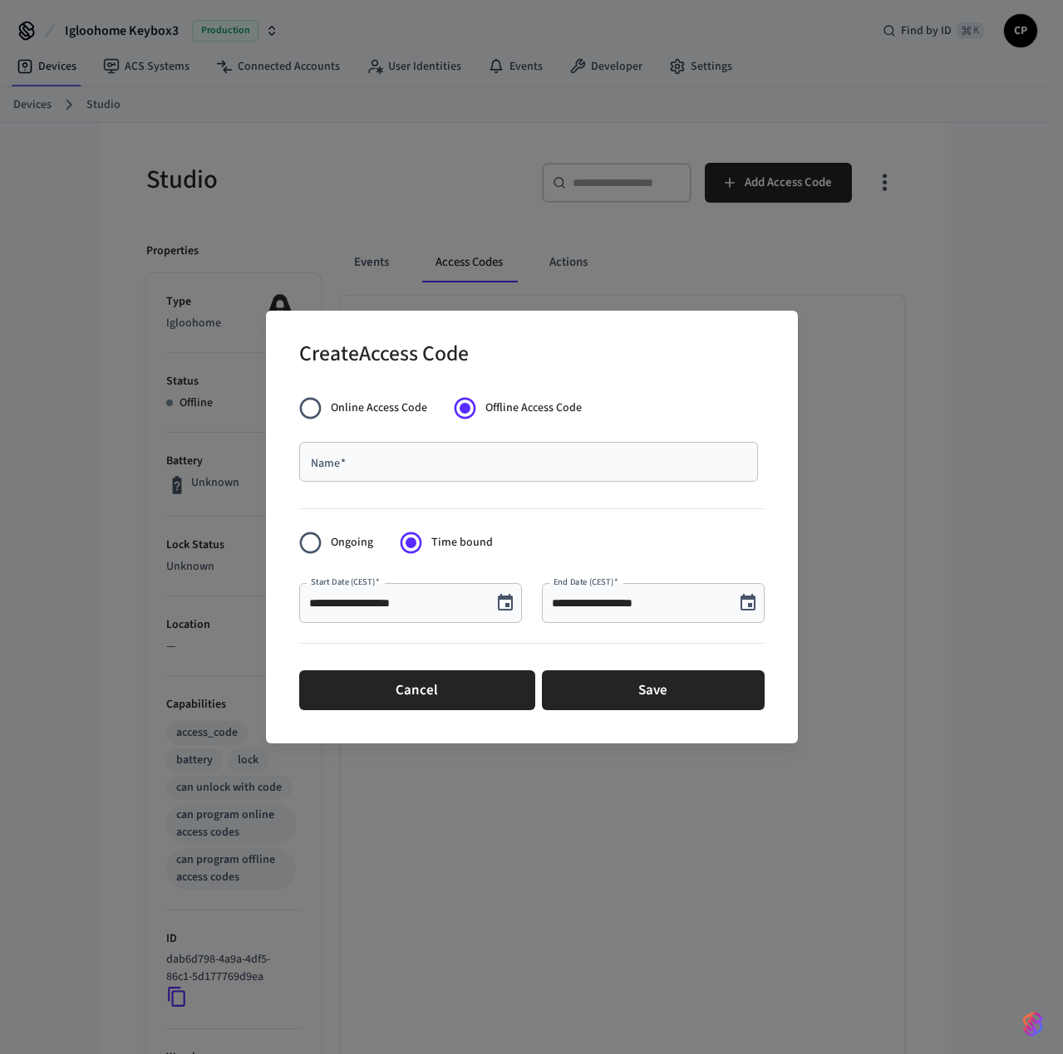
click at [378, 411] on span "Online Access Code" at bounding box center [379, 408] width 96 height 17
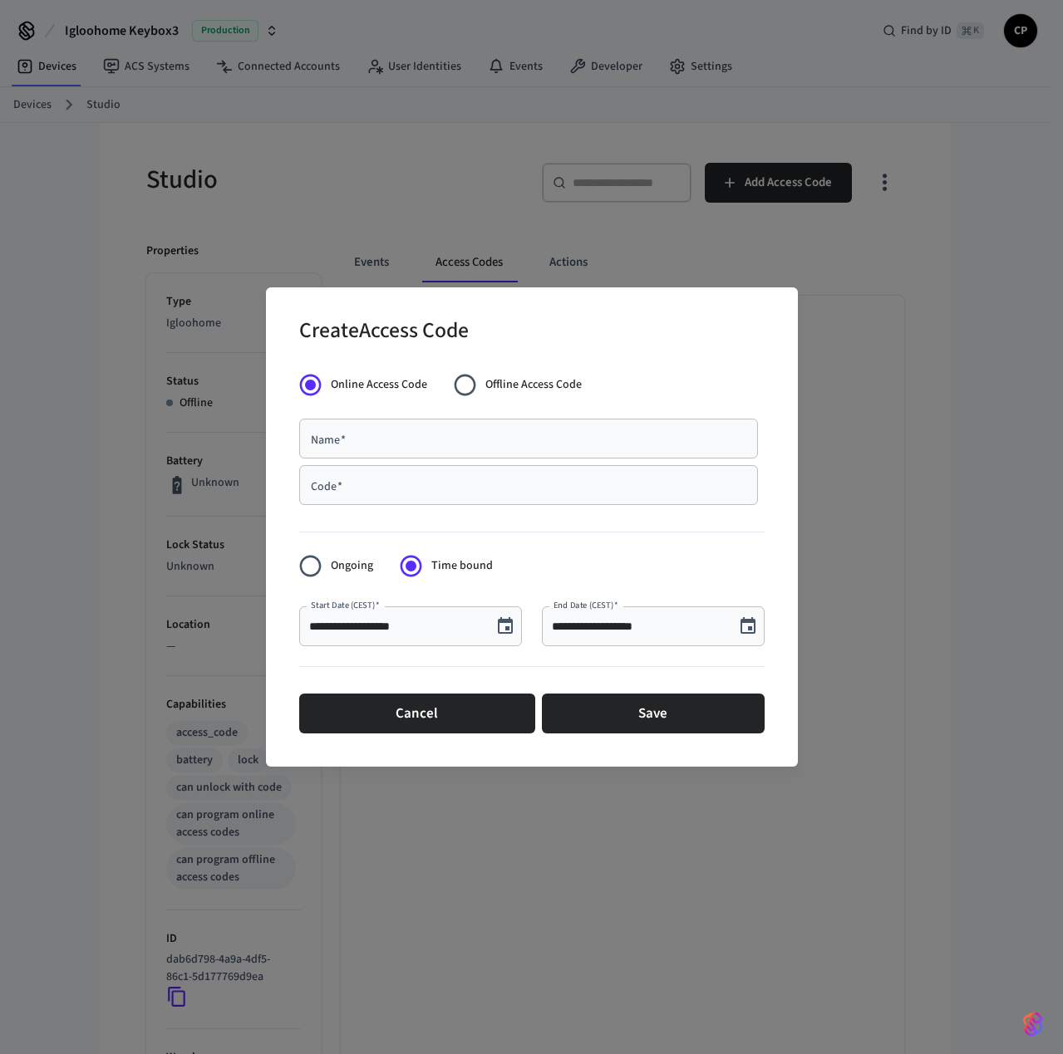
click at [462, 721] on button "Cancel" at bounding box center [417, 714] width 236 height 40
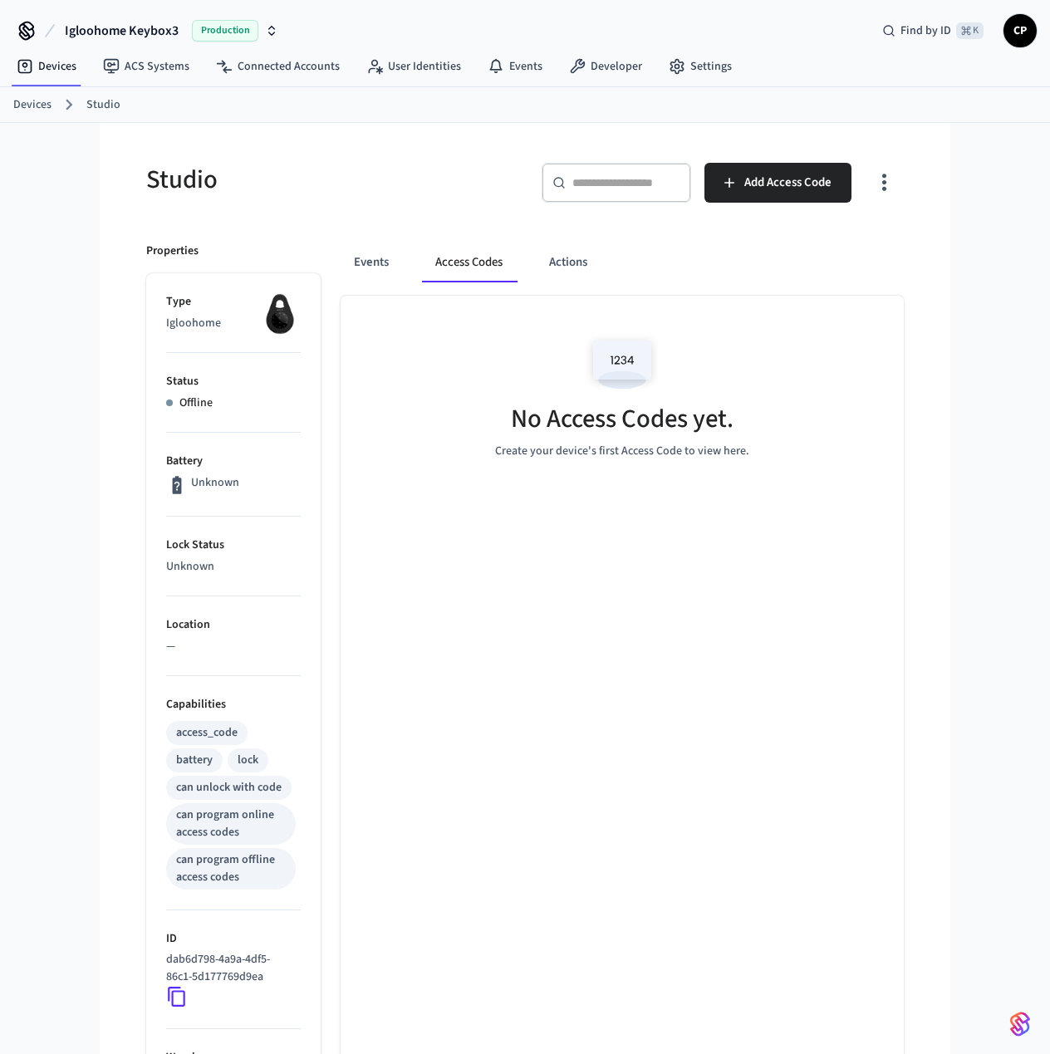
click at [874, 450] on div "No Access Codes yet. Create your device's first Access Code to view here." at bounding box center [622, 395] width 563 height 198
click at [338, 264] on div "Events Access Codes Actions No Access Codes yet. Create your device's first Acc…" at bounding box center [612, 819] width 583 height 1193
click at [363, 261] on button "Events" at bounding box center [371, 263] width 61 height 40
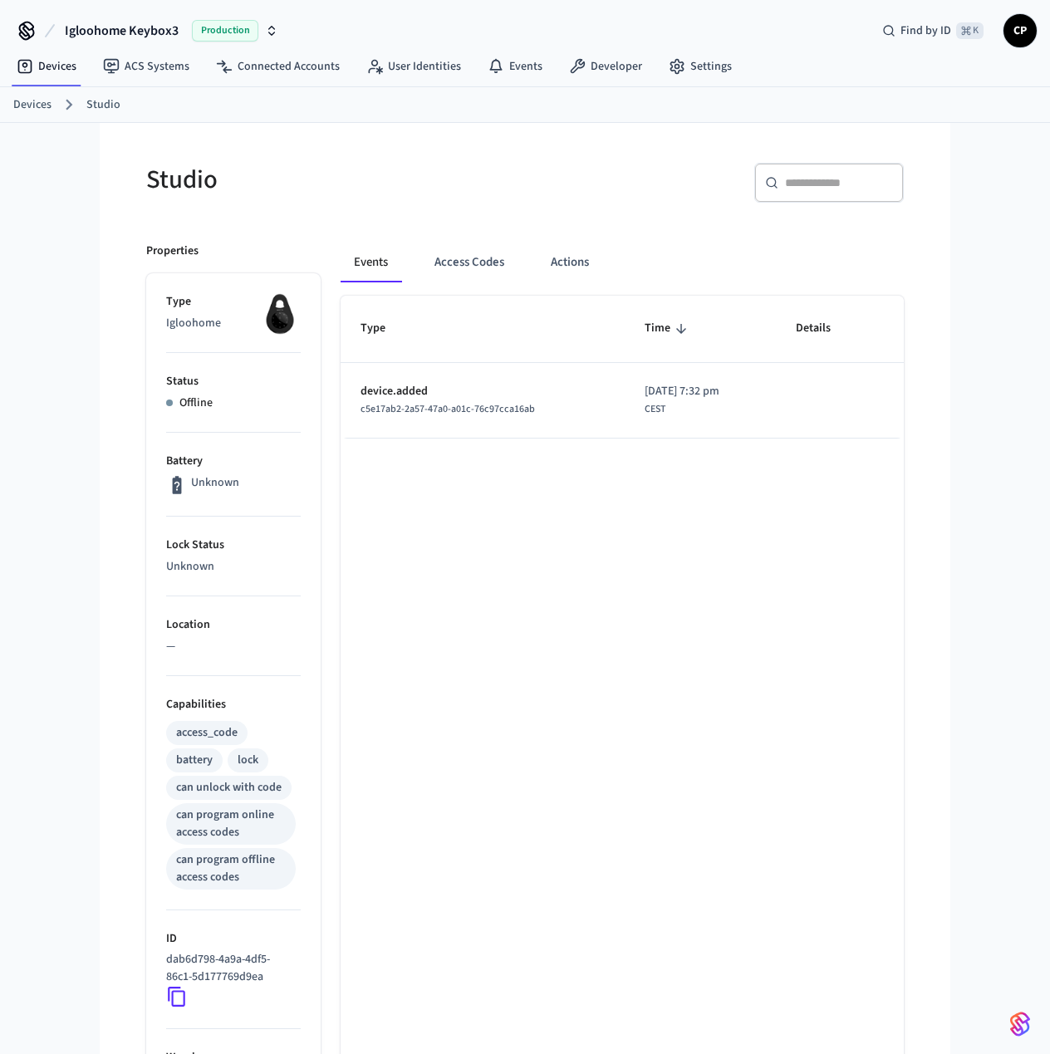
click at [995, 307] on div "Igloohome Keybox3 Production Find by ID ⌘ K CP Devices ACS Systems Connected Ac…" at bounding box center [525, 708] width 1050 height 1416
click at [929, 424] on div "Studio ​ ​ Properties Type Igloohome Status Offline Battery Unknown Lock Status…" at bounding box center [525, 769] width 811 height 1293
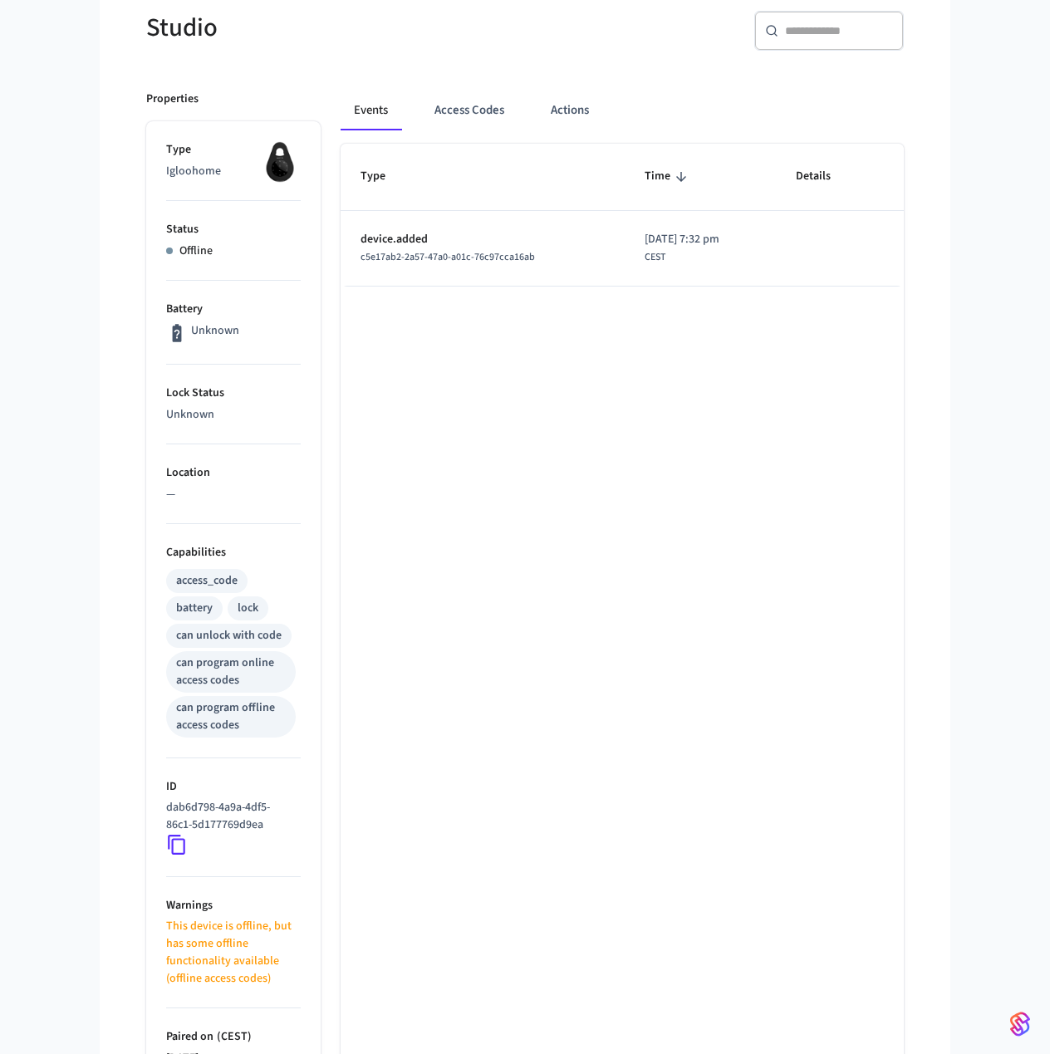
scroll to position [163, 0]
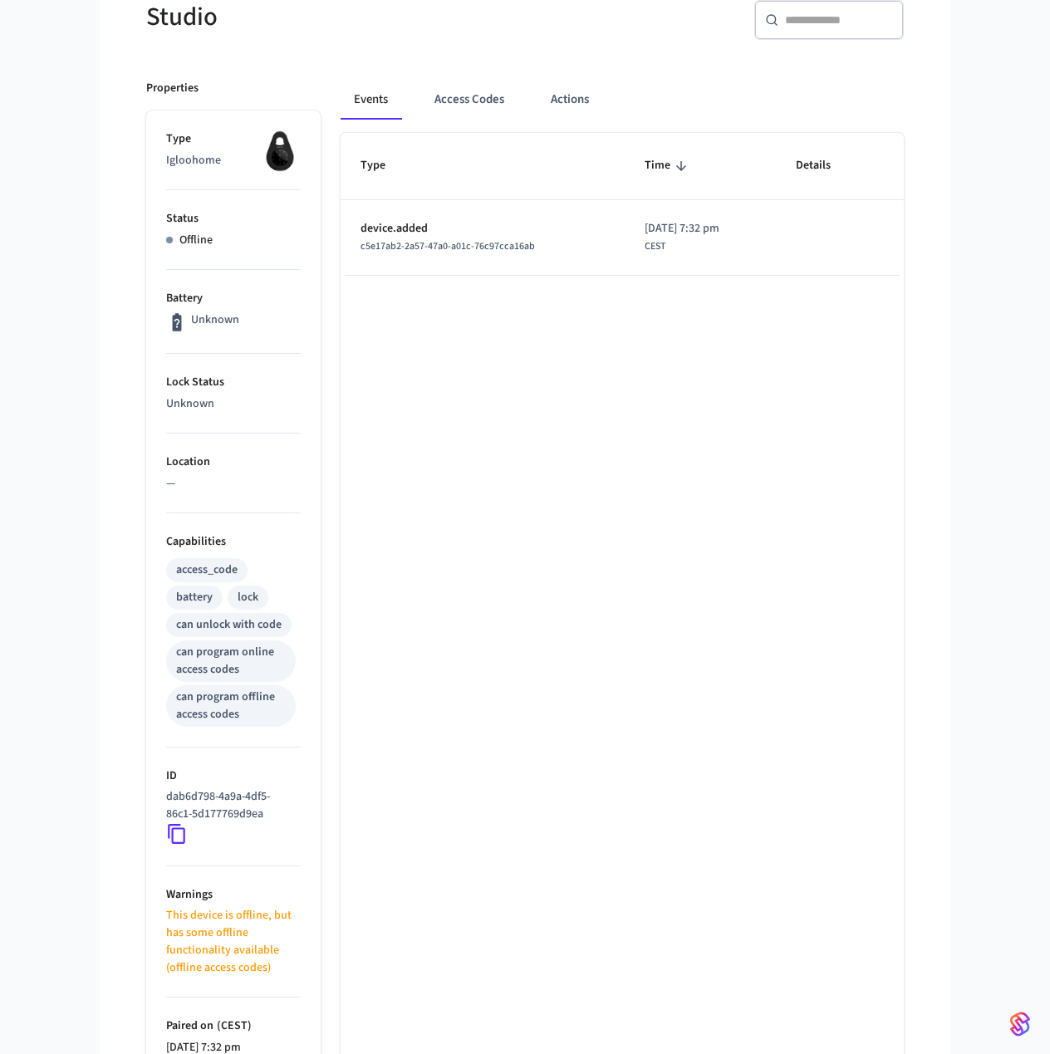
click at [197, 542] on p "Capabilities" at bounding box center [233, 541] width 135 height 17
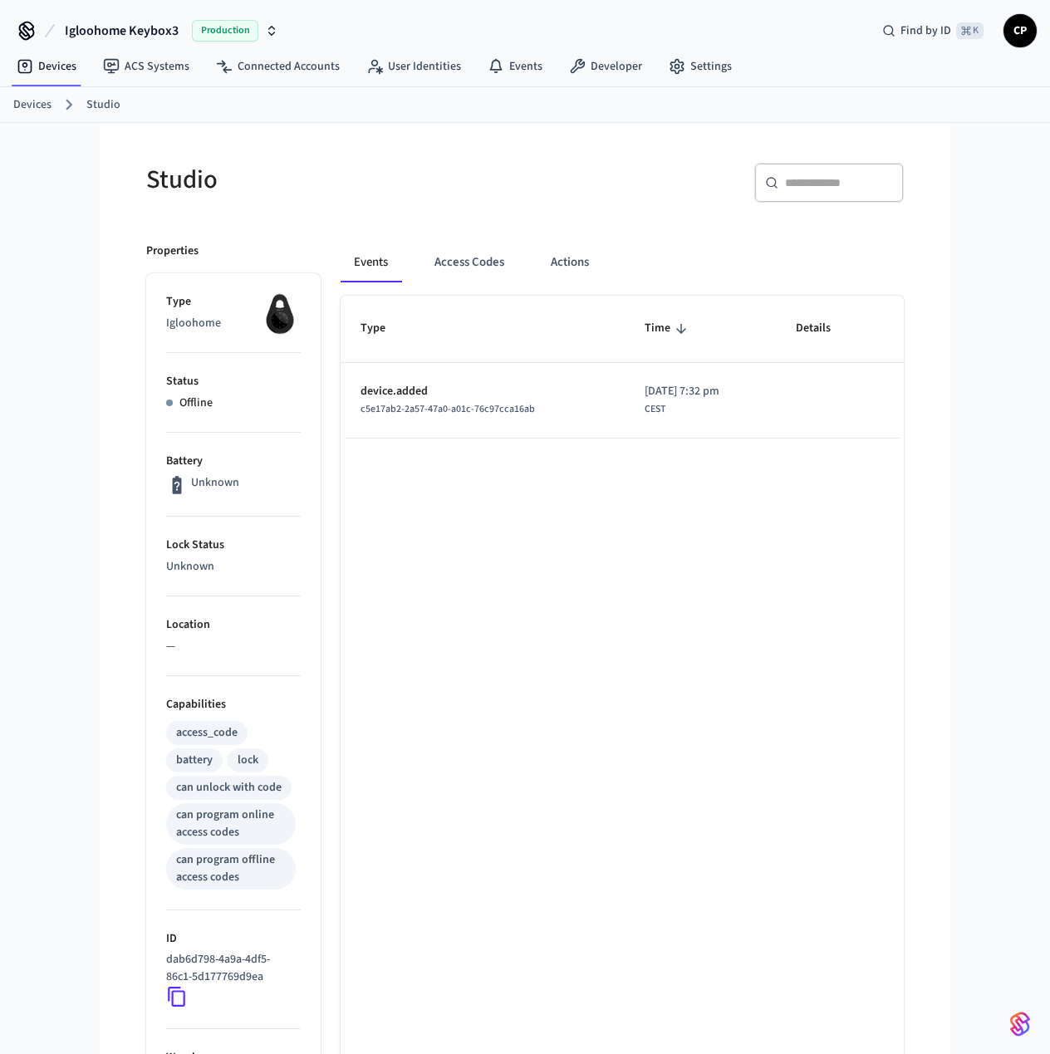
scroll to position [37, 0]
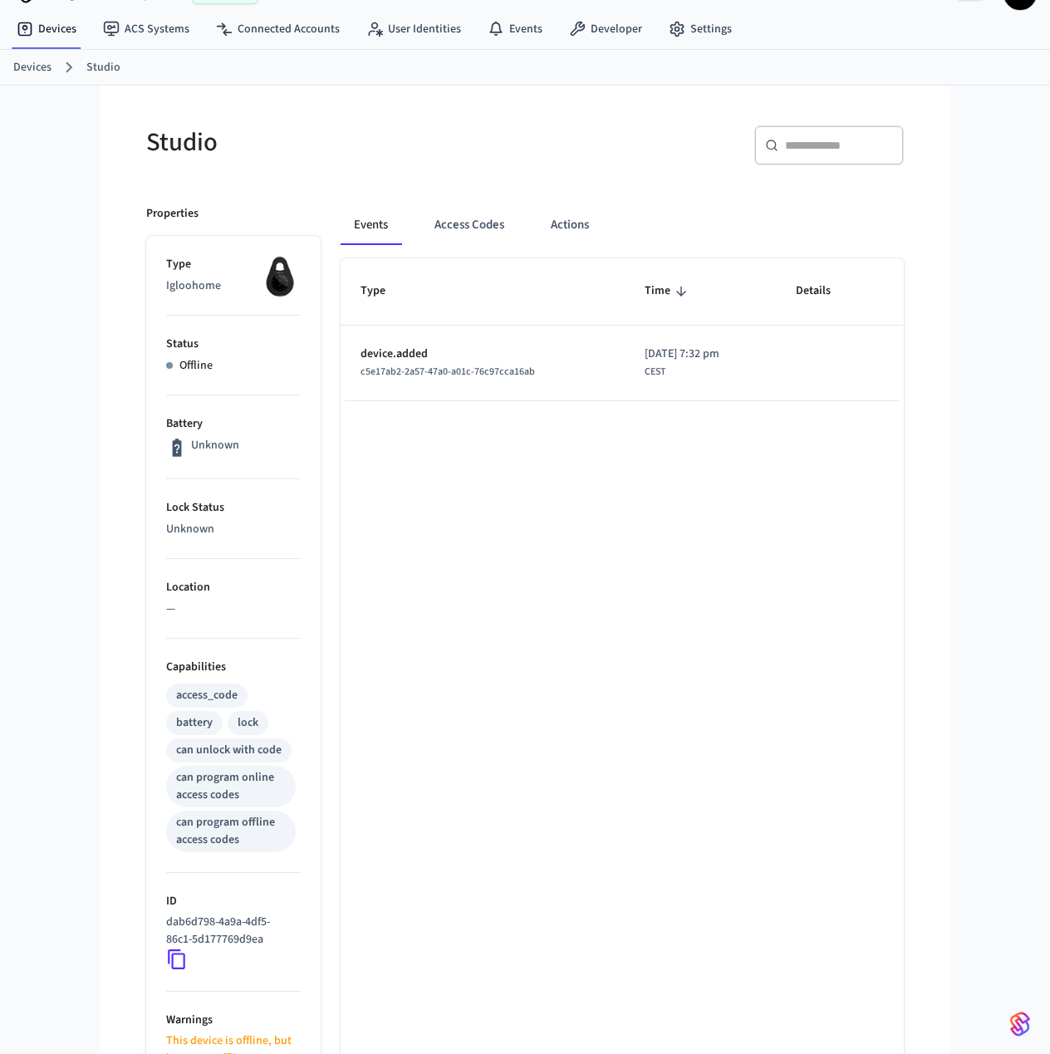
drag, startPoint x: 170, startPoint y: 666, endPoint x: 258, endPoint y: 723, distance: 105.8
click at [322, 838] on div "Properties Type Igloohome Status Offline Battery Unknown Lock Status Unknown Lo…" at bounding box center [515, 781] width 778 height 1193
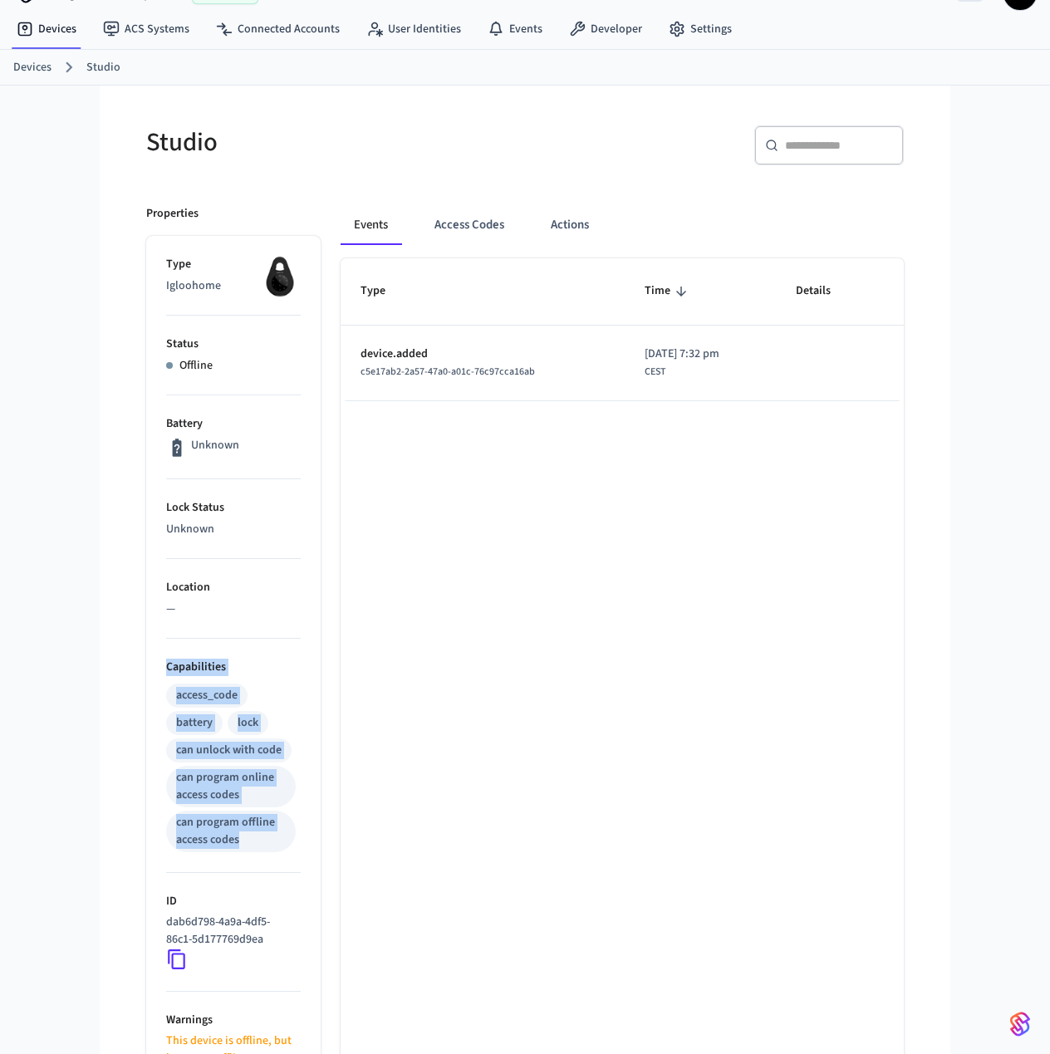
drag, startPoint x: 166, startPoint y: 667, endPoint x: 304, endPoint y: 858, distance: 235.7
click at [301, 858] on ul "Type Igloohome Status Offline Battery Unknown Lock Status Unknown Location — Ca…" at bounding box center [233, 807] width 174 height 1143
copy li "Capabilities access_code battery lock can unlock with code can program online a…"
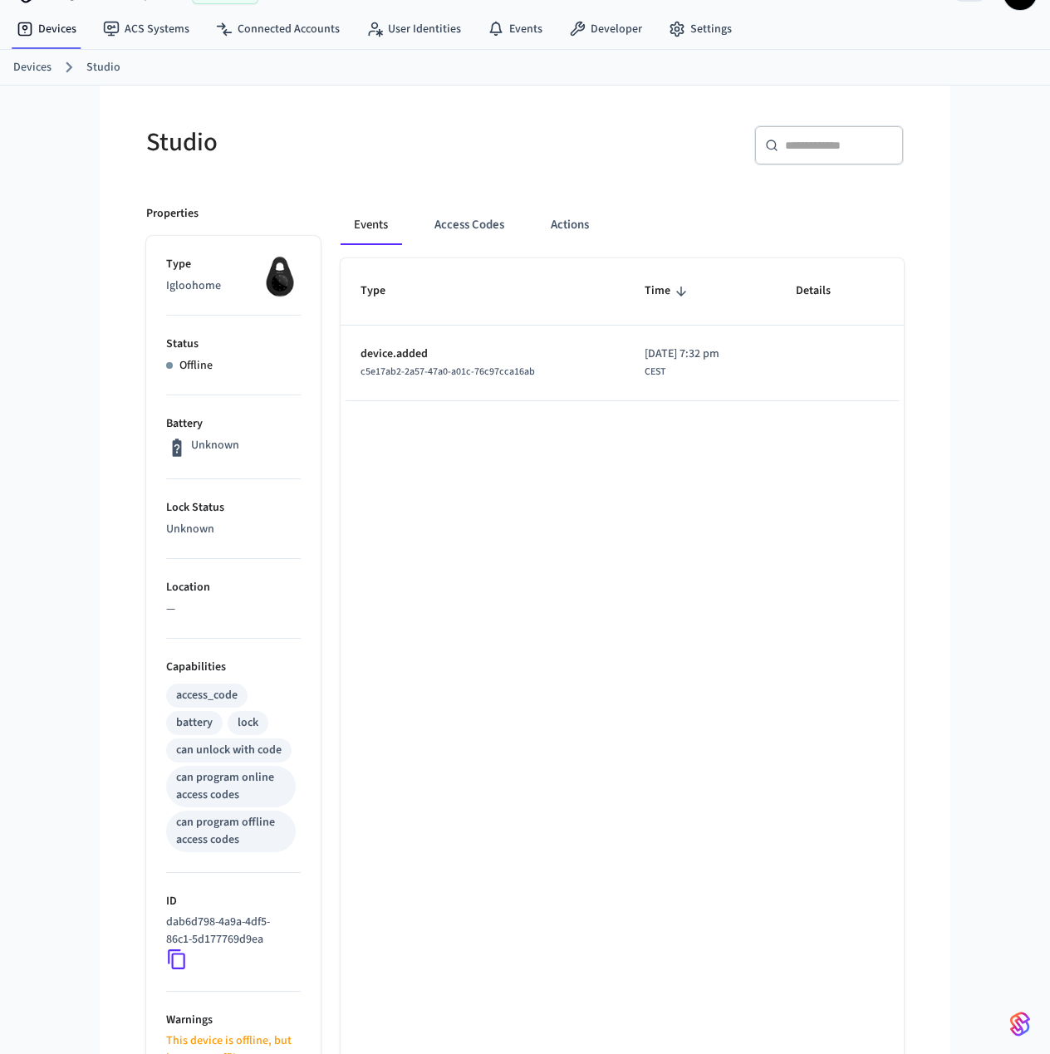
click at [667, 408] on div "Type Time Details device.added c5e17ab2-2a57-47a0-a01c-76c97cca16ab [DATE] 7:32…" at bounding box center [622, 818] width 563 height 1120
click at [649, 375] on div "[DATE] 7:32 pm CEST" at bounding box center [682, 363] width 75 height 34
